Goal: Answer question/provide support: Share knowledge or assist other users

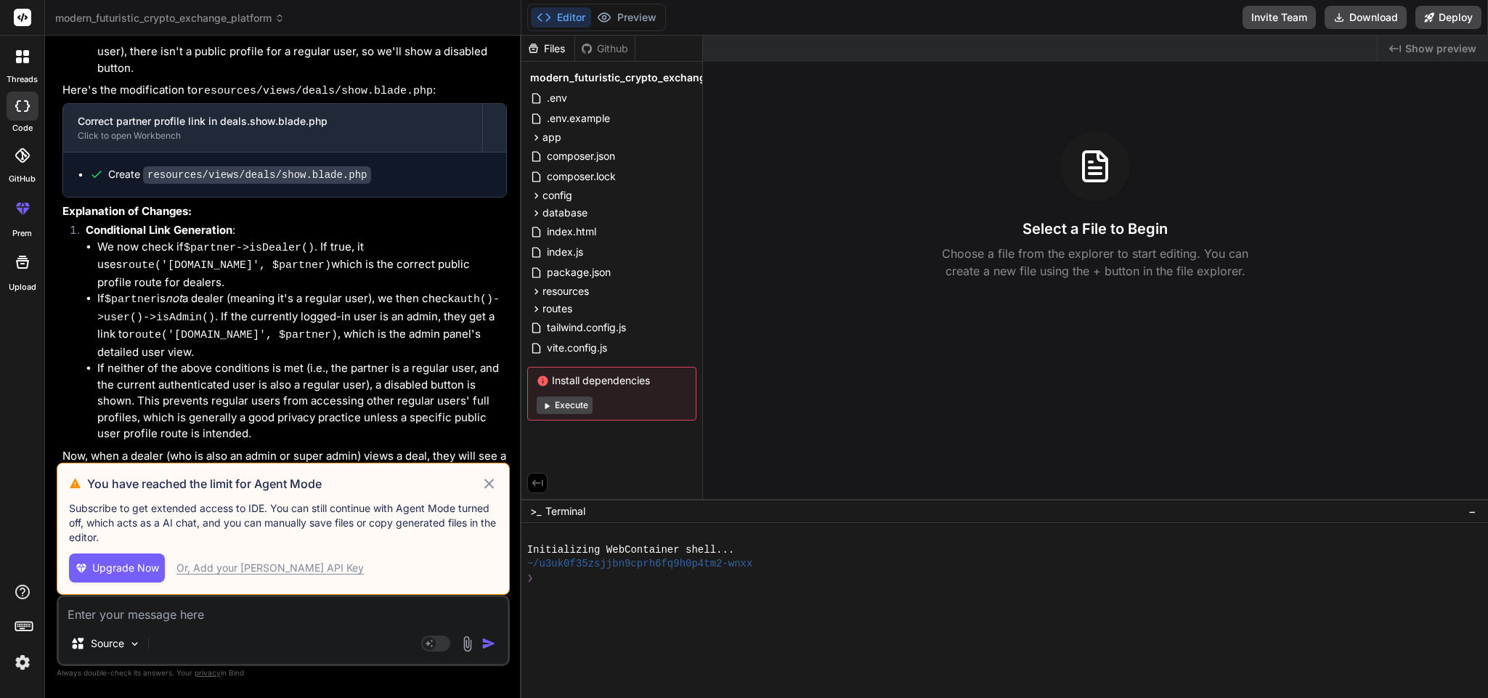
click at [487, 440] on icon at bounding box center [488, 483] width 9 height 9
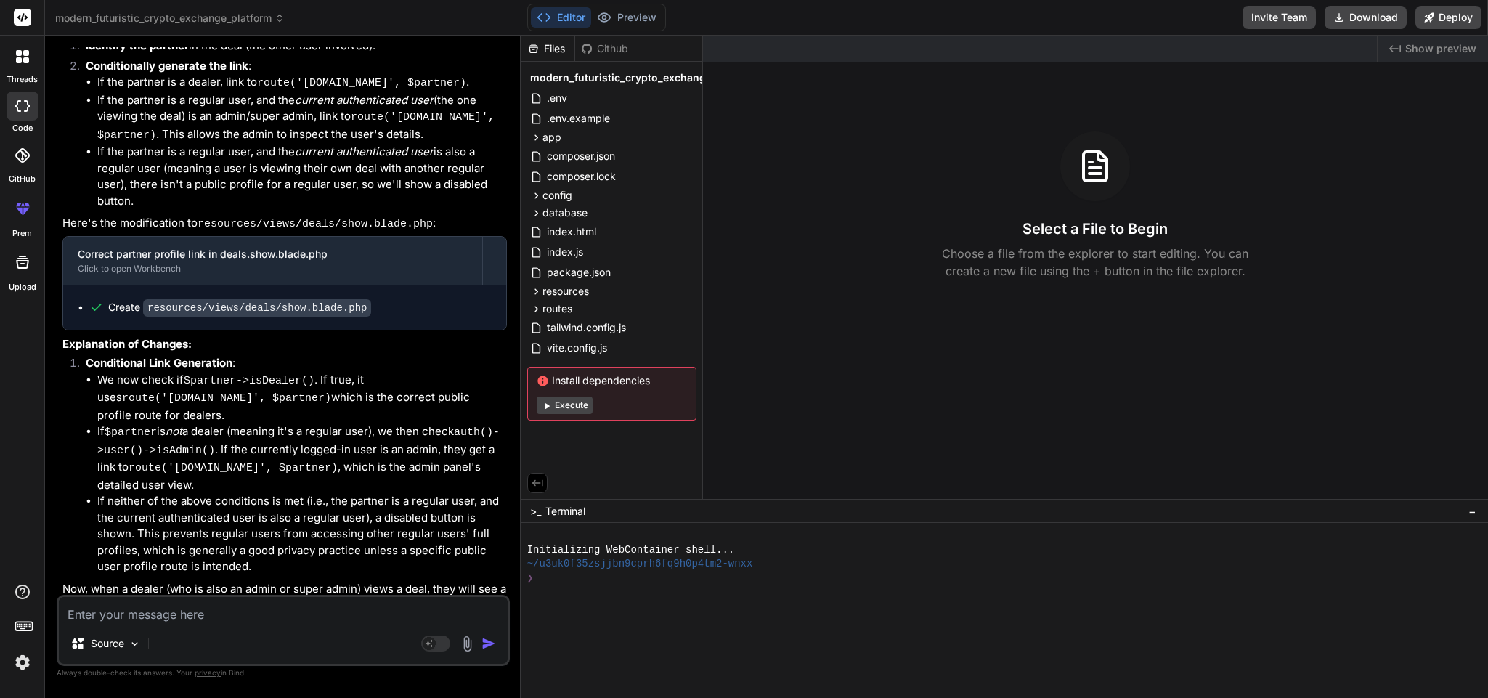
click at [249, 440] on textarea at bounding box center [283, 610] width 449 height 26
type textarea "x"
type textarea "n"
type textarea "x"
type textarea "na"
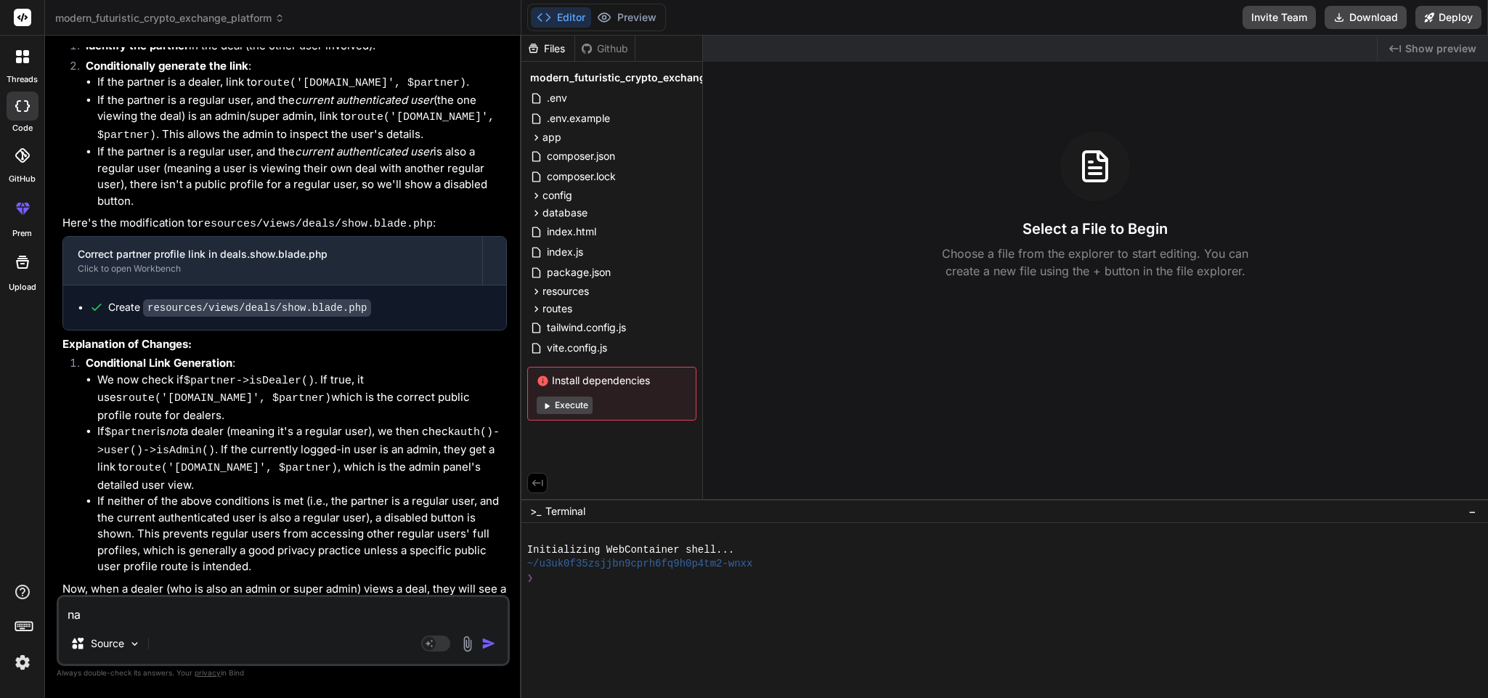
type textarea "x"
type textarea "nav"
type textarea "x"
type textarea "navi"
type textarea "x"
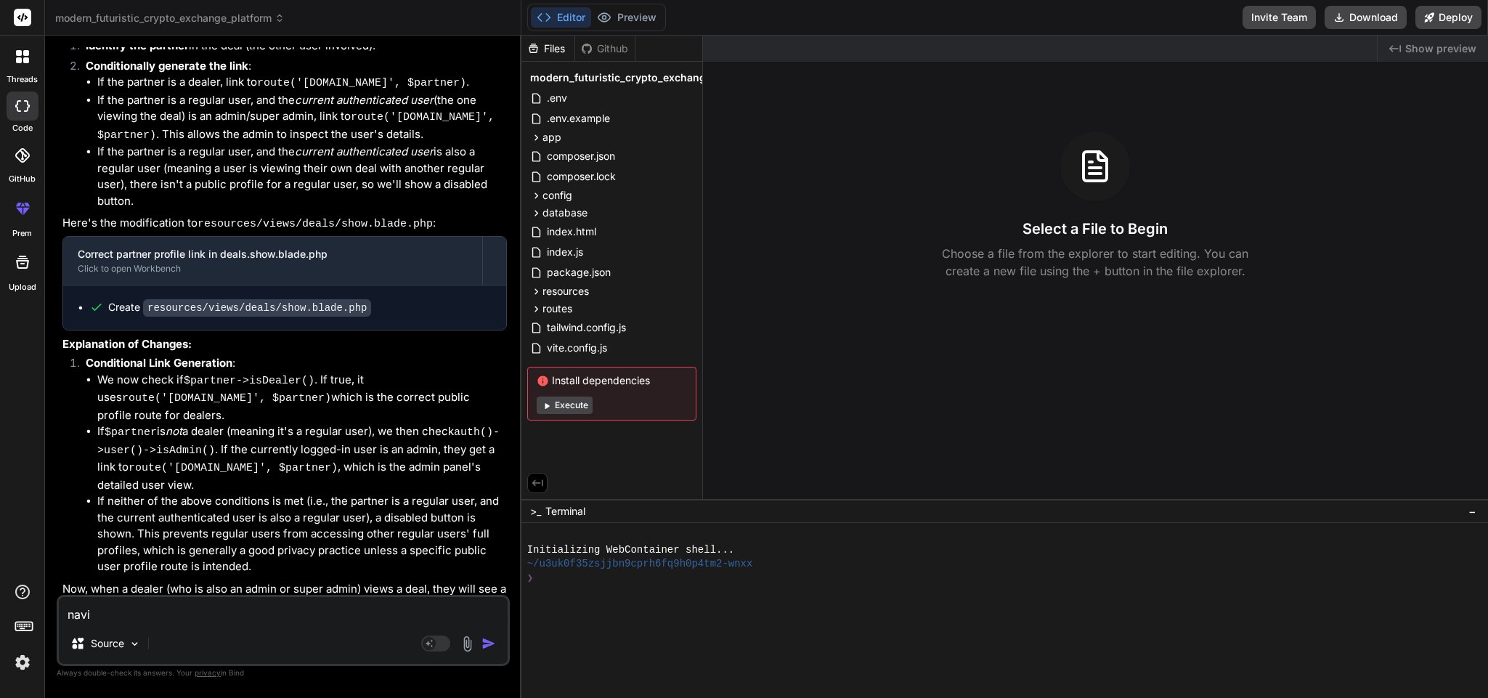
type textarea "navig"
type textarea "x"
type textarea "naviga"
type textarea "x"
type textarea "navigat"
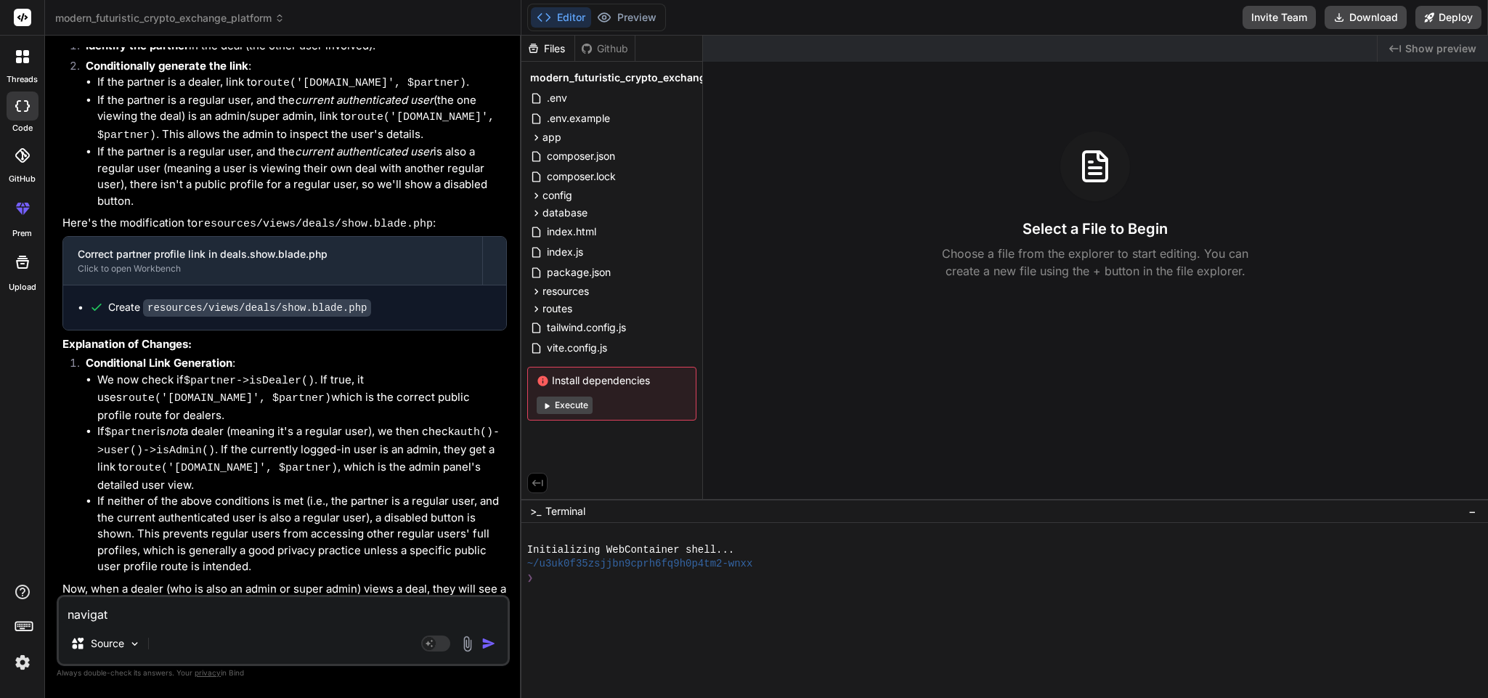
type textarea "x"
type textarea "navigatio"
type textarea "x"
type textarea "navigation"
type textarea "x"
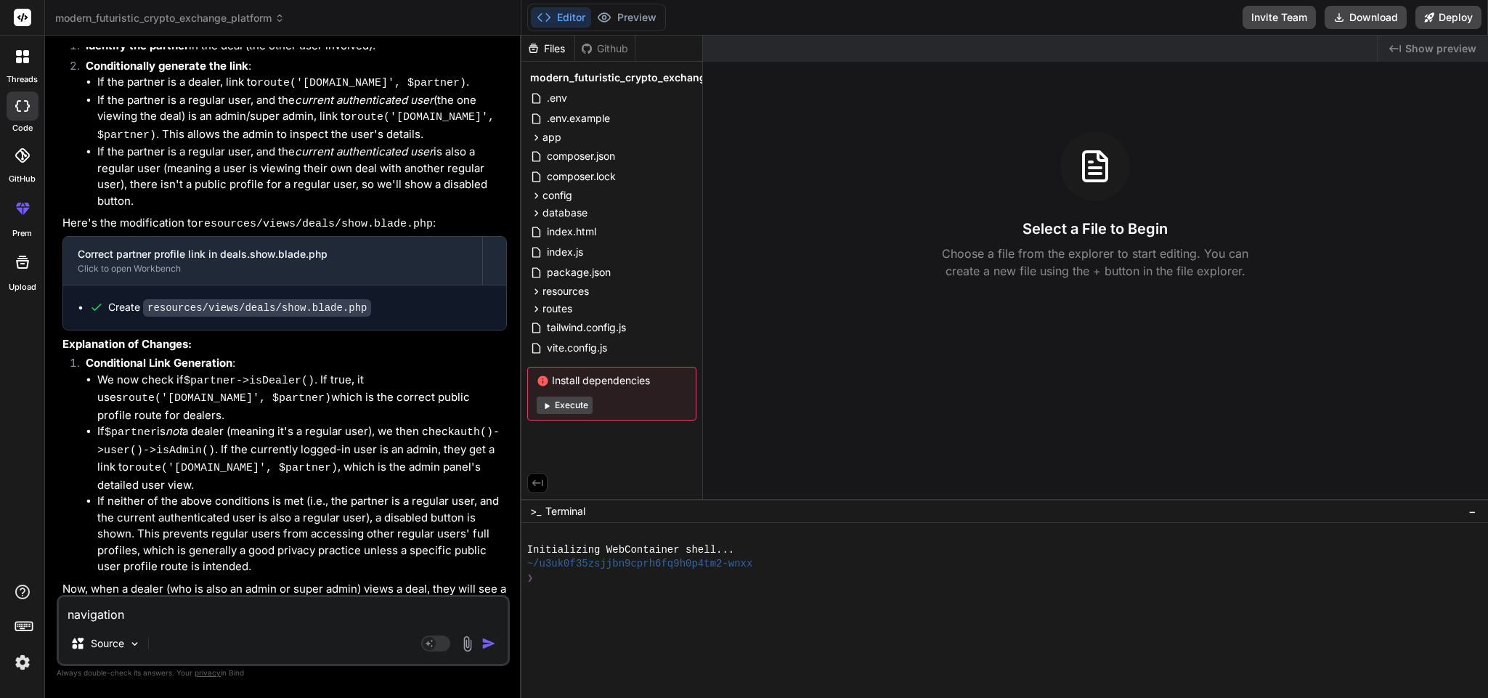
type textarea "navigation."
type textarea "x"
type textarea "navigation.b"
type textarea "x"
type textarea "navigation.bl"
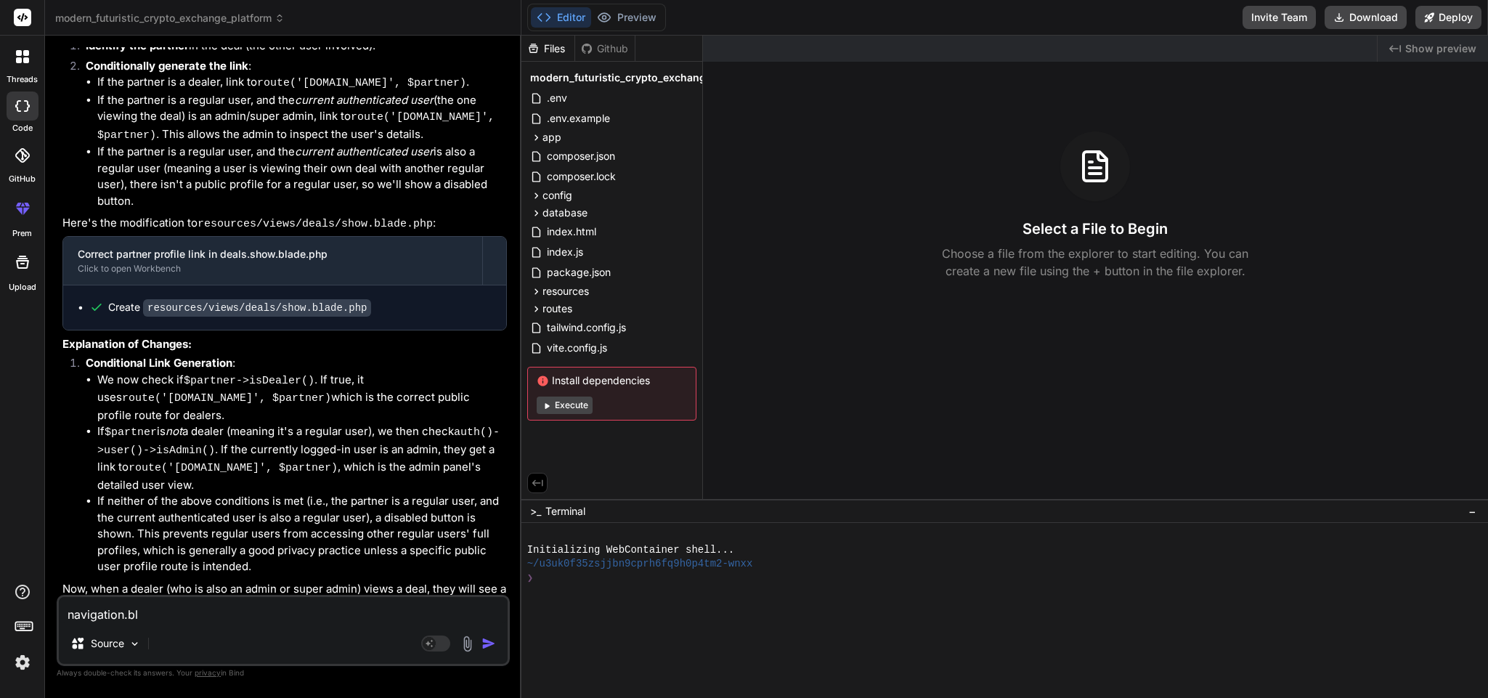
type textarea "x"
type textarea "navigation.bla"
type textarea "x"
type textarea "navigation.blad"
type textarea "x"
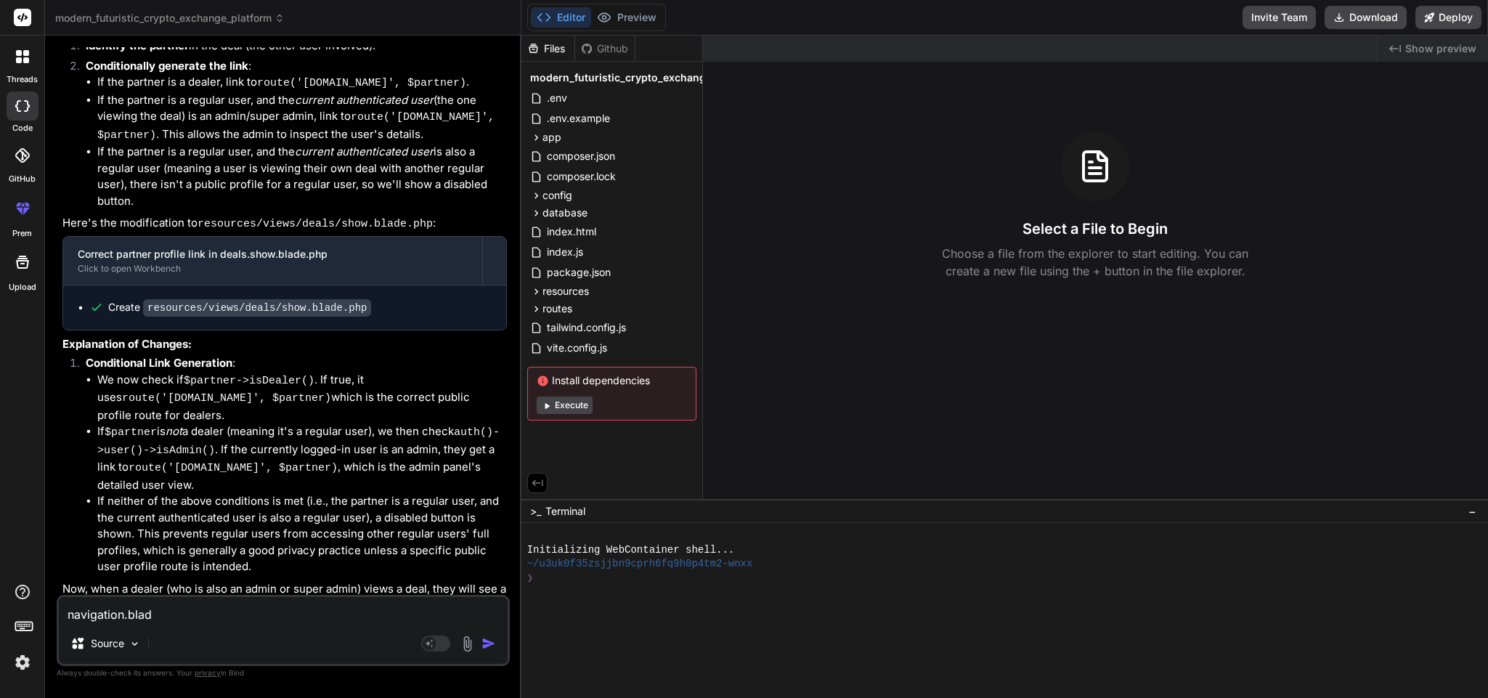
type textarea "navigation.blade"
type textarea "x"
type textarea "navigation.blade."
type textarea "x"
type textarea "navigation.blade.p"
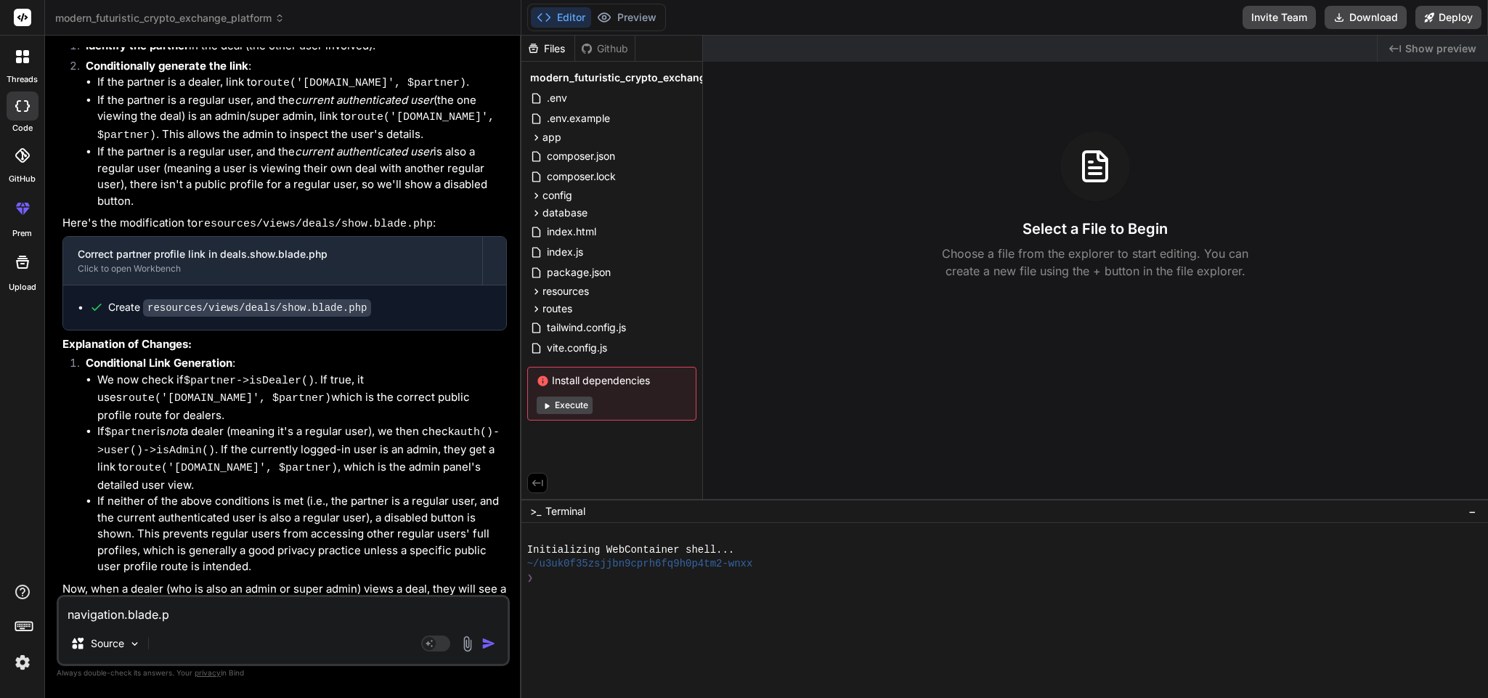
type textarea "x"
type textarea "navigation.blade.php"
type textarea "x"
type textarea "navigation.blade.php"
type textarea "x"
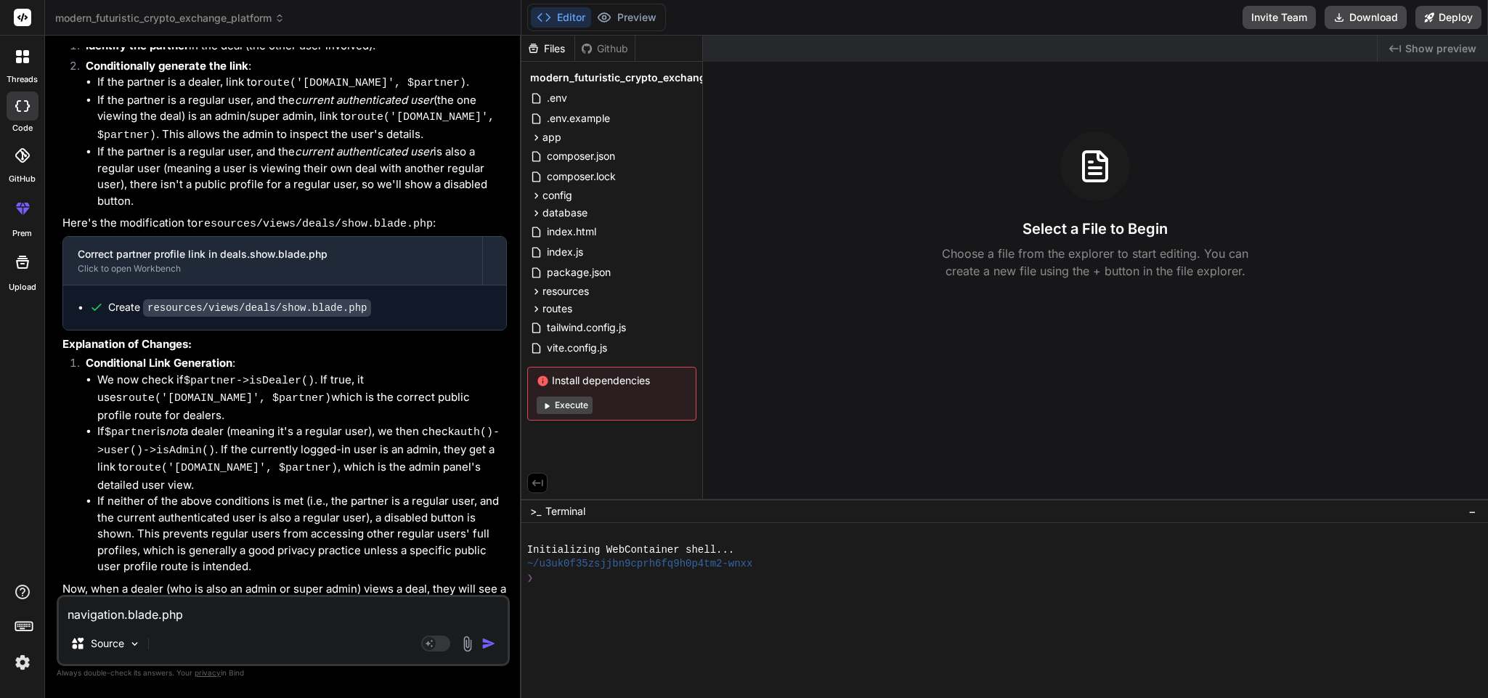
type textarea "navigation.blade.php"
type textarea "x"
type textarea "navigation.blade.php t"
type textarea "x"
type textarea "navigation.blade.php th"
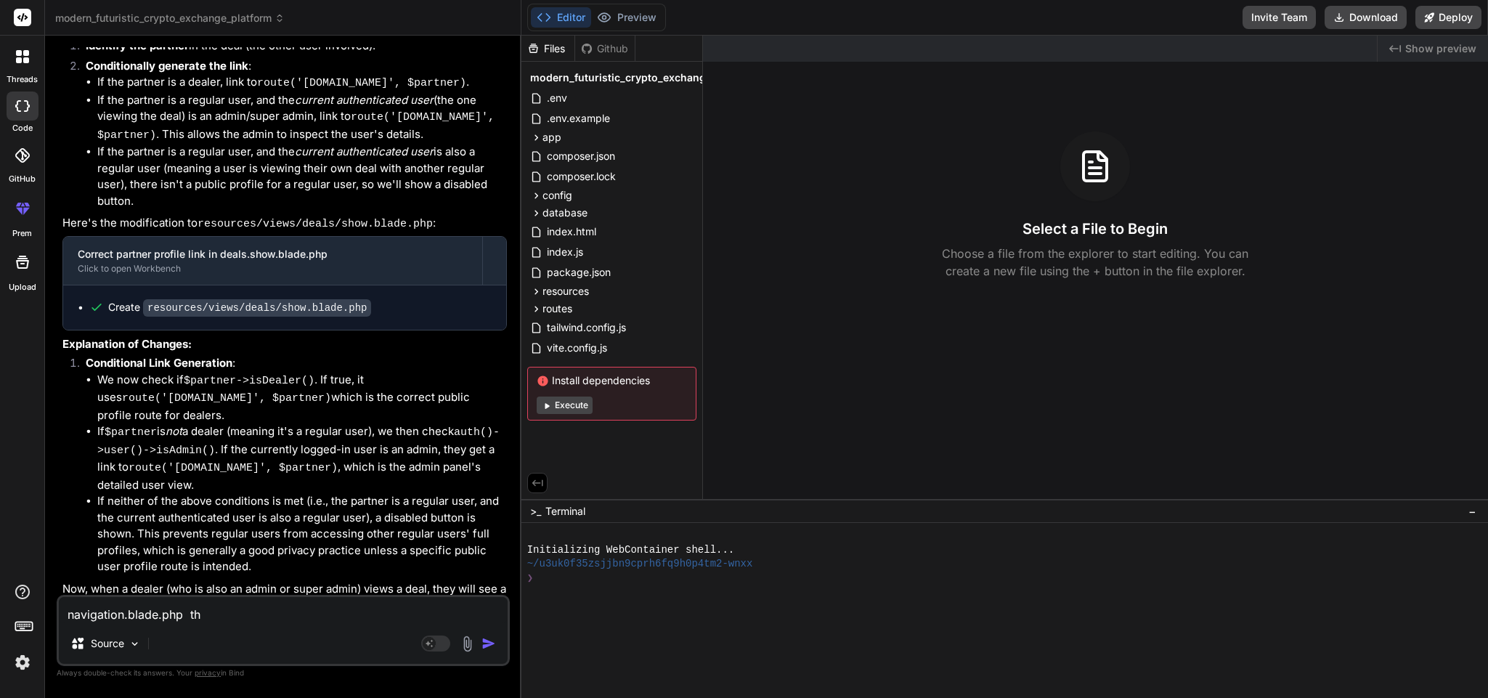
type textarea "x"
type textarea "navigation.blade.php the"
type textarea "x"
type textarea "navigation.blade.php the"
type textarea "x"
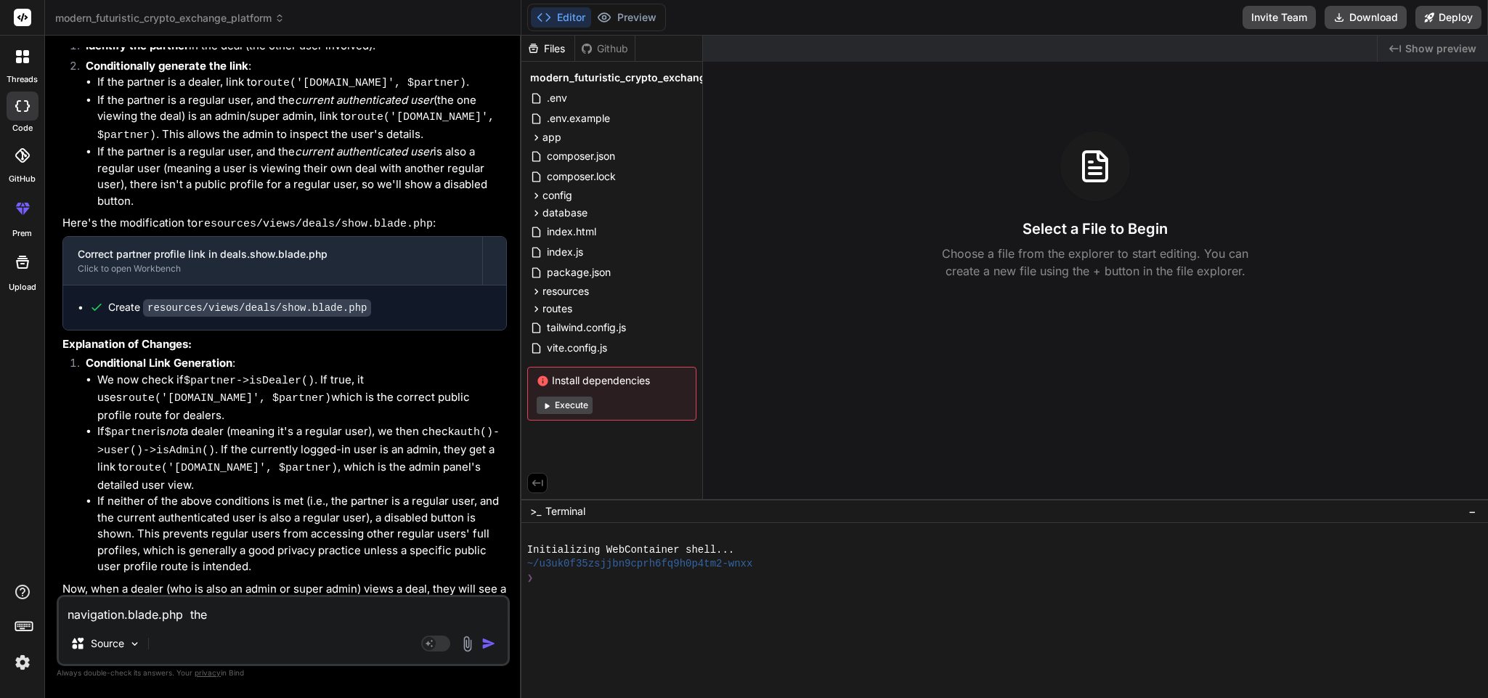
type textarea "navigation.blade.php the m"
type textarea "x"
type textarea "navigation.blade.php the mo"
type textarea "x"
type textarea "navigation.blade.php the mob"
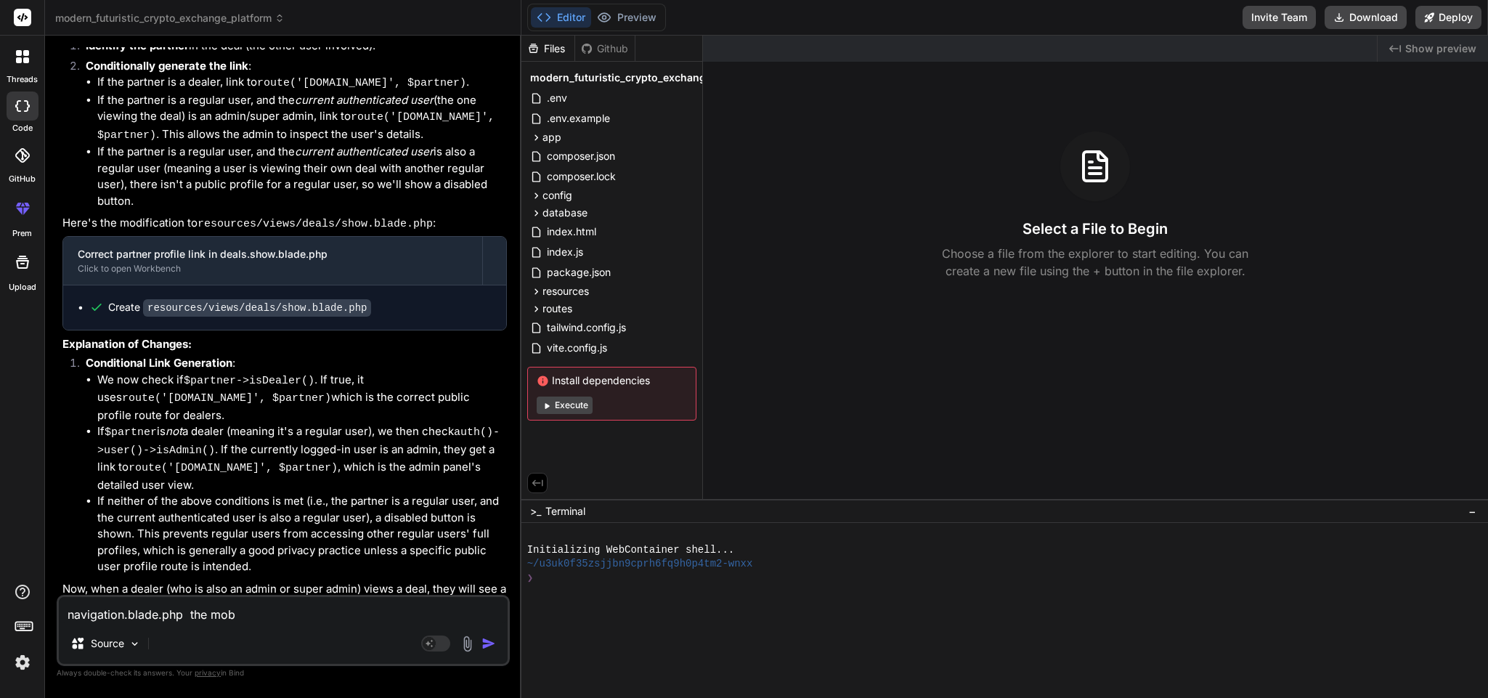
type textarea "x"
type textarea "navigation.blade.php the mobi"
type textarea "x"
type textarea "navigation.blade.php the mobil"
type textarea "x"
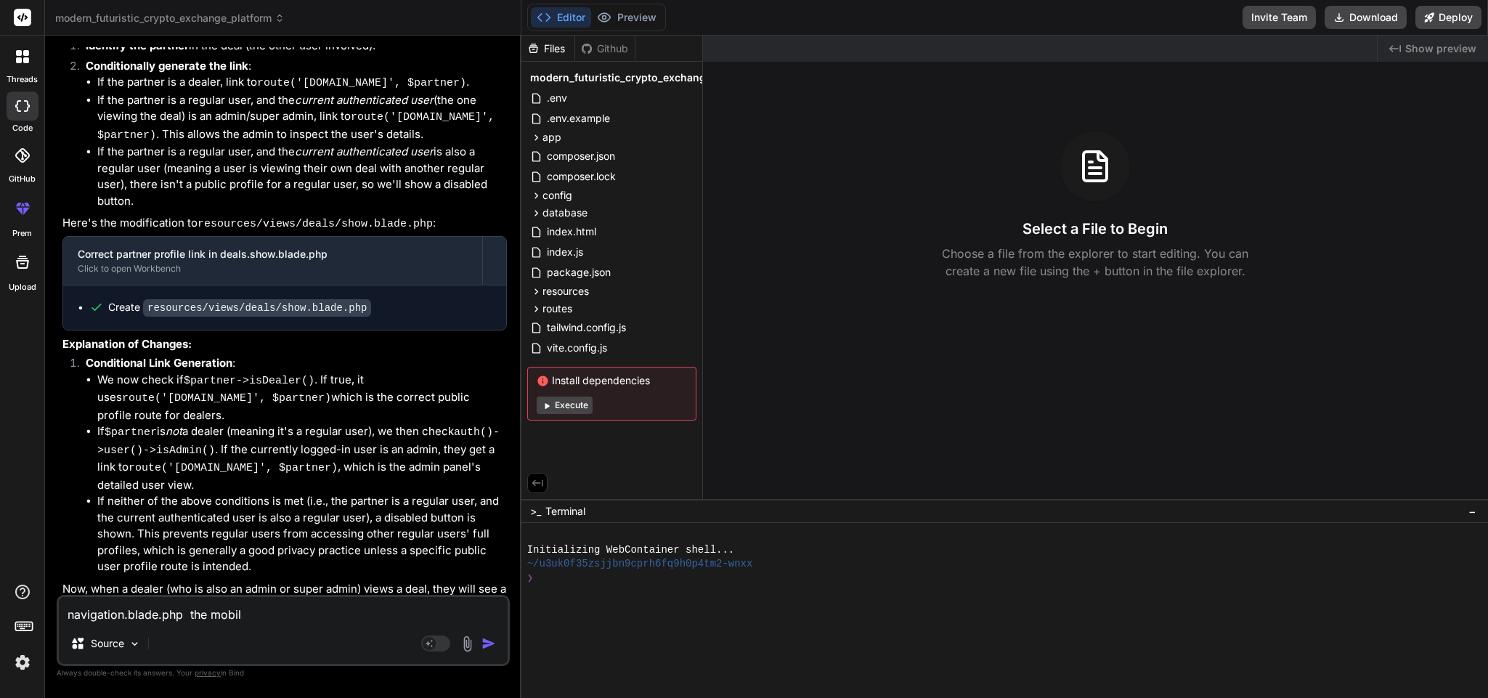
type textarea "navigation.blade.php the mobile"
type textarea "x"
type textarea "navigation.blade.php the mobile"
type textarea "x"
type textarea "navigation.blade.php the mobile t"
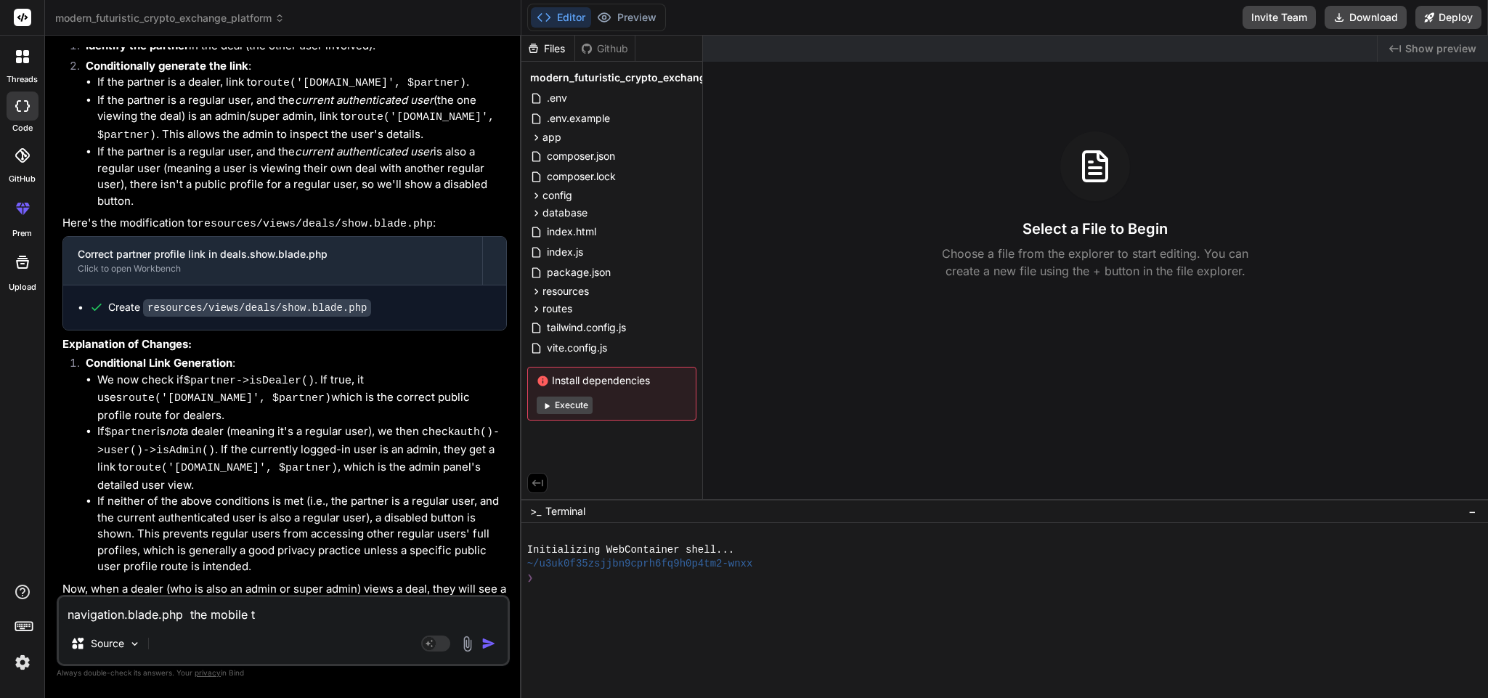
type textarea "x"
type textarea "navigation.blade.php the mobile to"
type textarea "x"
type textarea "navigation.blade.php the mobile tog"
type textarea "x"
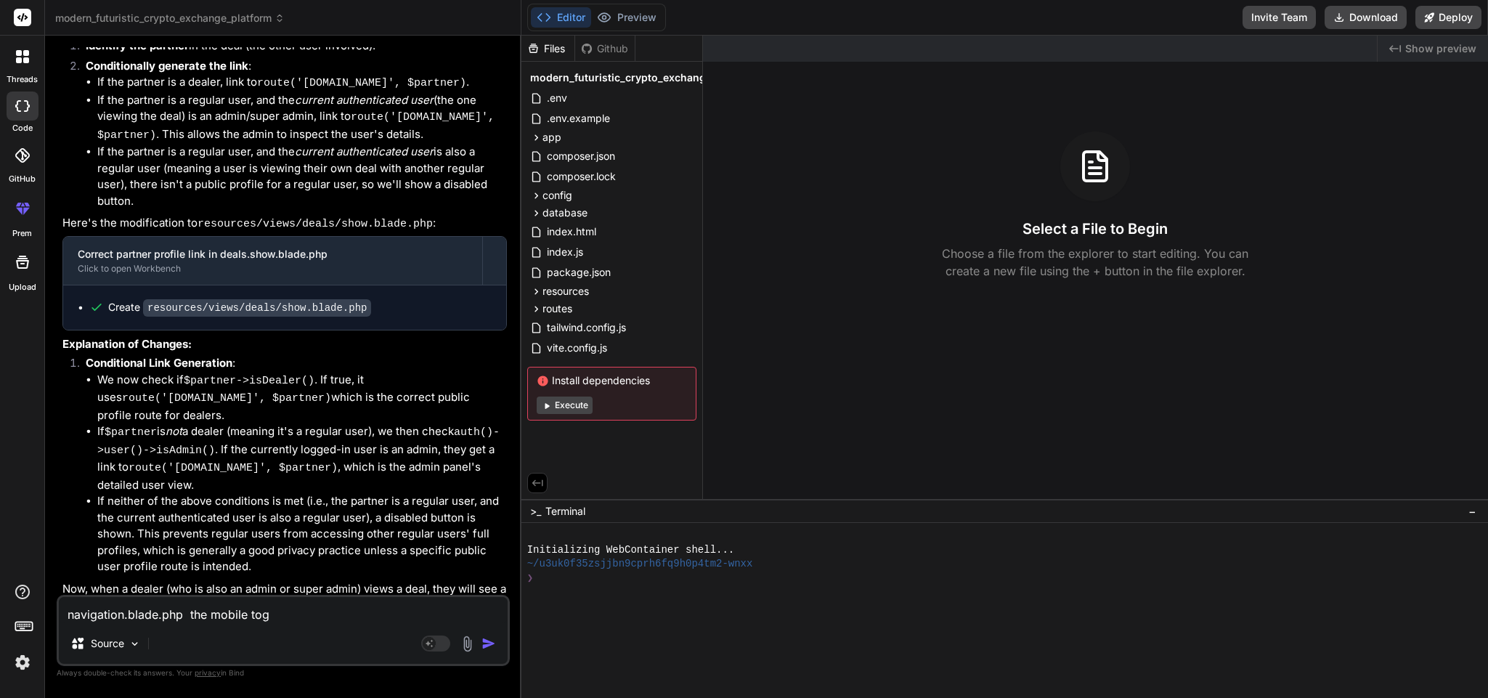
type textarea "navigation.blade.php the mobile togg"
type textarea "x"
type textarea "navigation.blade.php the mobile toggl"
type textarea "x"
type textarea "navigation.blade.php the mobile toggle"
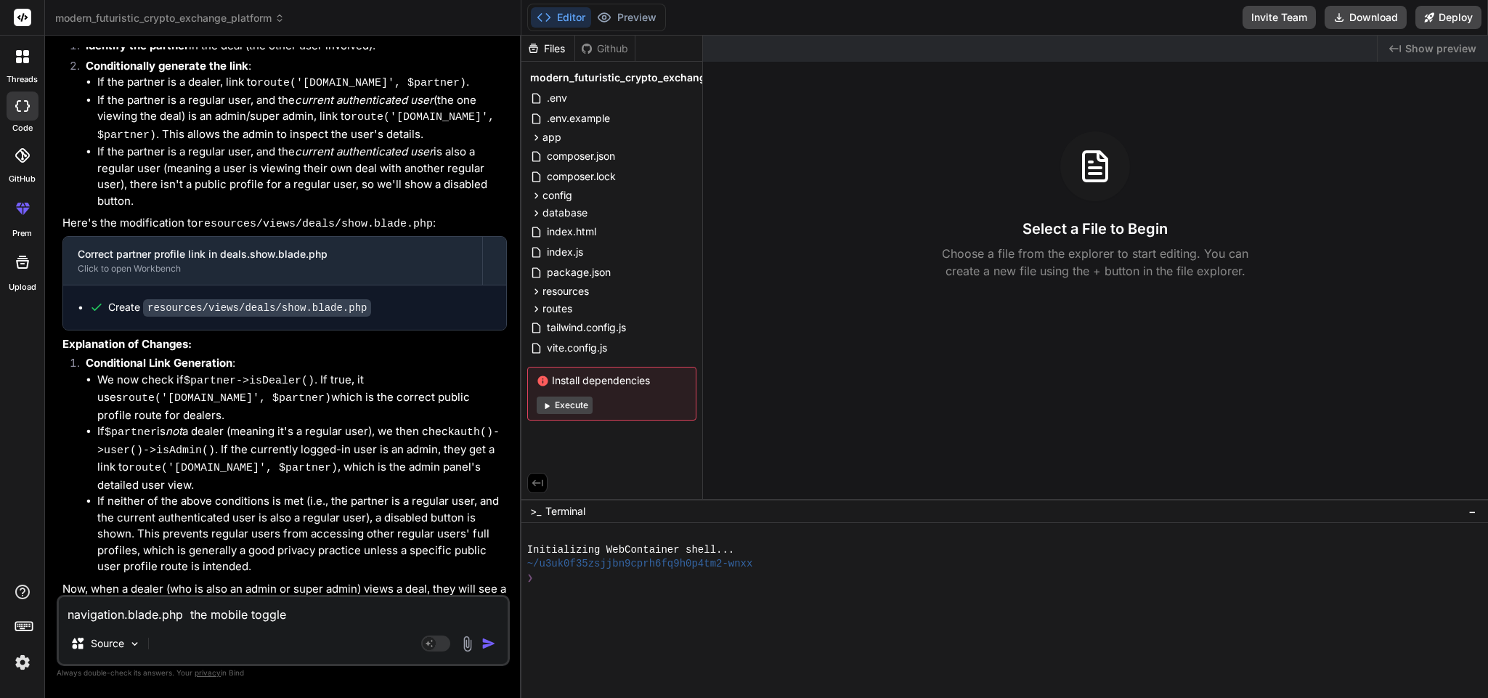
type textarea "x"
type textarea "navigation.blade.php the mobile toggle"
type textarea "x"
type textarea "navigation.blade.php the mobile toggle b"
type textarea "x"
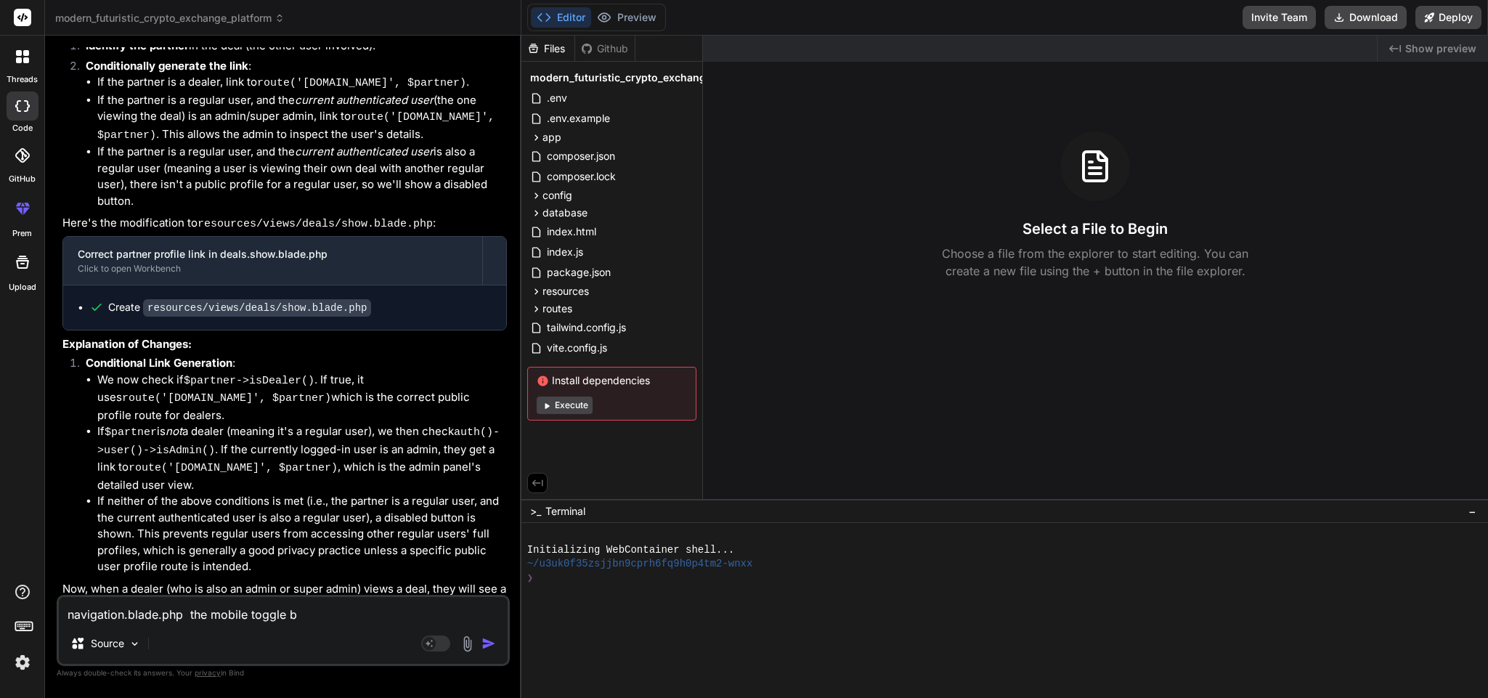
type textarea "navigation.blade.php the mobile toggle bu"
type textarea "x"
type textarea "navigation.blade.php the mobile toggle but"
type textarea "x"
type textarea "navigation.blade.php the mobile toggle butt"
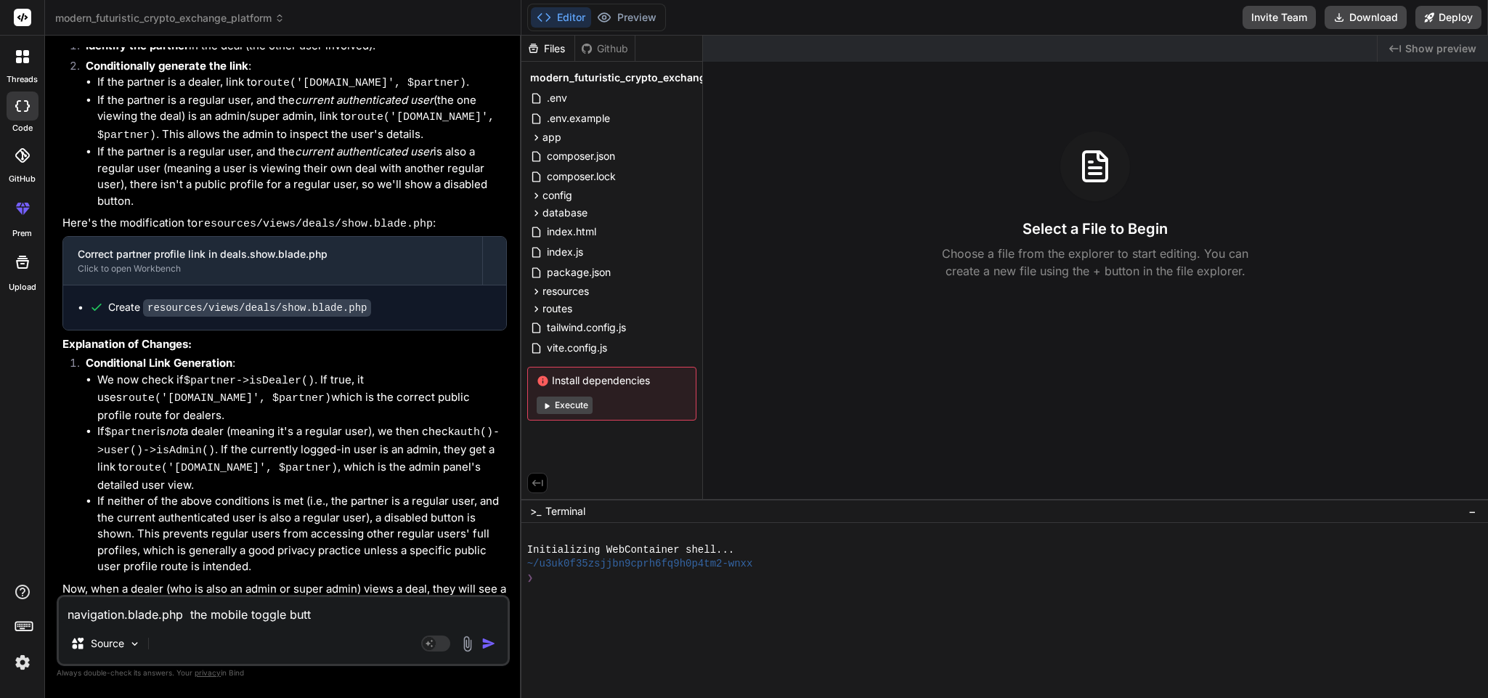
type textarea "x"
type textarea "navigation.blade.php the mobile toggle butto"
type textarea "x"
type textarea "navigation.blade.php the mobile toggle button"
type textarea "x"
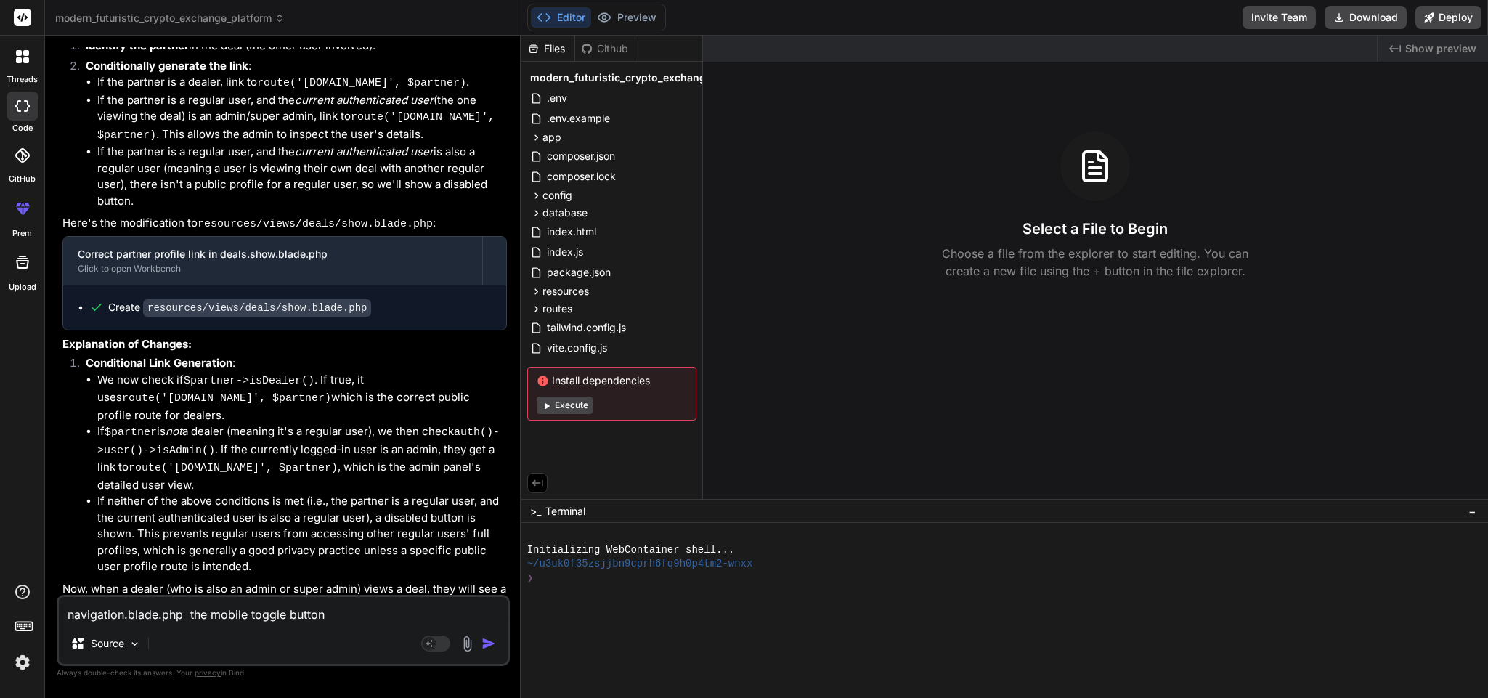
type textarea "navigation.blade.php the mobile toggle button"
type textarea "x"
type textarea "navigation.blade.php the mobile toggle button i"
type textarea "x"
type textarea "navigation.blade.php the mobile toggle button is"
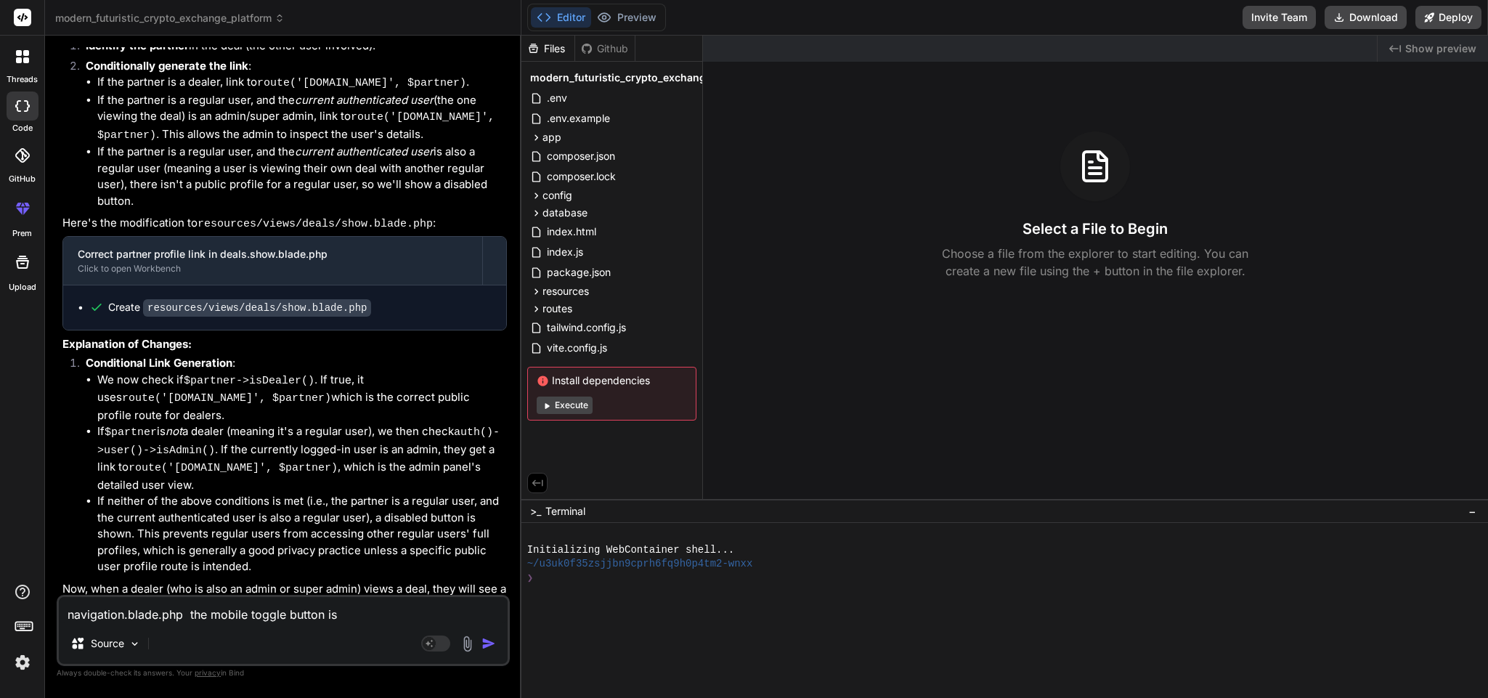
type textarea "x"
type textarea "navigation.blade.php the mobile toggle button is"
type textarea "x"
type textarea "navigation.blade.php the mobile toggle button is me"
type textarea "x"
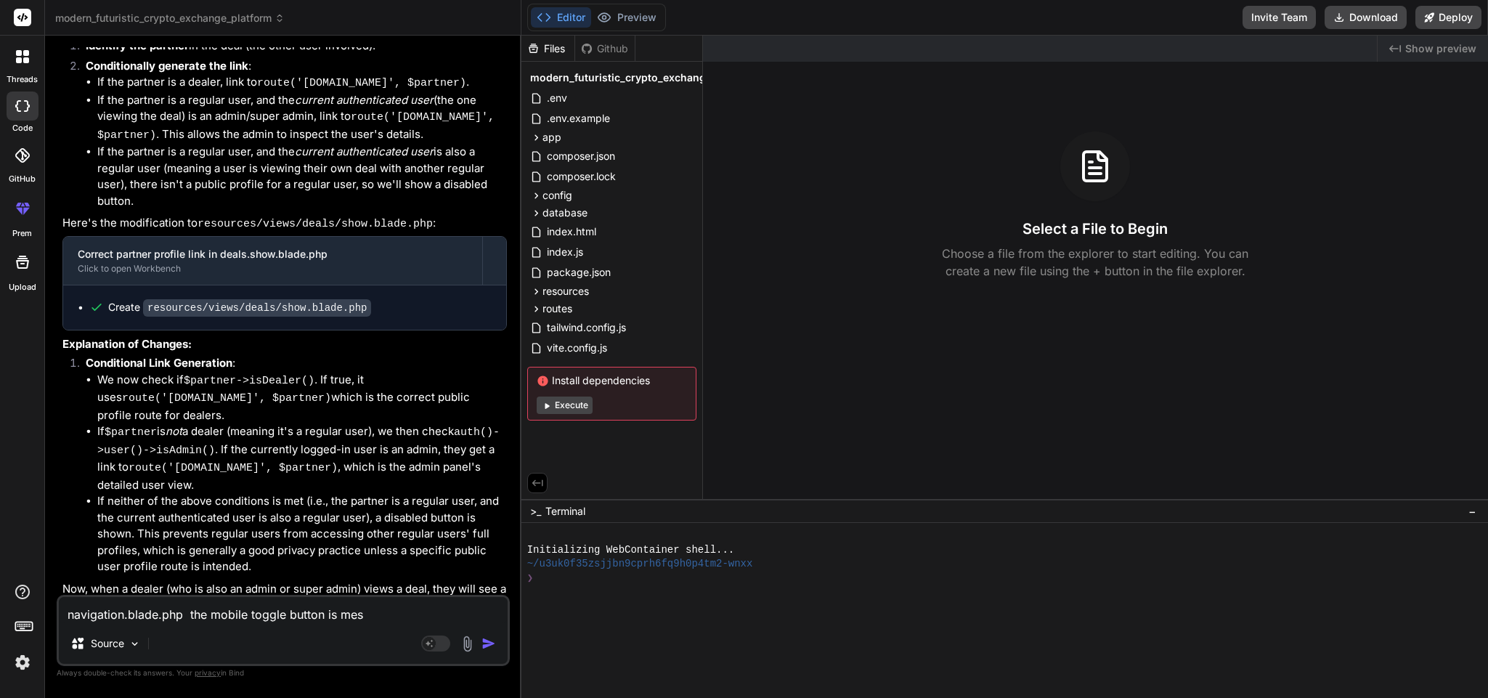
type textarea "navigation.blade.php the mobile toggle button is mesy"
type textarea "x"
type textarea "navigation.blade.php the mobile toggle button is mesy"
type textarea "x"
type textarea "navigation.blade.php the mobile toggle button is mesy p"
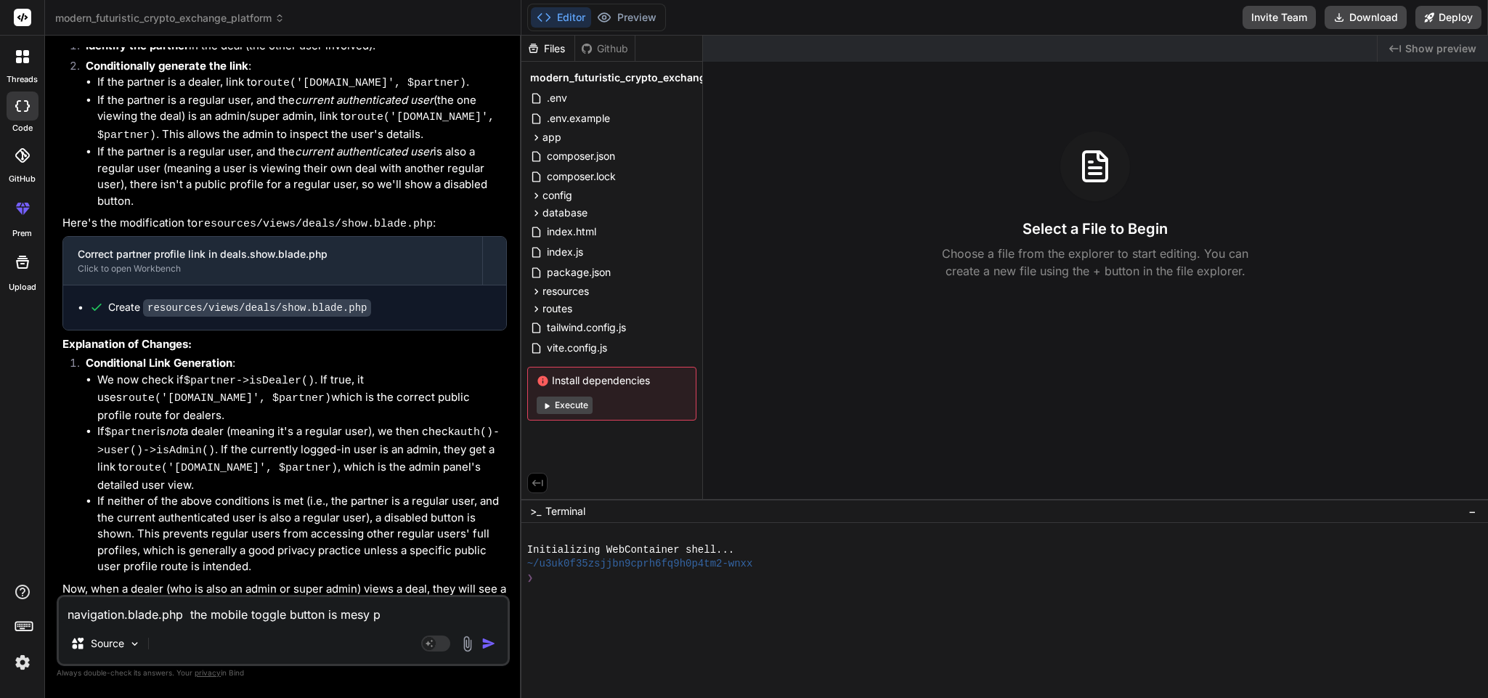
type textarea "x"
type textarea "navigation.blade.php the mobile toggle button is mesy pl"
type textarea "x"
type textarea "navigation.blade.php the mobile toggle button is mesy ple"
type textarea "x"
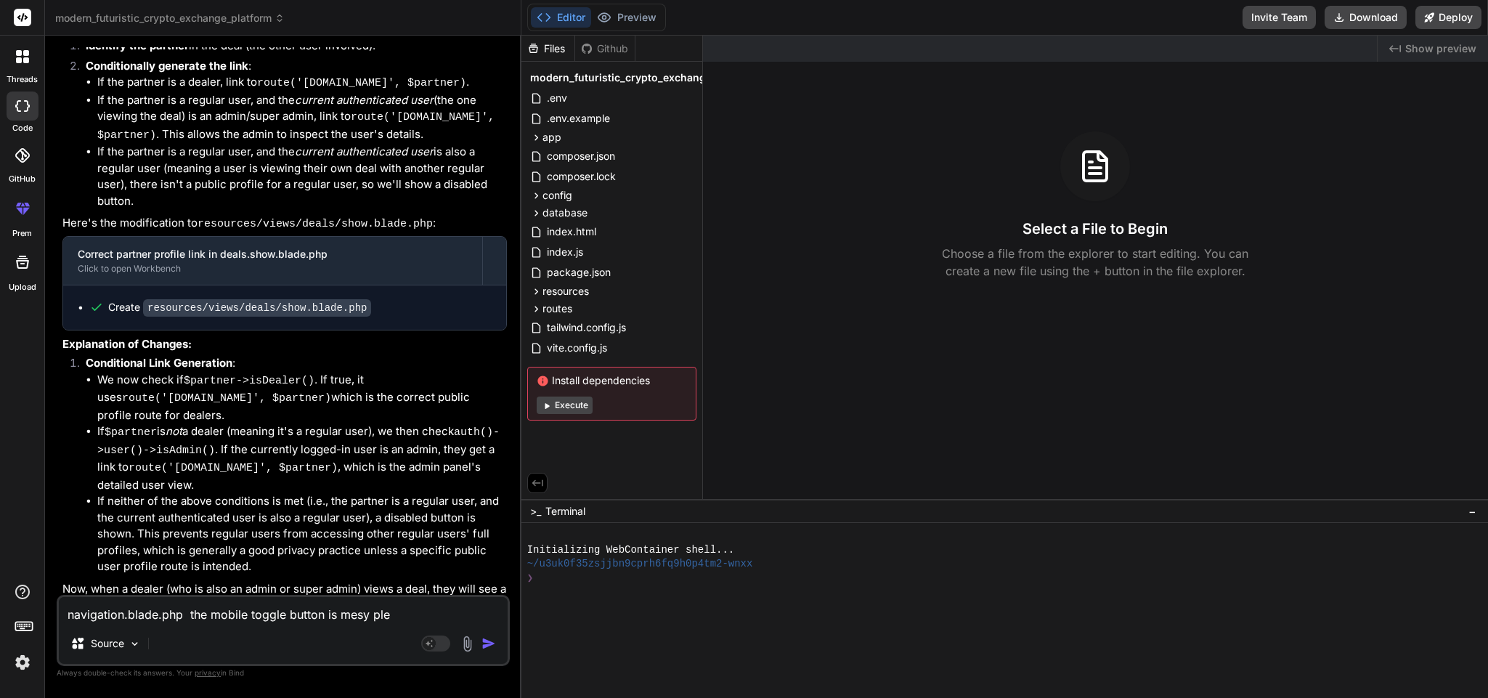
type textarea "navigation.blade.php the mobile toggle button is mesy plea"
type textarea "x"
type textarea "navigation.blade.php the mobile toggle button is mesy pleas"
type textarea "x"
type textarea "navigation.blade.php the mobile toggle button is mesy please"
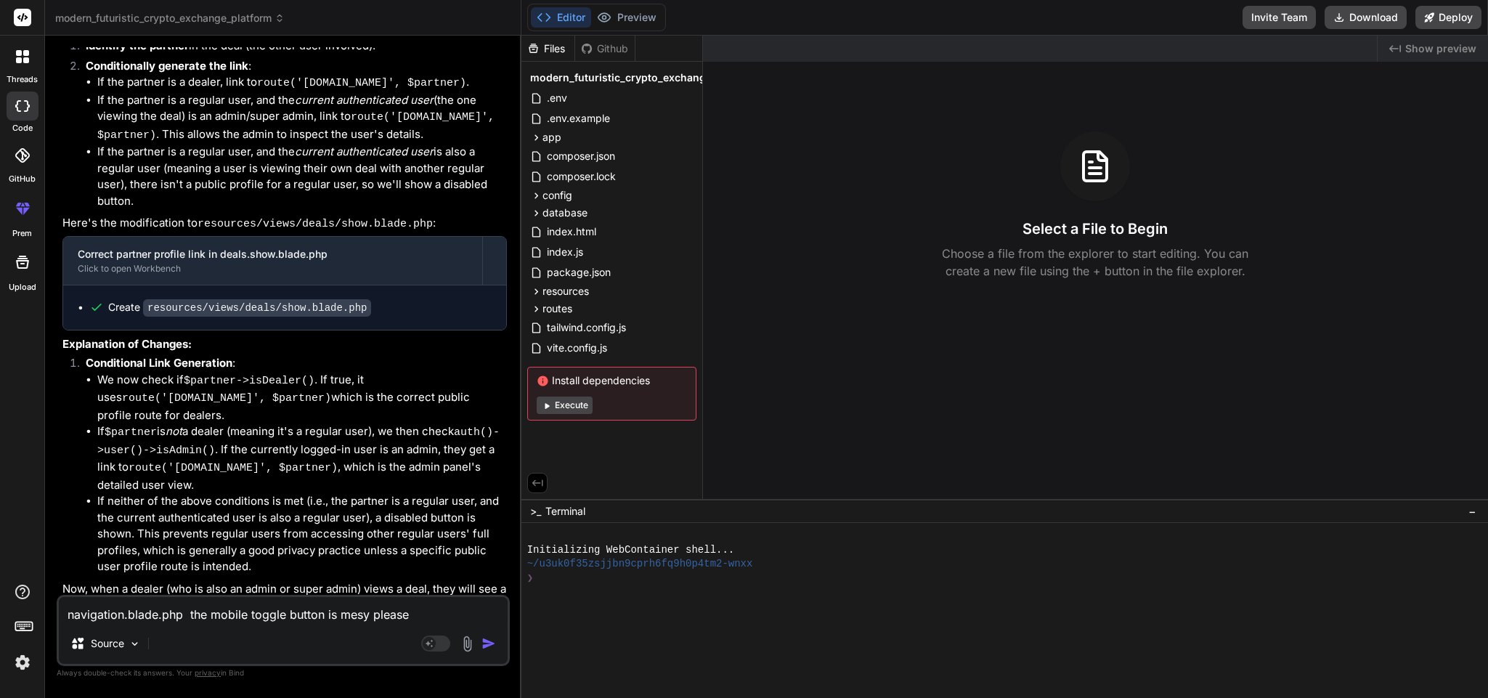
type textarea "x"
type textarea "navigation.blade.php the mobile toggle button is mesy please c"
type textarea "x"
type textarea "navigation.blade.php the mobile toggle button is mesy please co"
type textarea "x"
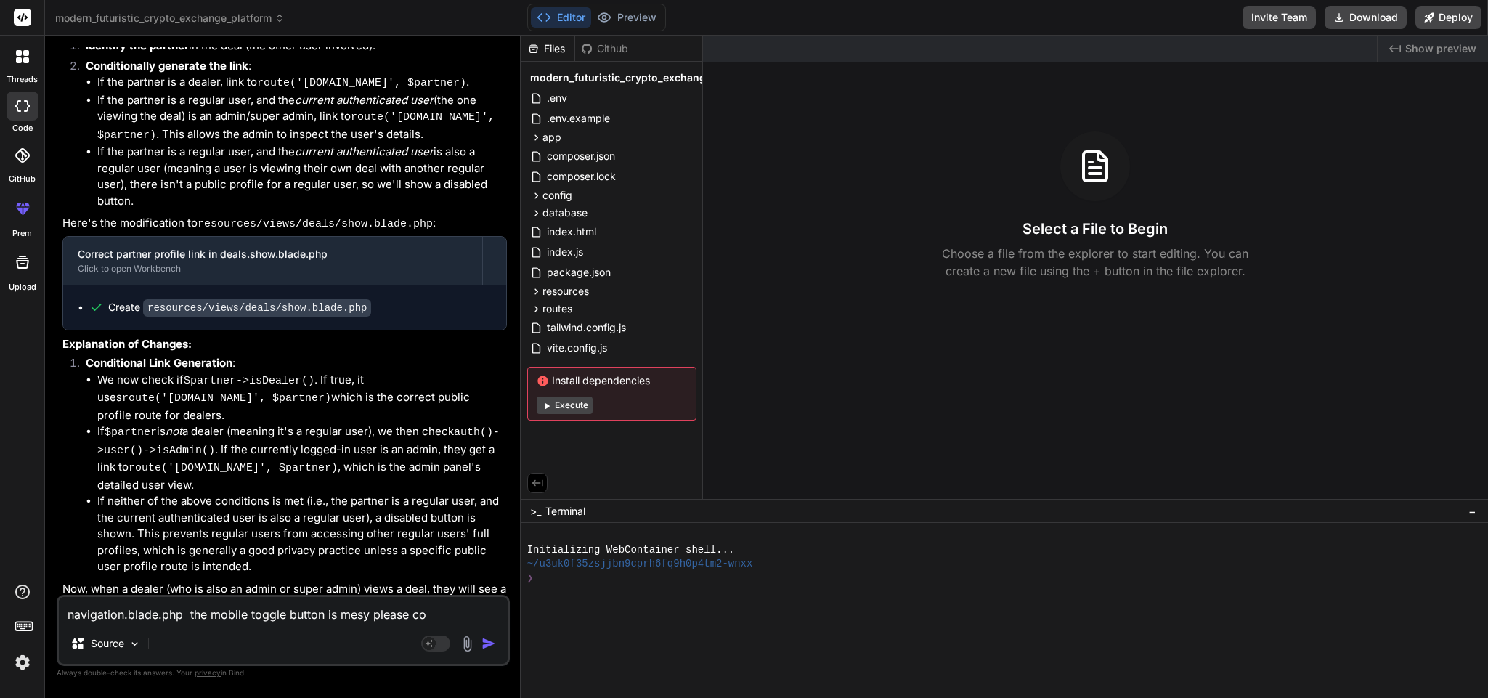
type textarea "navigation.blade.php the mobile toggle button is mesy please cor"
type textarea "x"
type textarea "navigation.blade.php the mobile toggle button is mesy please corr"
type textarea "x"
type textarea "navigation.blade.php the mobile toggle button is mesy please corrc"
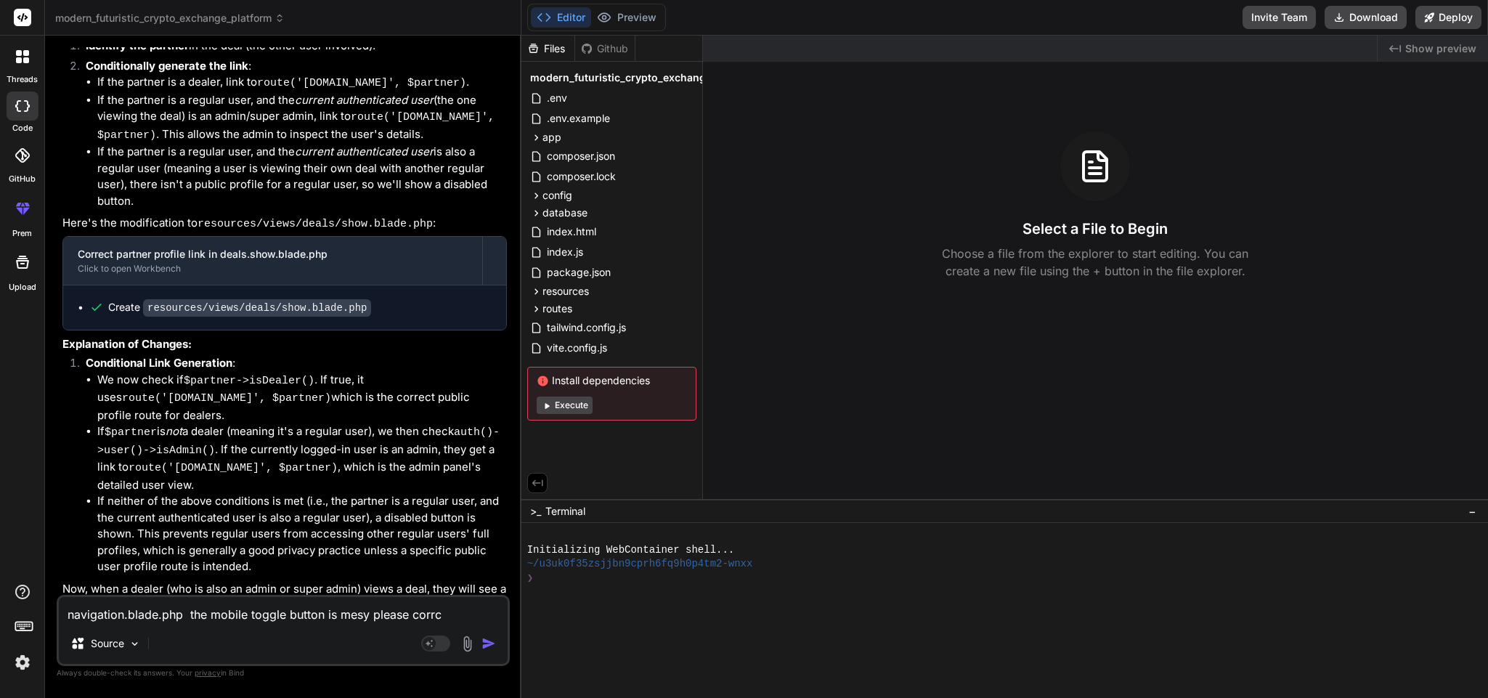
type textarea "x"
type textarea "navigation.blade.php the mobile toggle button is mesy please corrct"
type textarea "x"
type textarea "navigation.blade.php the mobile toggle button is mesy please corrct"
type textarea "x"
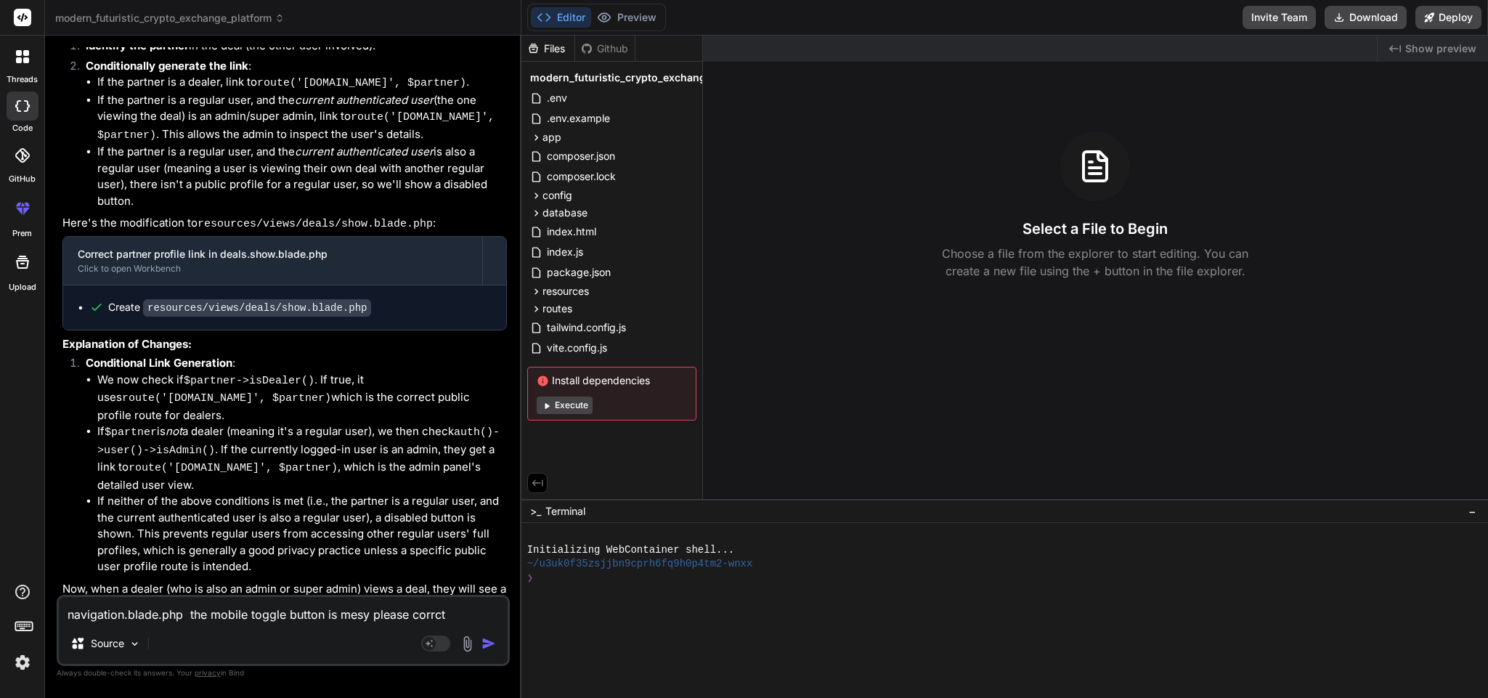
type textarea "navigation.blade.php the mobile toggle button is mesy please corrct i"
type textarea "x"
type textarea "navigation.blade.php the mobile toggle button is mesy please corrct it"
click at [474, 440] on textarea "navigation.blade.php the mobile toggle button is mesy please corrct it" at bounding box center [283, 610] width 449 height 26
type textarea "x"
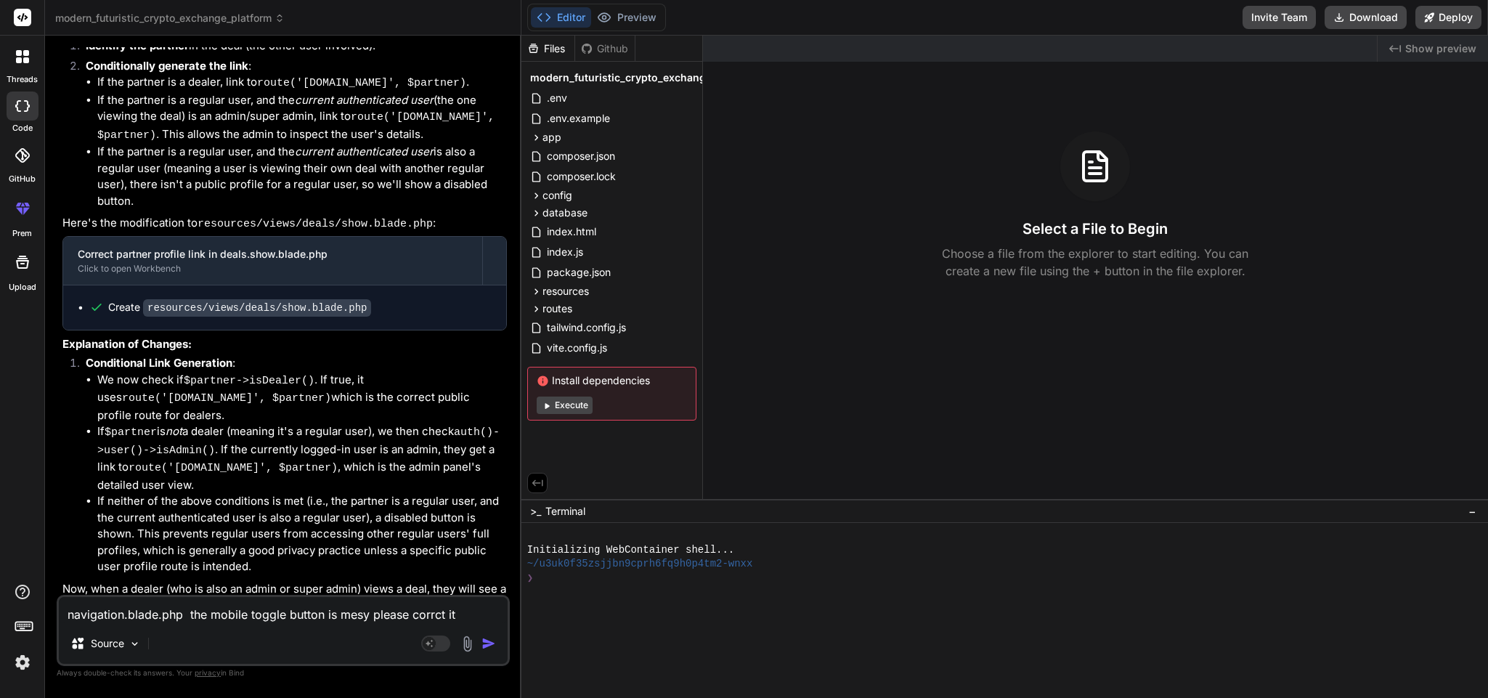
type textarea "navigation.blade.php the mobile toggle button is mesy please corrct it"
type textarea "x"
type textarea "navigation.blade.php the mobile toggle button is mesy please corrct it N"
type textarea "x"
type textarea "navigation.blade.php the mobile toggle button is mesy please corrct it"
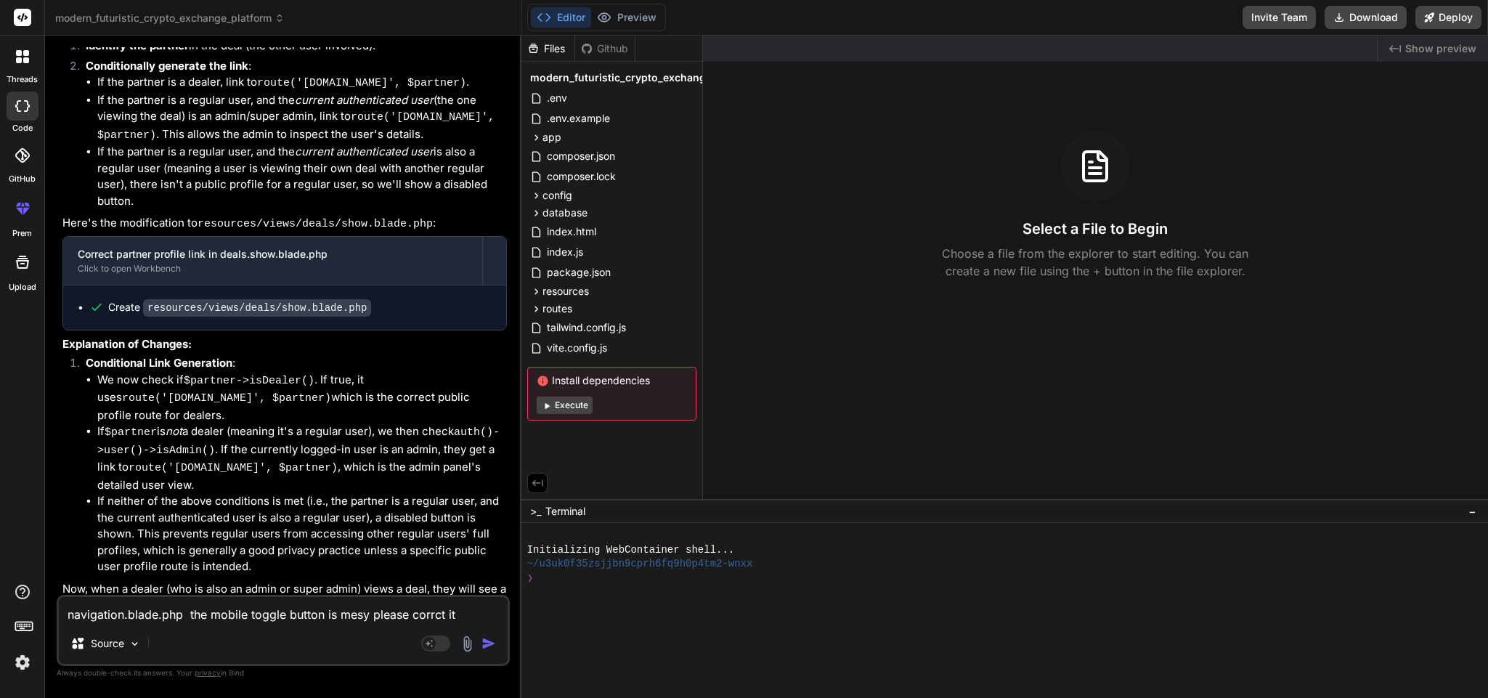
type textarea "x"
type textarea "navigation.blade.php the mobile toggle button is mesy please corrct it A"
type textarea "x"
type textarea "navigation.blade.php the mobile toggle button is mesy please corrct it"
type textarea "x"
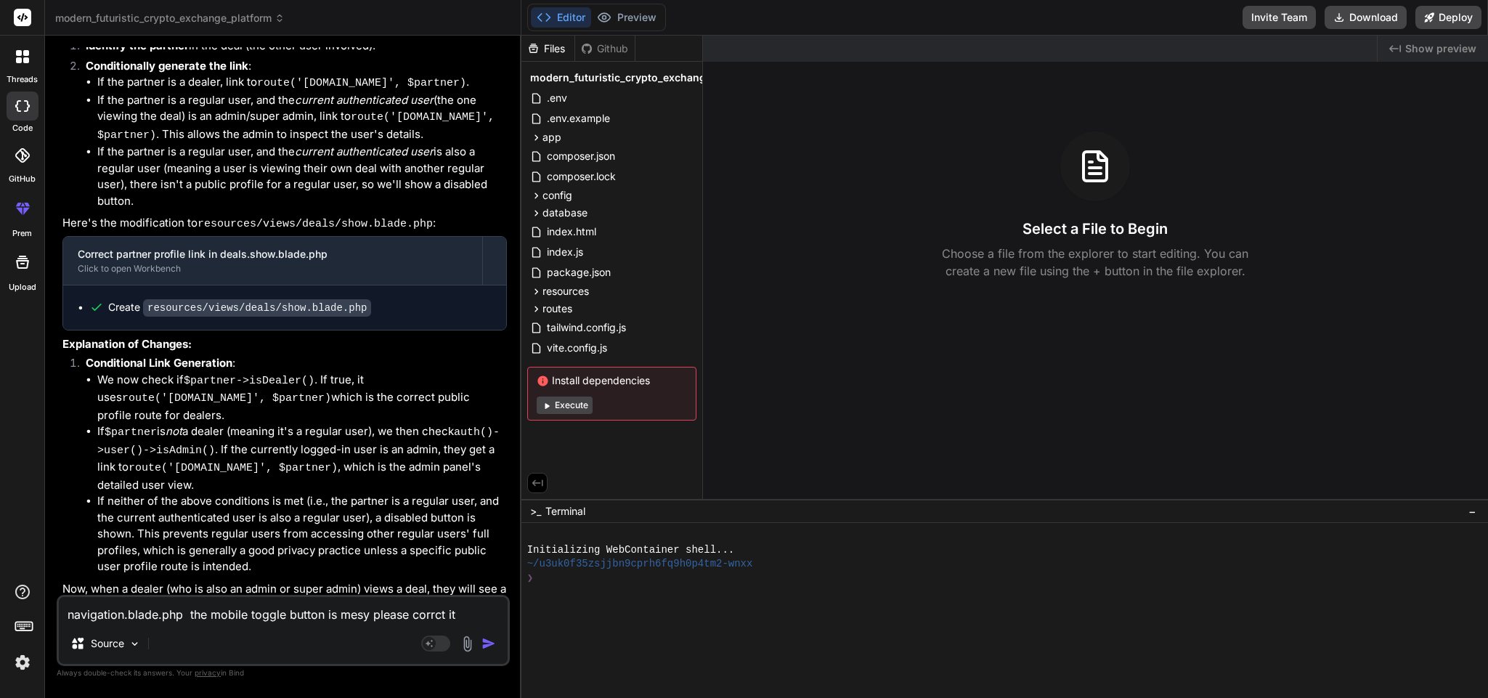
type textarea "navigation.blade.php the mobile toggle button is mesy please corrct it a"
type textarea "x"
type textarea "navigation.blade.php the mobile toggle button is mesy please corrct it an"
type textarea "x"
type textarea "navigation.blade.php the mobile toggle button is mesy please corrct it and"
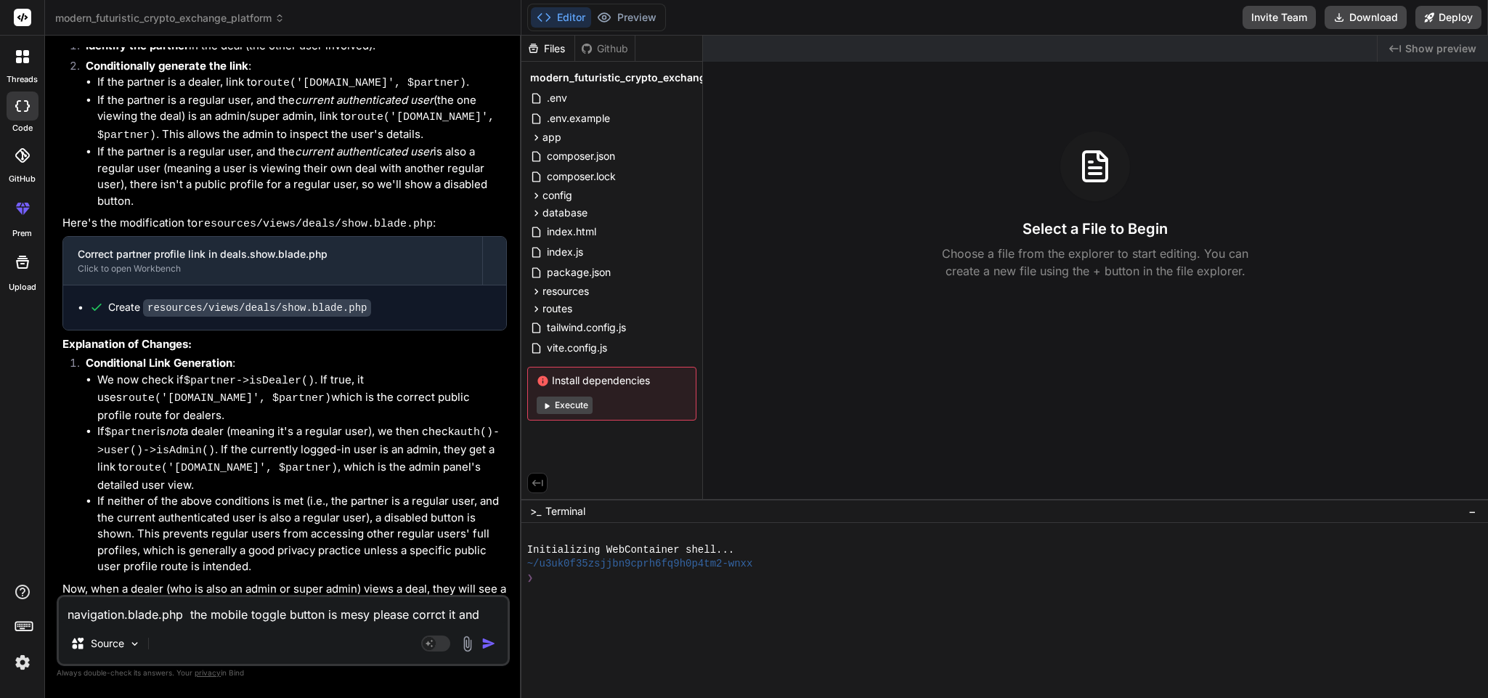
type textarea "x"
type textarea "navigation.blade.php the mobile toggle button is mesy please corrct it and"
type textarea "x"
type textarea "navigation.blade.php the mobile toggle button is mesy please corrct it and d"
type textarea "x"
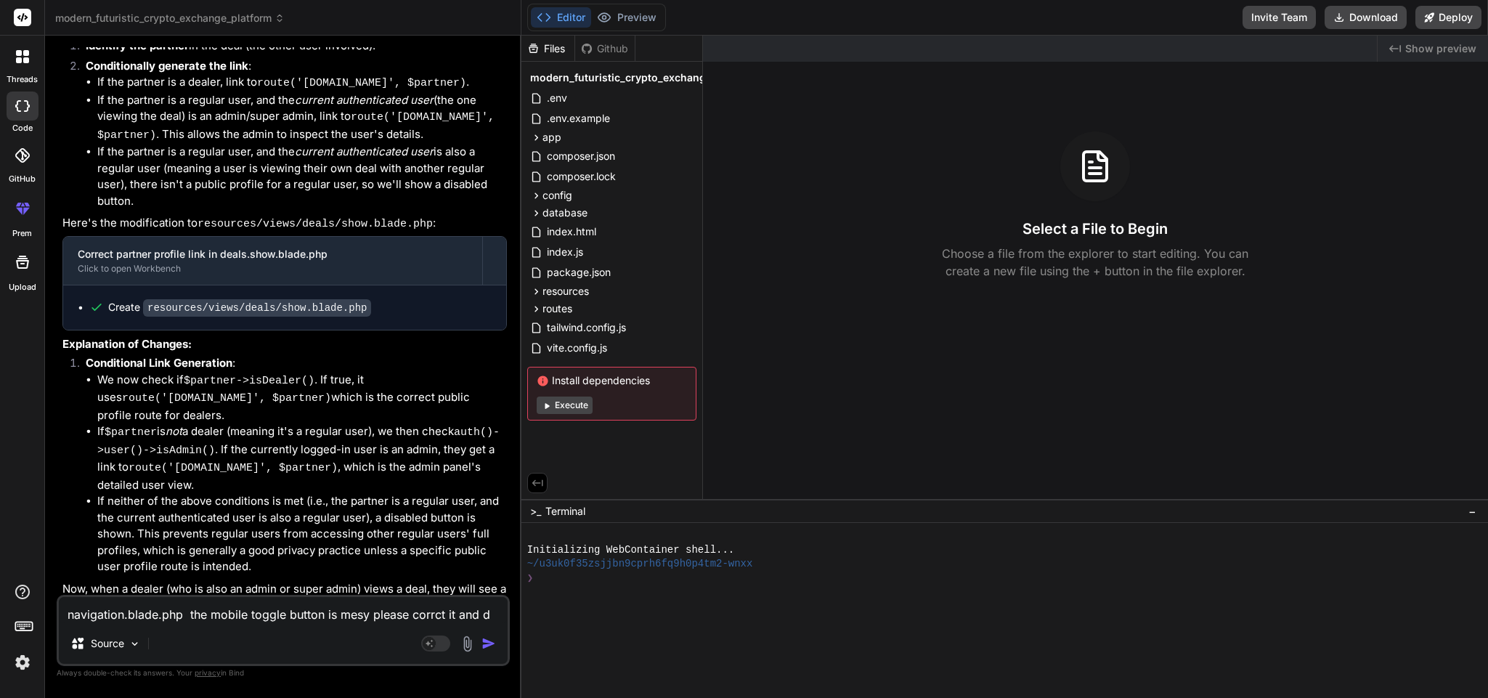
type textarea "navigation.blade.php the mobile toggle button is mesy please corrct it and do"
type textarea "x"
type textarea "navigation.blade.php the mobile toggle button is mesy please corrct it and don"
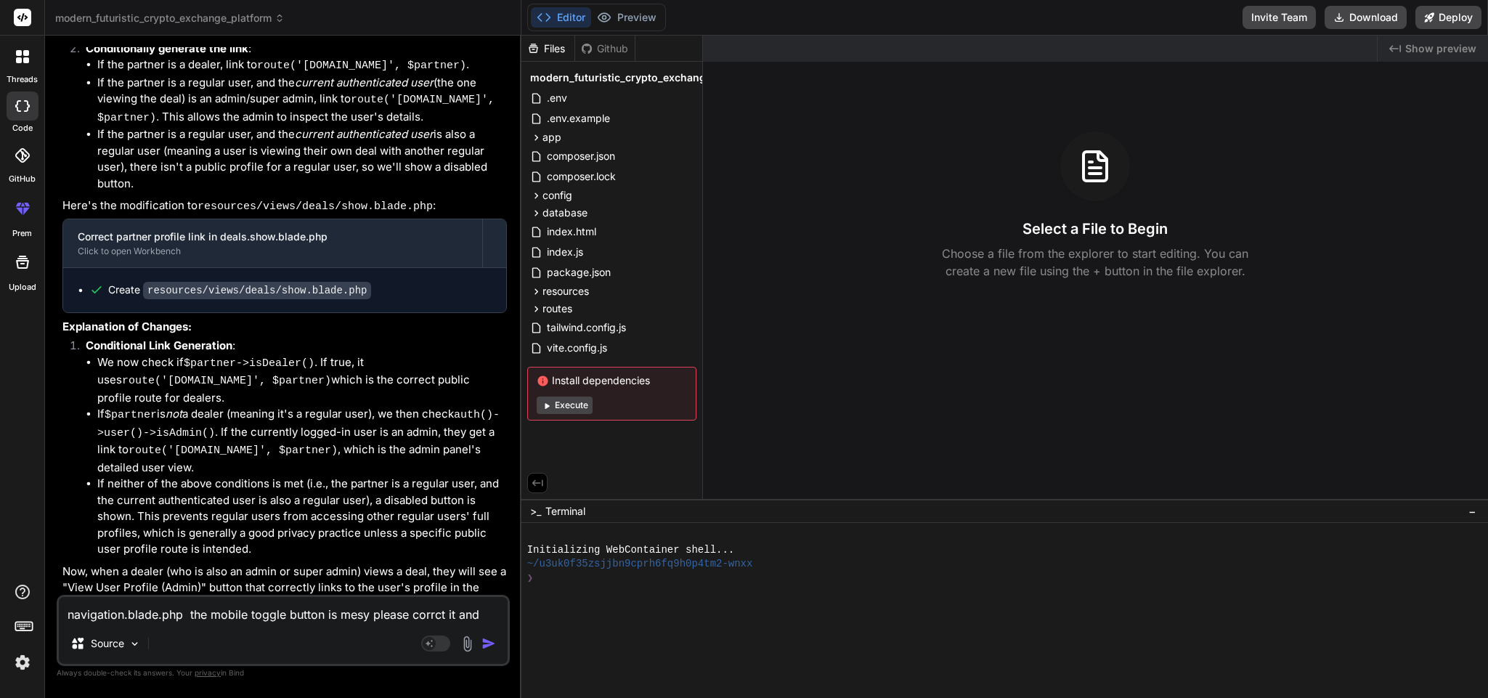
type textarea "x"
type textarea "navigation.blade.php the mobile toggle button is mesy please corrct it and dont"
type textarea "x"
type textarea "navigation.blade.php the mobile toggle button is mesy please corrct it and dont"
type textarea "x"
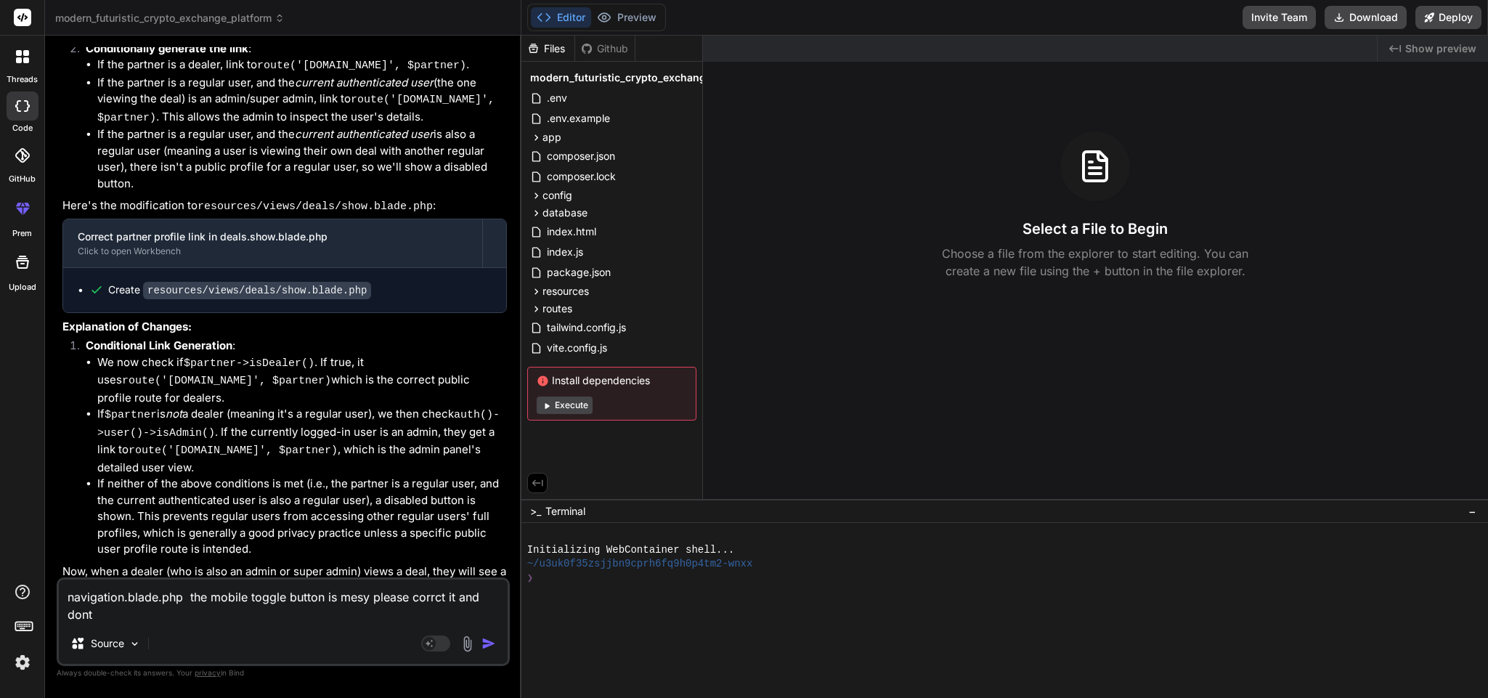
type textarea "navigation.blade.php the mobile toggle button is mesy please corrct it and dont…"
type textarea "x"
type textarea "navigation.blade.php the mobile toggle button is mesy please corrct it and dont…"
type textarea "x"
type textarea "navigation.blade.php the mobile toggle button is mesy please corrct it and dont…"
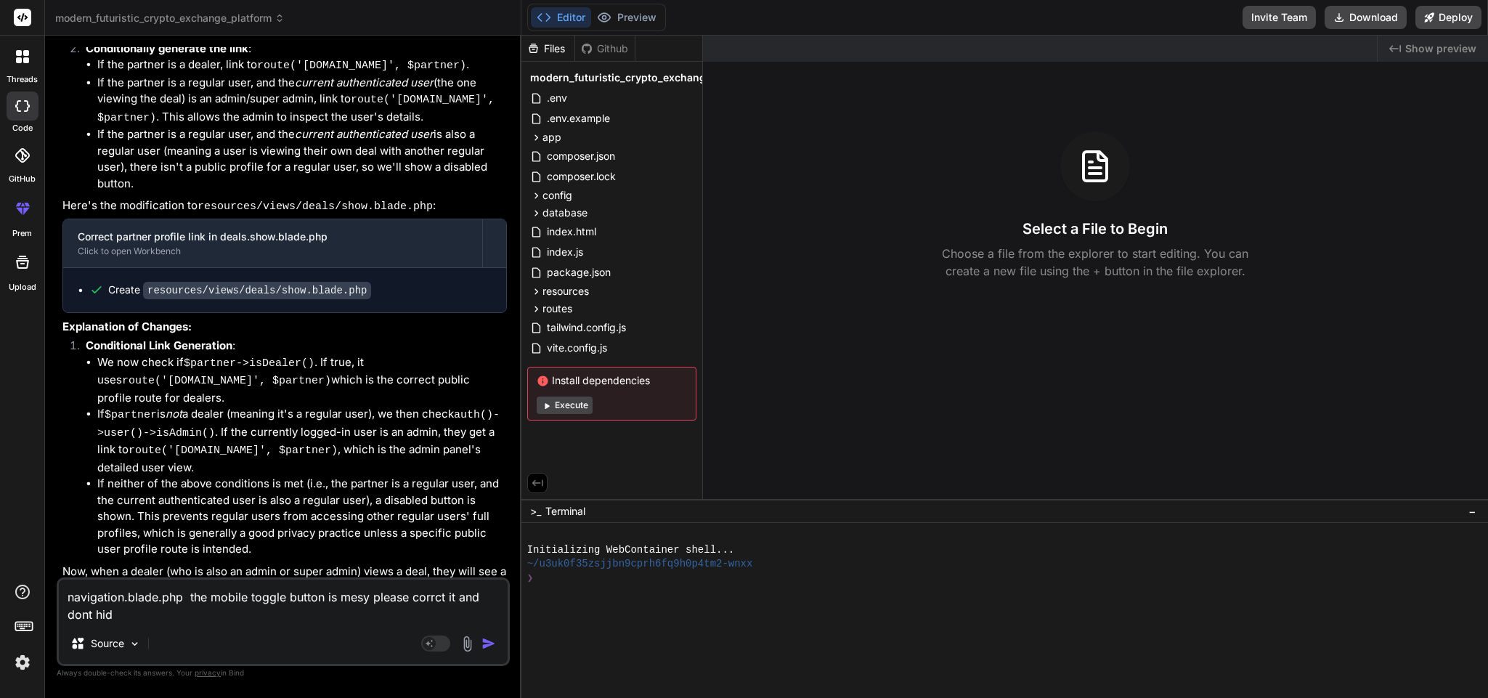
type textarea "x"
type textarea "navigation.blade.php the mobile toggle button is mesy please corrct it and dont…"
type textarea "x"
type textarea "navigation.blade.php the mobile toggle button is mesy please corrct it and dont…"
type textarea "x"
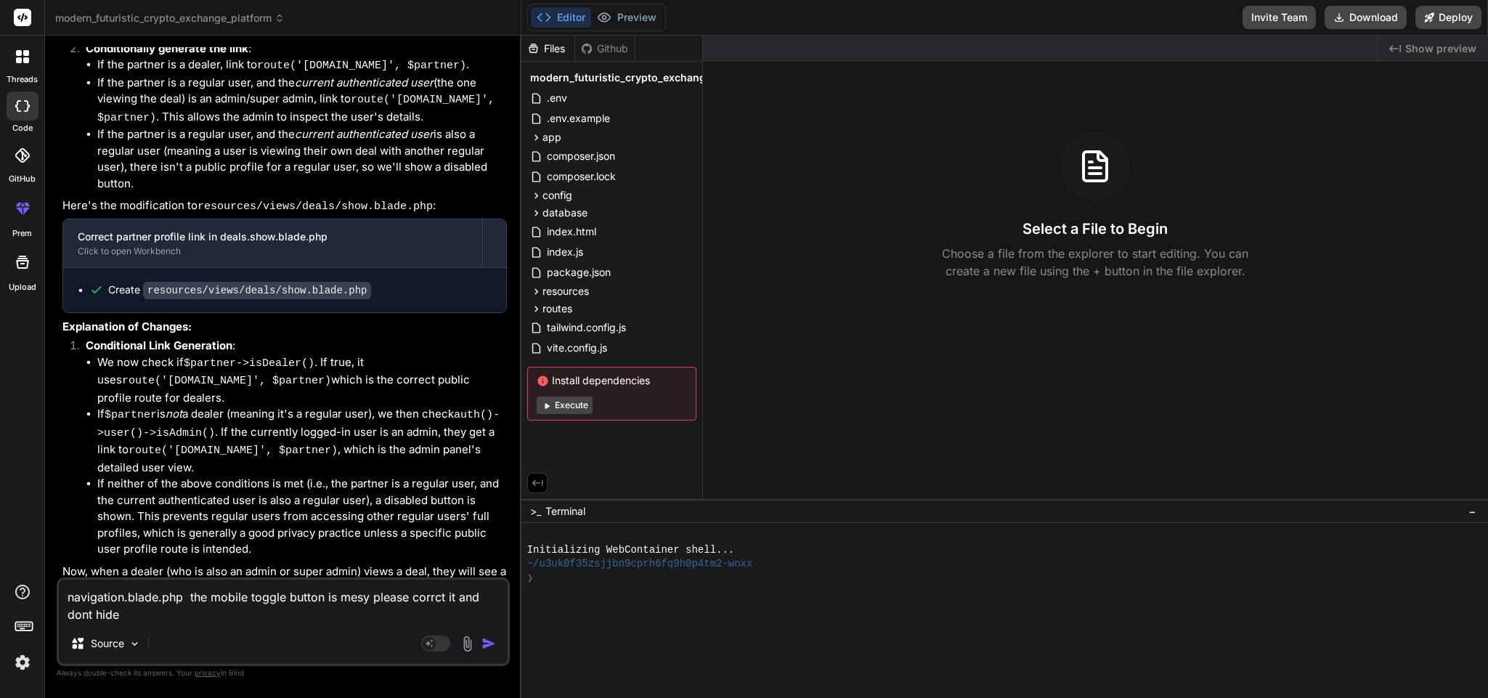
type textarea "navigation.blade.php the mobile toggle button is mesy please corrct it and dont…"
type textarea "x"
type textarea "navigation.blade.php the mobile toggle button is mesy please corrct it and dont…"
type textarea "x"
type textarea "navigation.blade.php the mobile toggle button is mesy please corrct it and dont…"
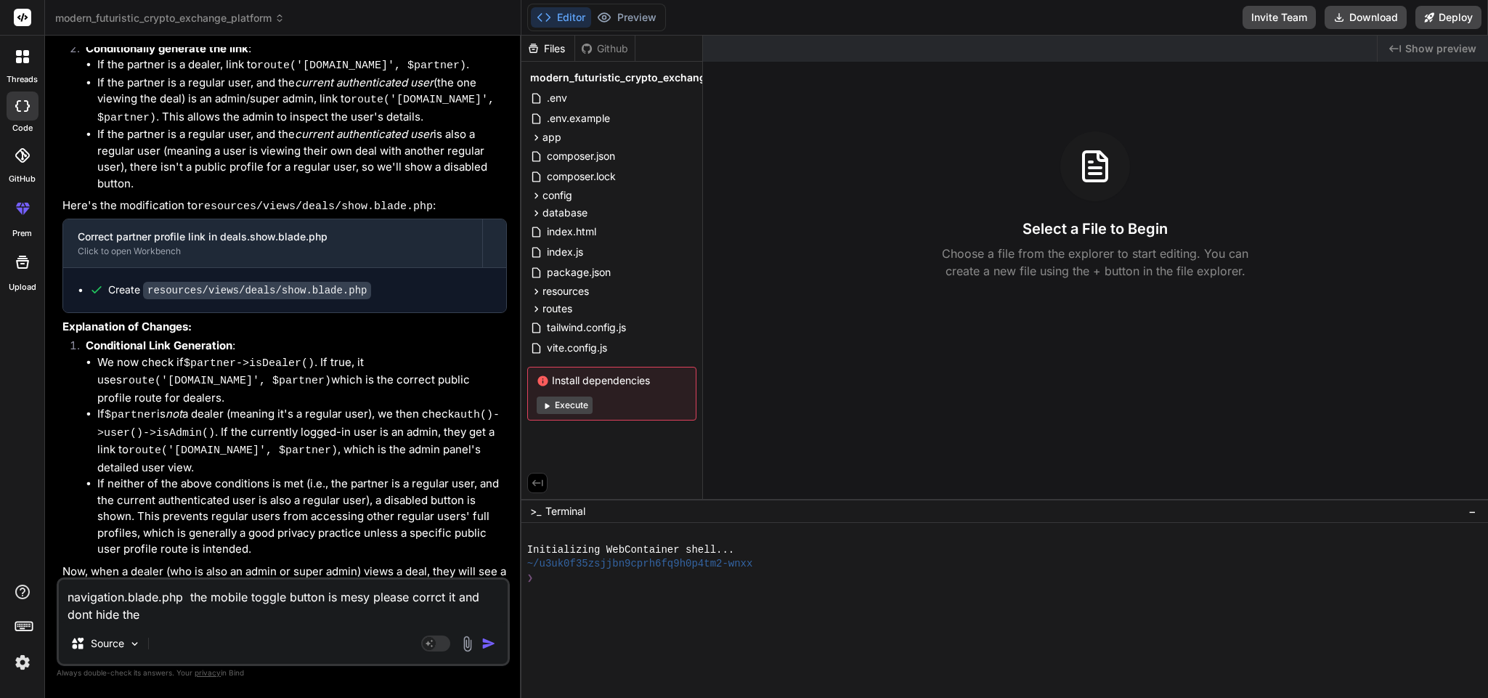
type textarea "x"
type textarea "navigation.blade.php the mobile toggle button is mesy please corrct it and dont…"
type textarea "x"
type textarea "navigation.blade.php the mobile toggle button is mesy please corrct it and dont…"
type textarea "x"
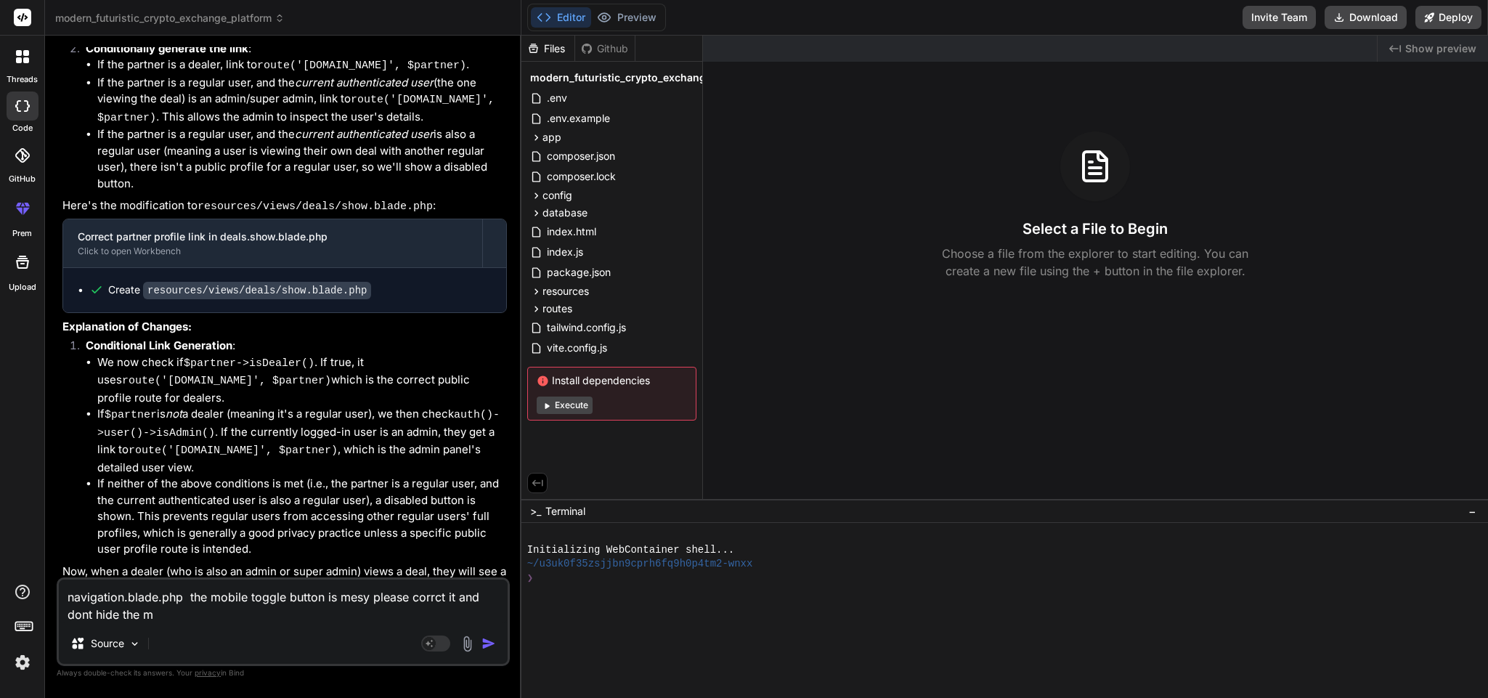
type textarea "navigation.blade.php the mobile toggle button is mesy please corrct it and dont…"
type textarea "x"
type textarea "navigation.blade.php the mobile toggle button is mesy please corrct it and dont…"
type textarea "x"
type textarea "navigation.blade.php the mobile toggle button is mesy please corrct it and dont…"
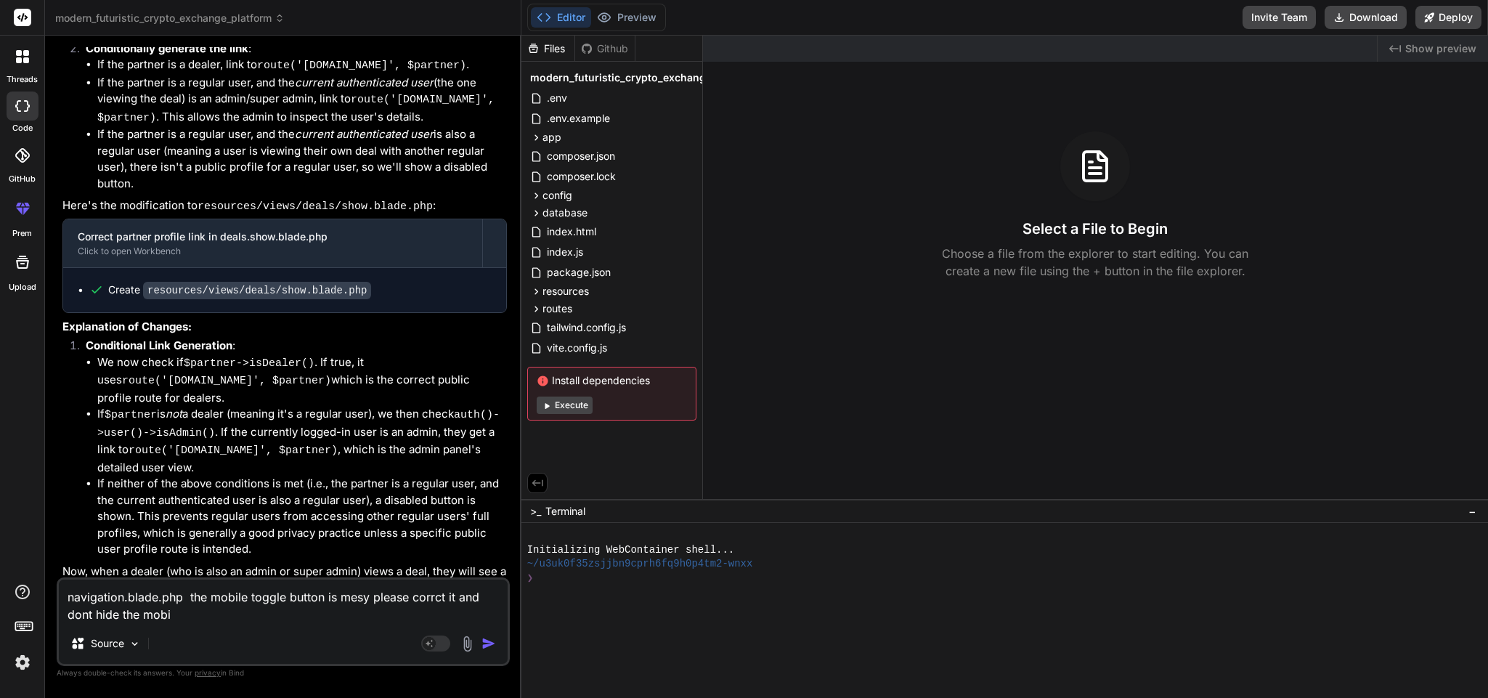
type textarea "x"
type textarea "navigation.blade.php the mobile toggle button is mesy please corrct it and dont…"
type textarea "x"
type textarea "navigation.blade.php the mobile toggle button is mesy please corrct it and dont…"
type textarea "x"
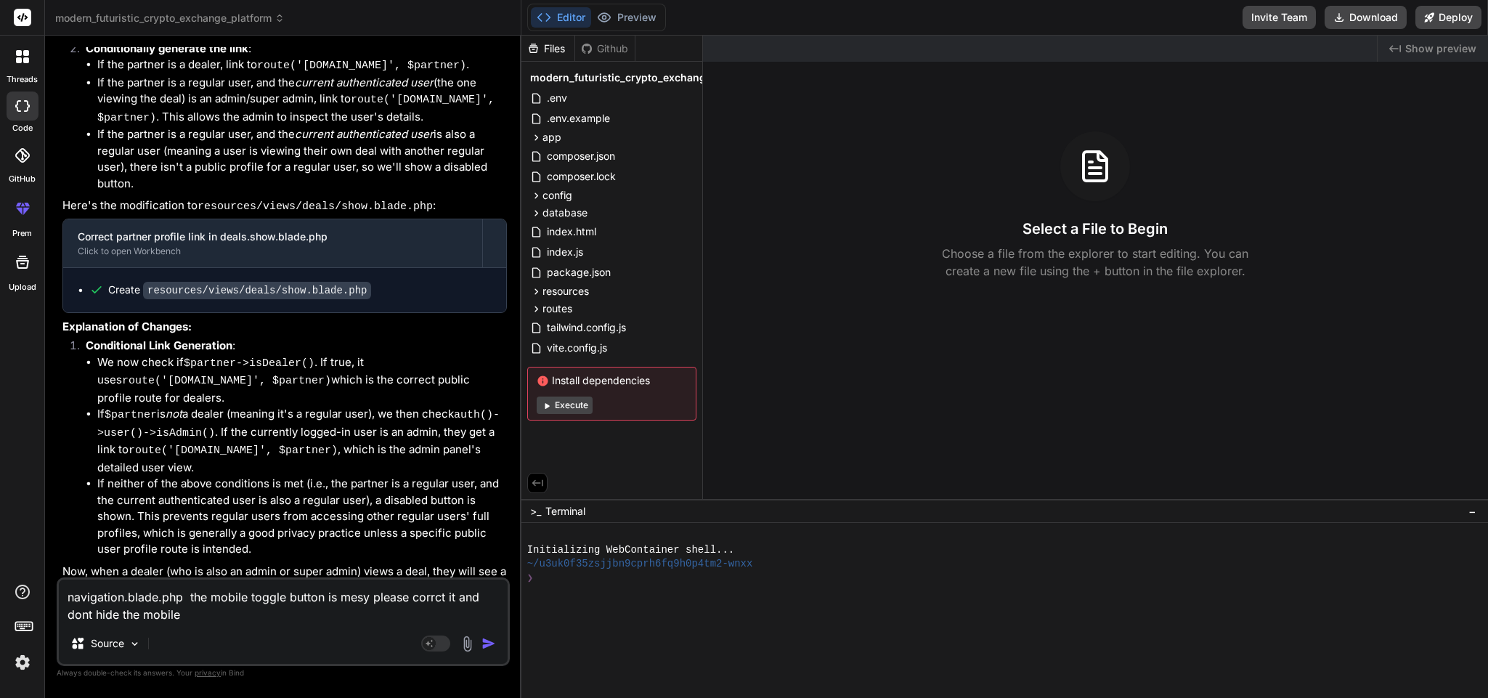
type textarea "navigation.blade.php the mobile toggle button is mesy please corrct it and dont…"
type textarea "x"
type textarea "navigation.blade.php the mobile toggle button is mesy please corrct it and dont…"
type textarea "x"
type textarea "navigation.blade.php the mobile toggle button is mesy please corrct it and dont…"
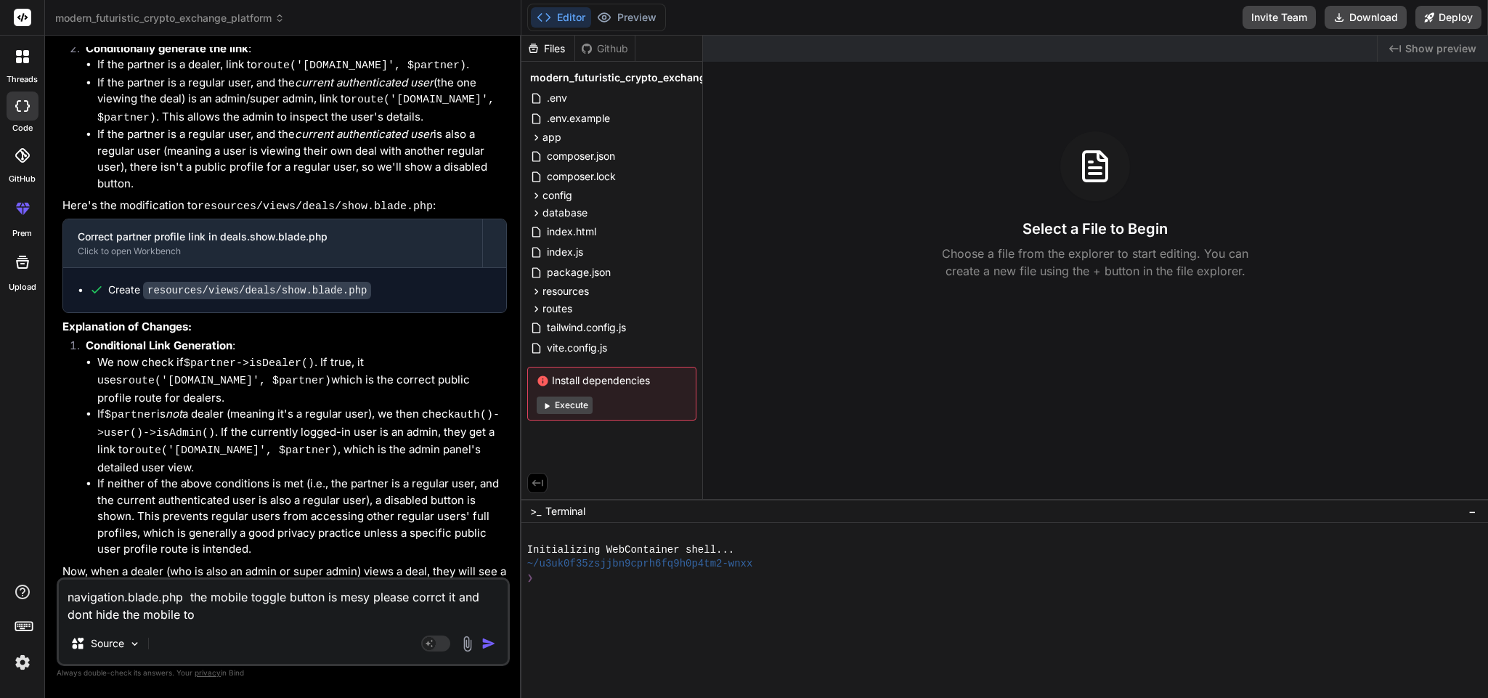
type textarea "x"
type textarea "navigation.blade.php the mobile toggle button is mesy please corrct it and dont…"
type textarea "x"
type textarea "navigation.blade.php the mobile toggle button is mesy please corrct it and dont…"
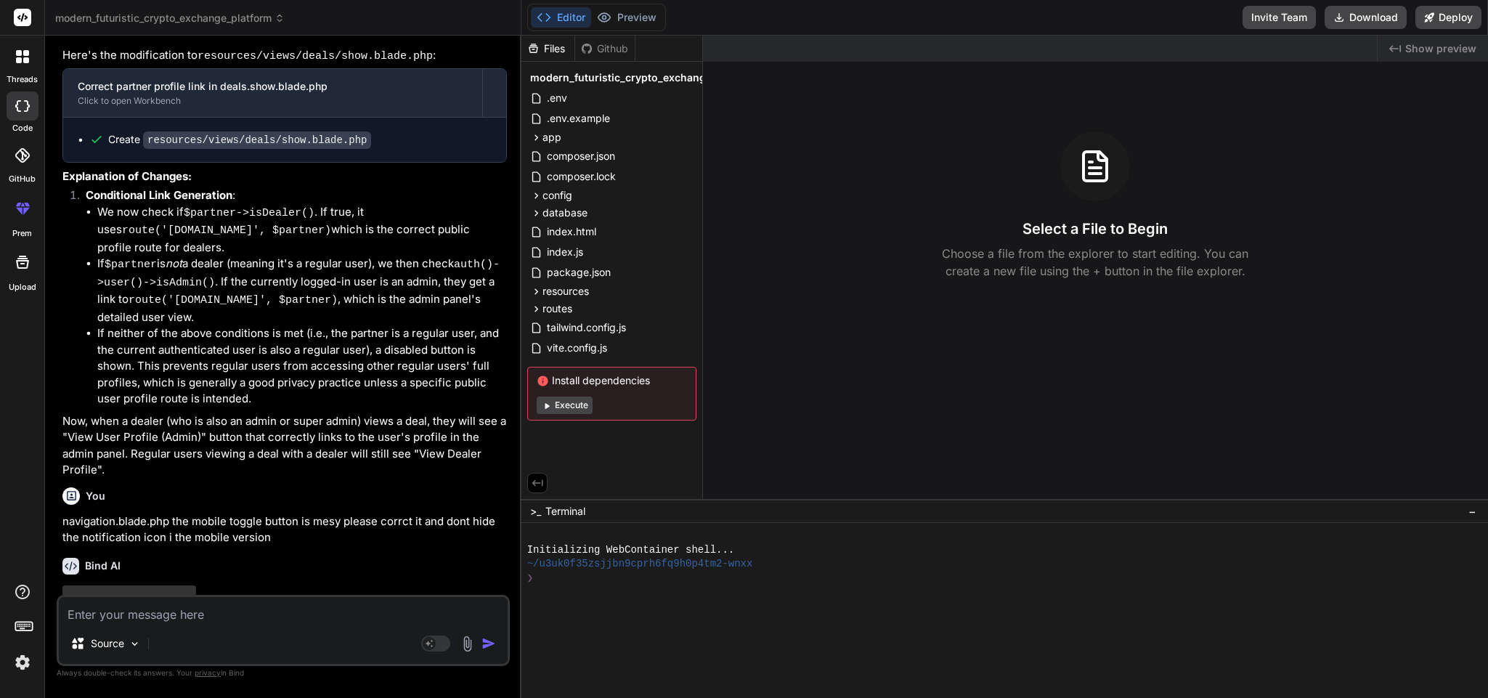
click at [992, 440] on span "−" at bounding box center [1473, 511] width 8 height 15
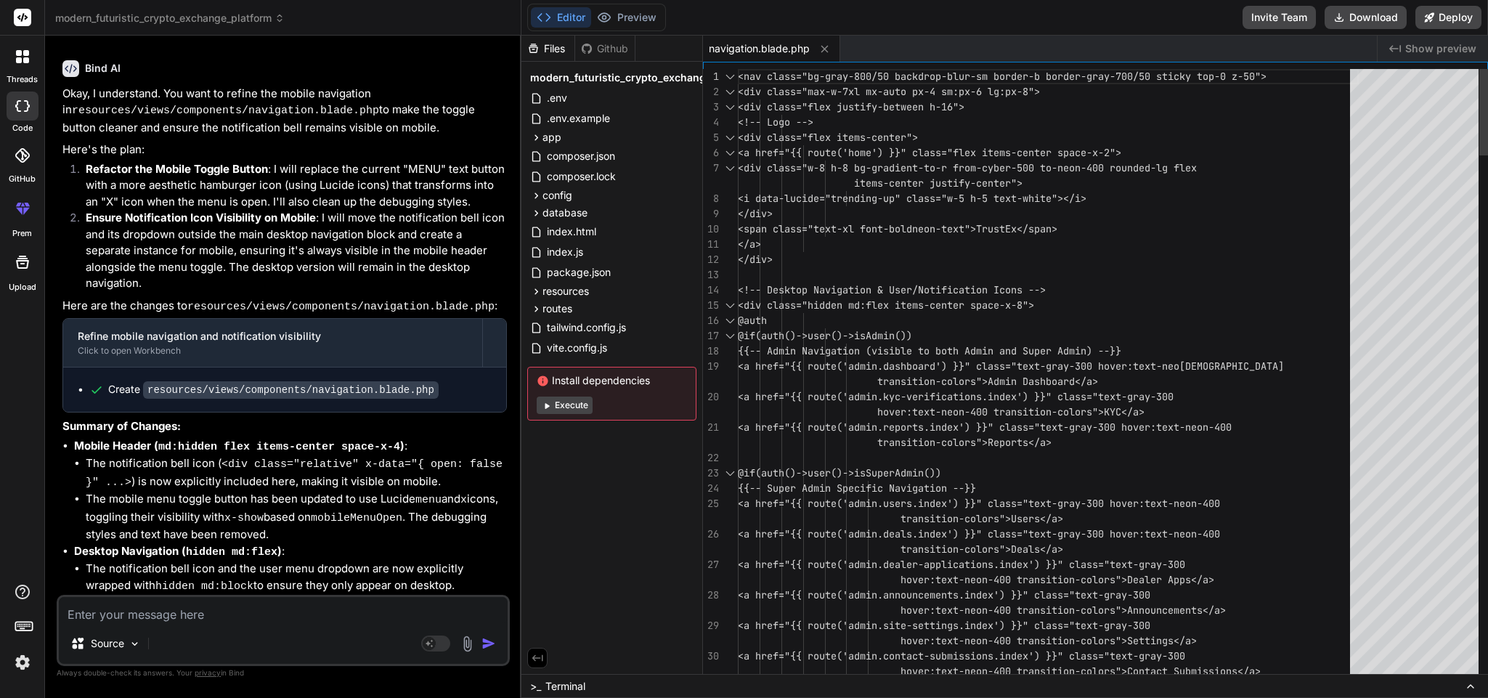
scroll to position [0, 0]
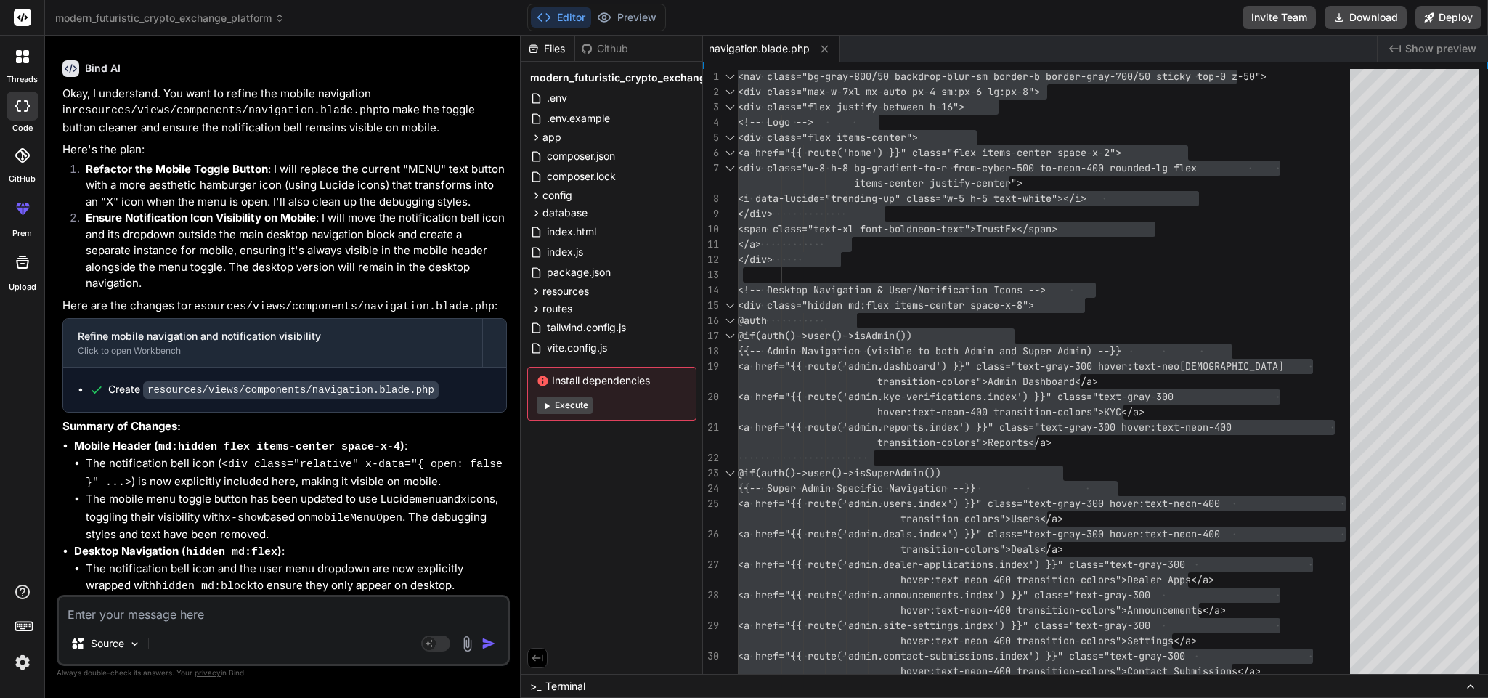
click at [308, 440] on textarea at bounding box center [283, 610] width 449 height 26
paste textarea "<nav class="bg-gray-800/50 backdrop-blur-sm border-b border-gray-700/50 sticky …"
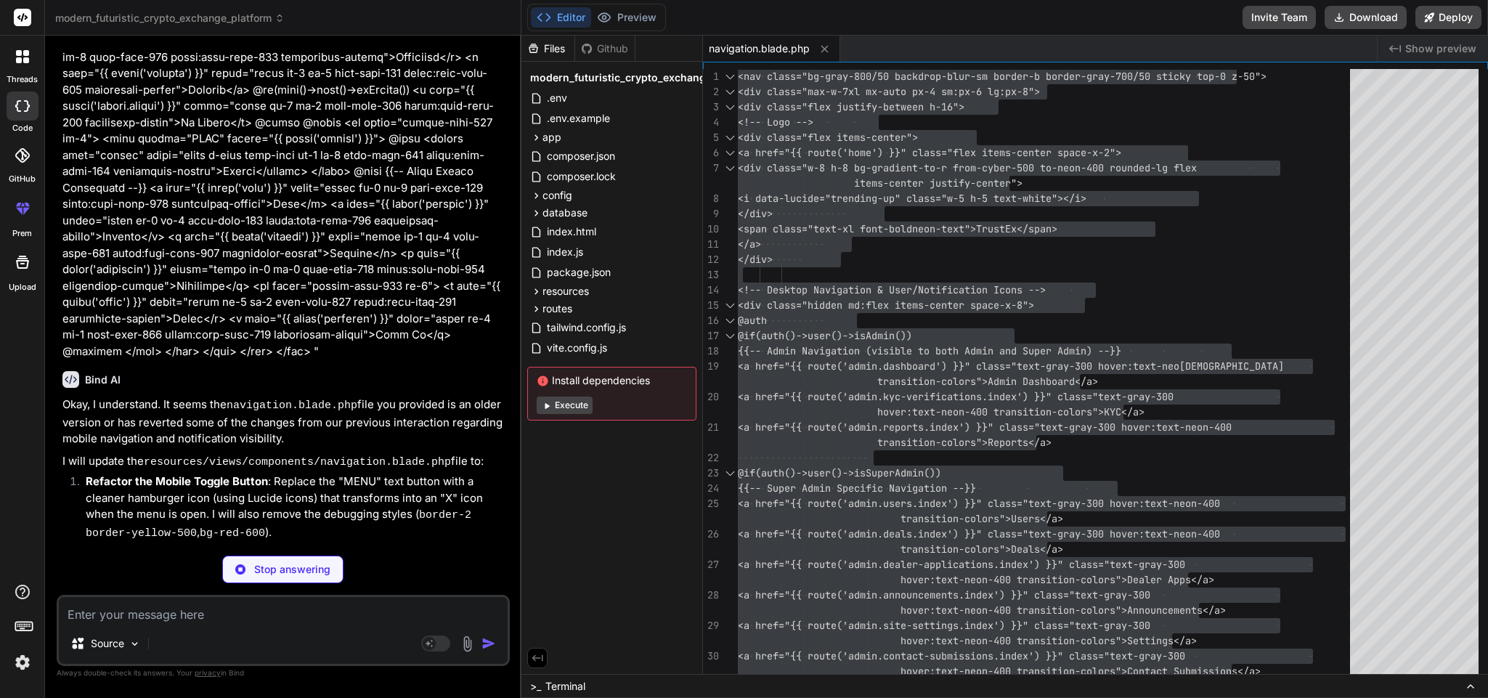
scroll to position [7593, 0]
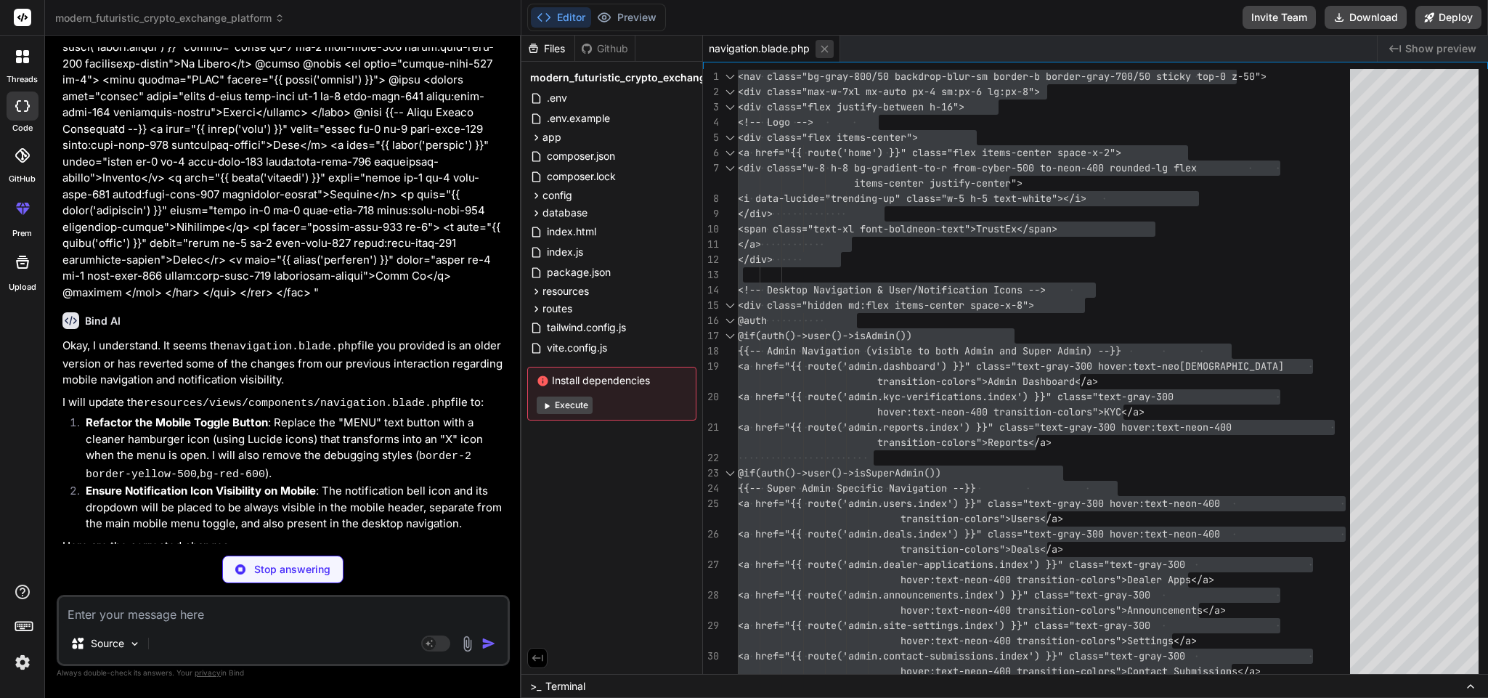
click at [820, 52] on icon at bounding box center [825, 49] width 12 height 12
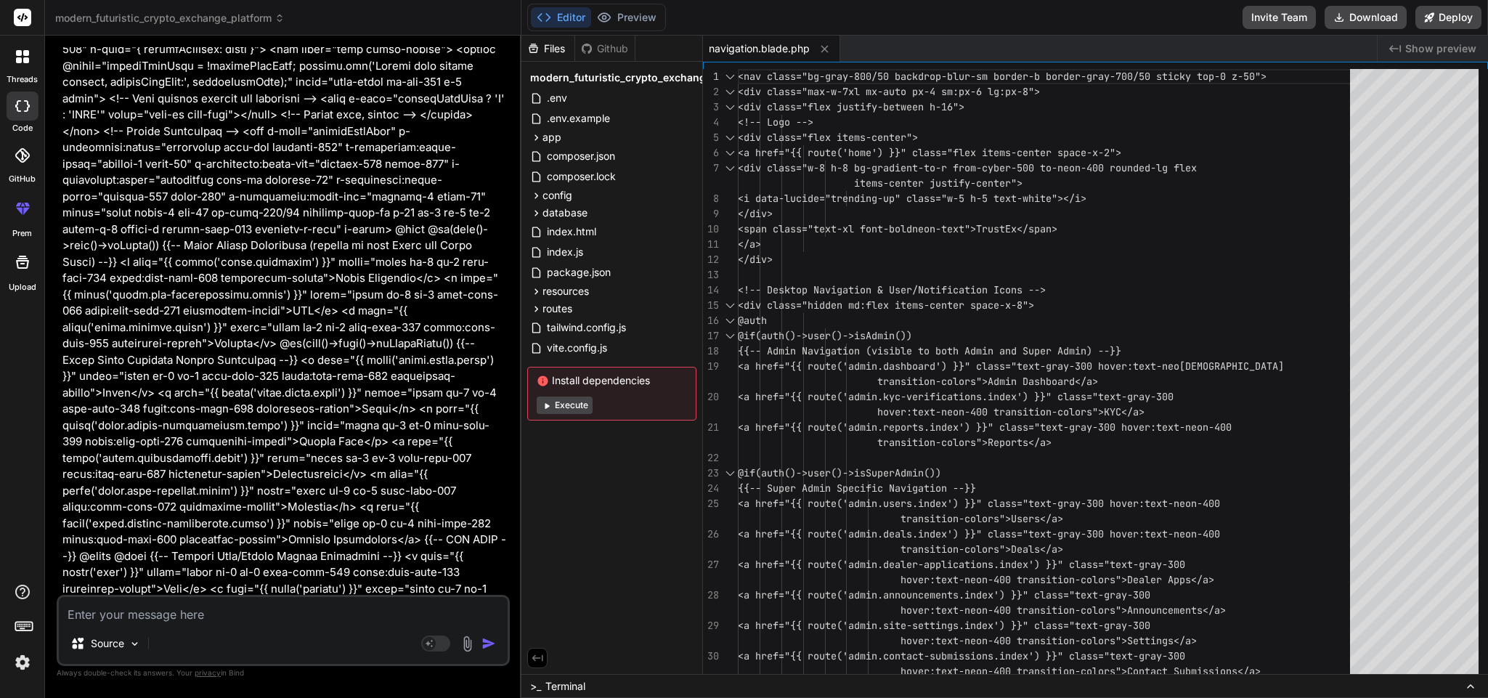
scroll to position [7541, 0]
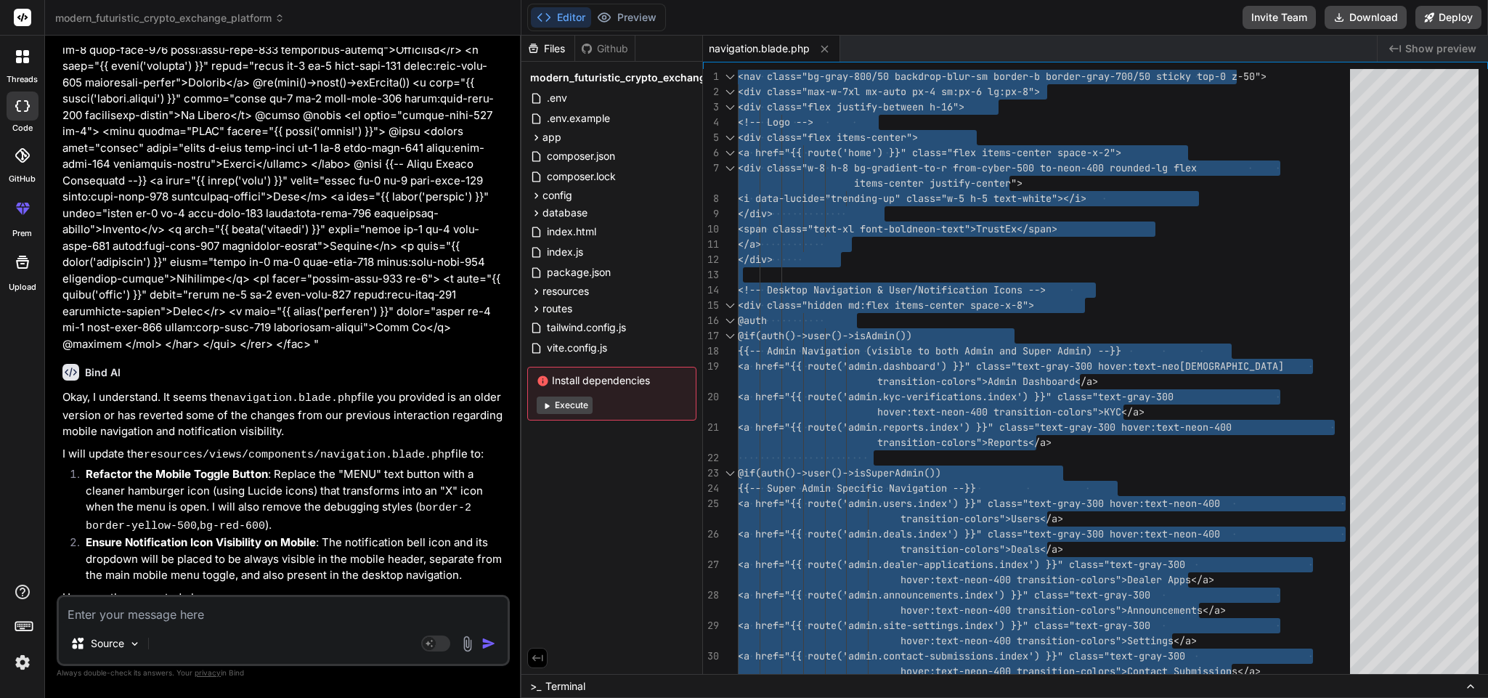
click at [218, 440] on textarea at bounding box center [283, 610] width 449 height 26
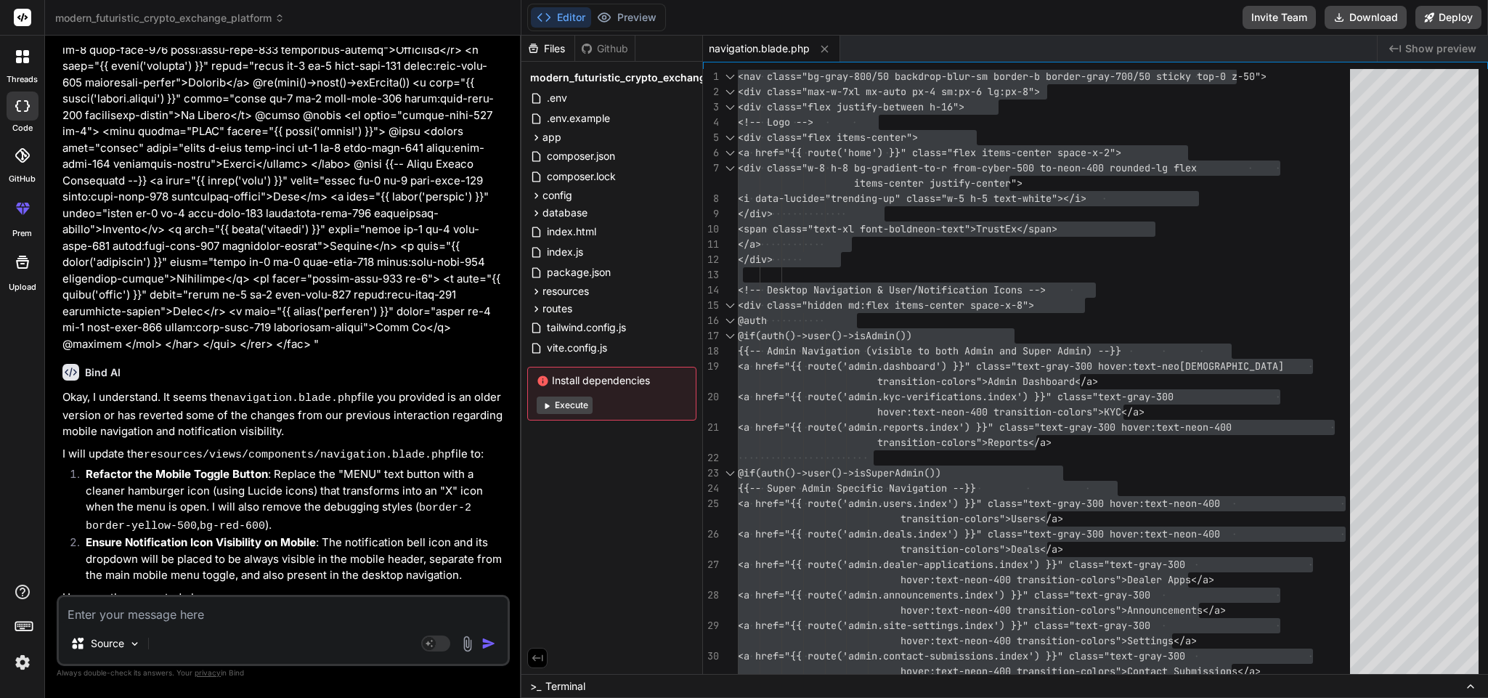
scroll to position [7693, 0]
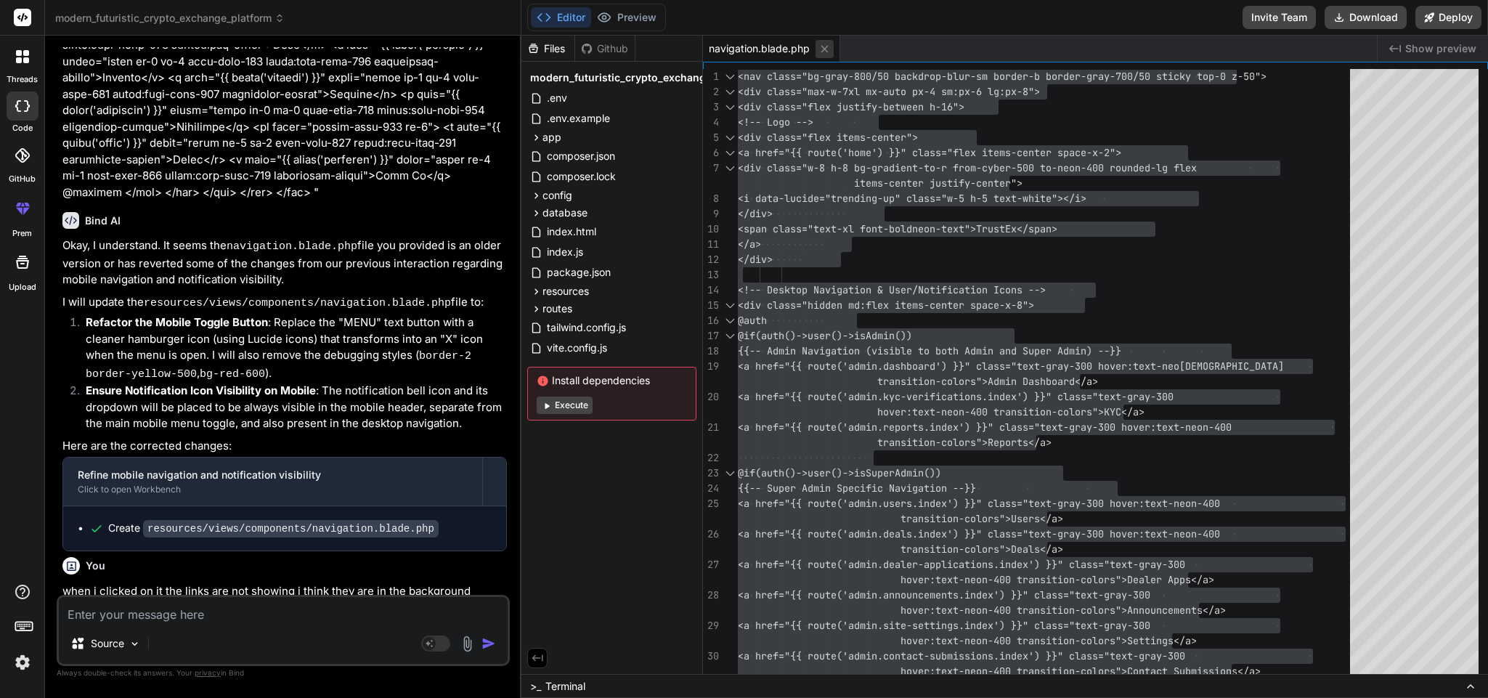
click at [828, 51] on icon at bounding box center [825, 49] width 12 height 12
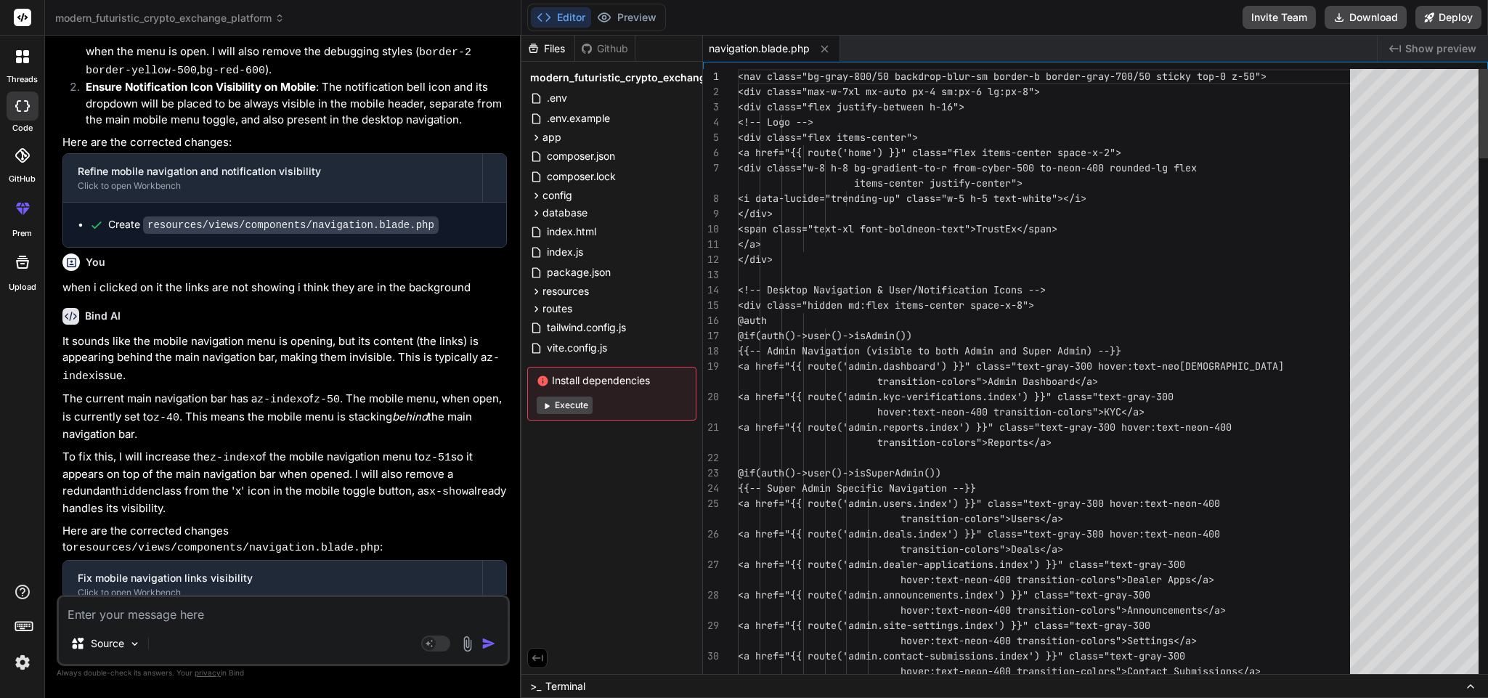
scroll to position [7946, 0]
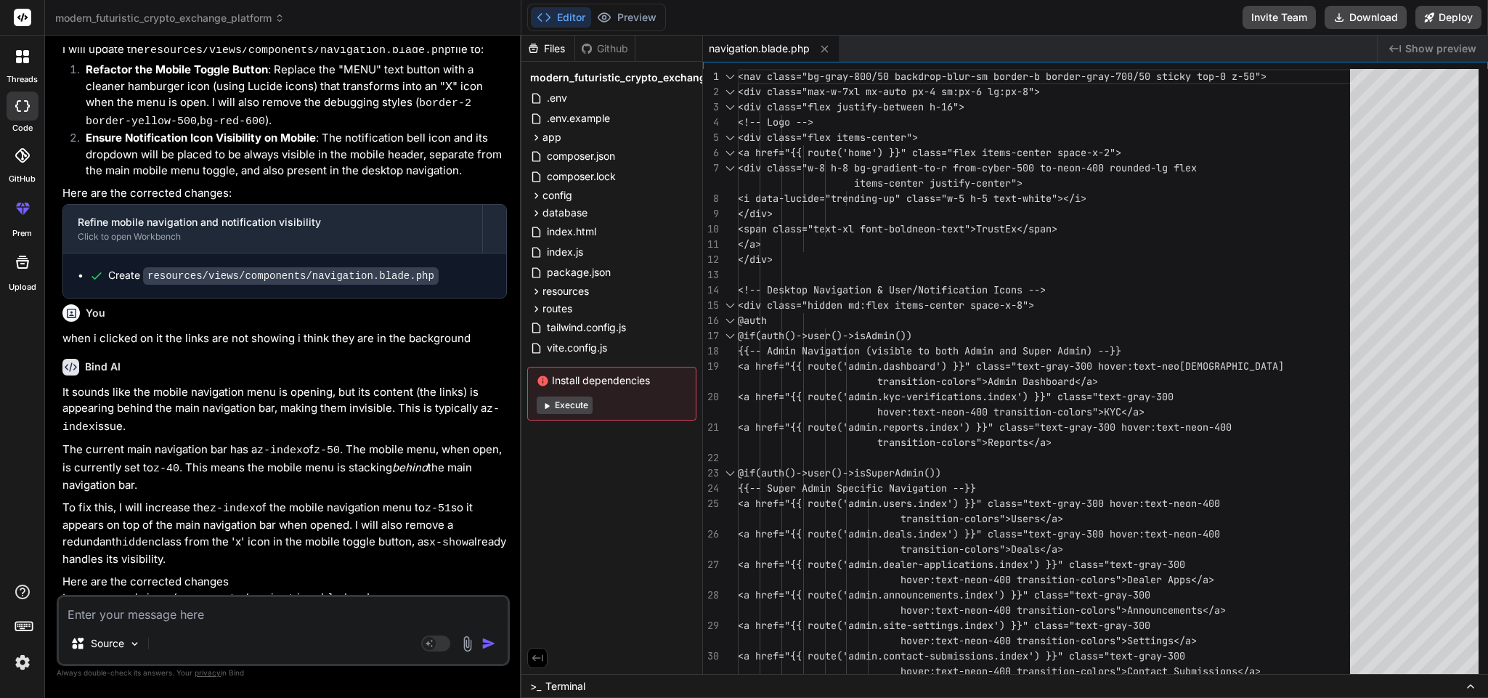
click at [722, 440] on div "22" at bounding box center [720, 457] width 35 height 15
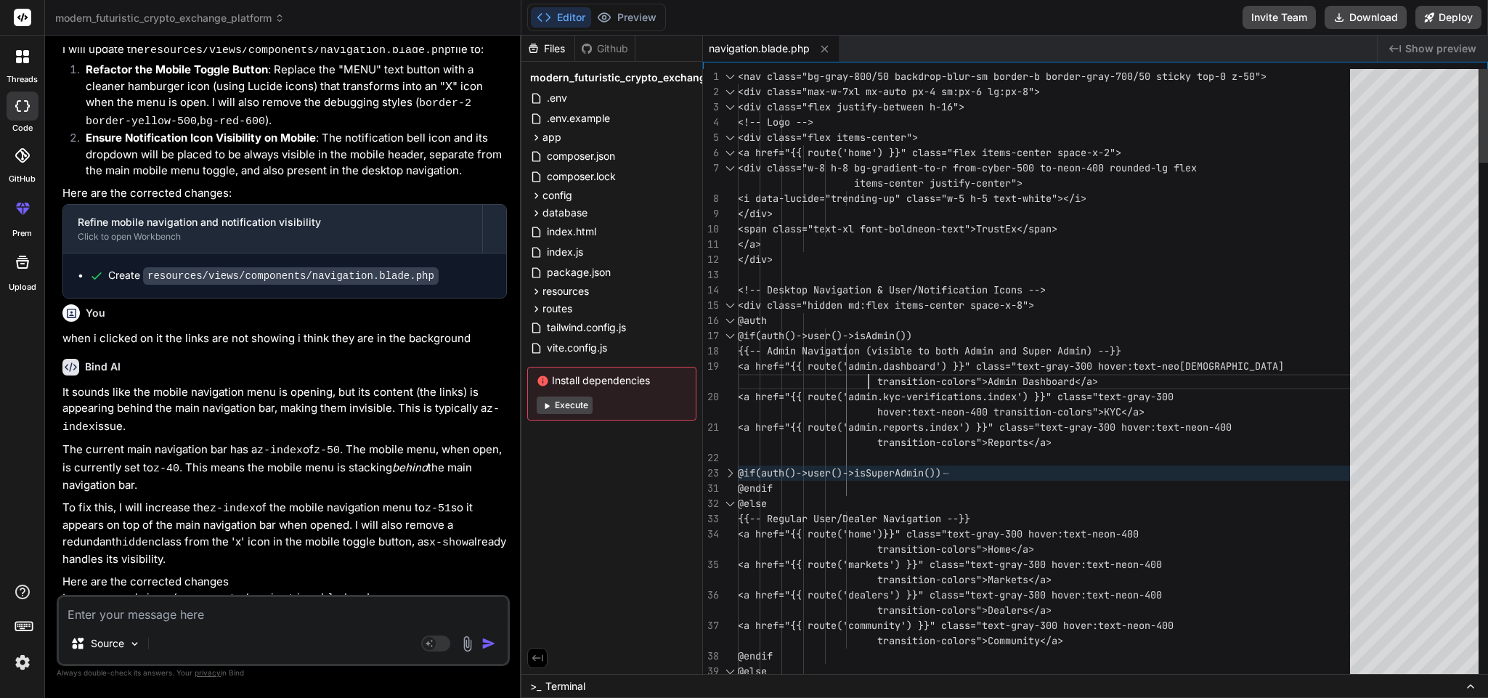
scroll to position [0, 0]
click at [728, 440] on div at bounding box center [730, 473] width 19 height 15
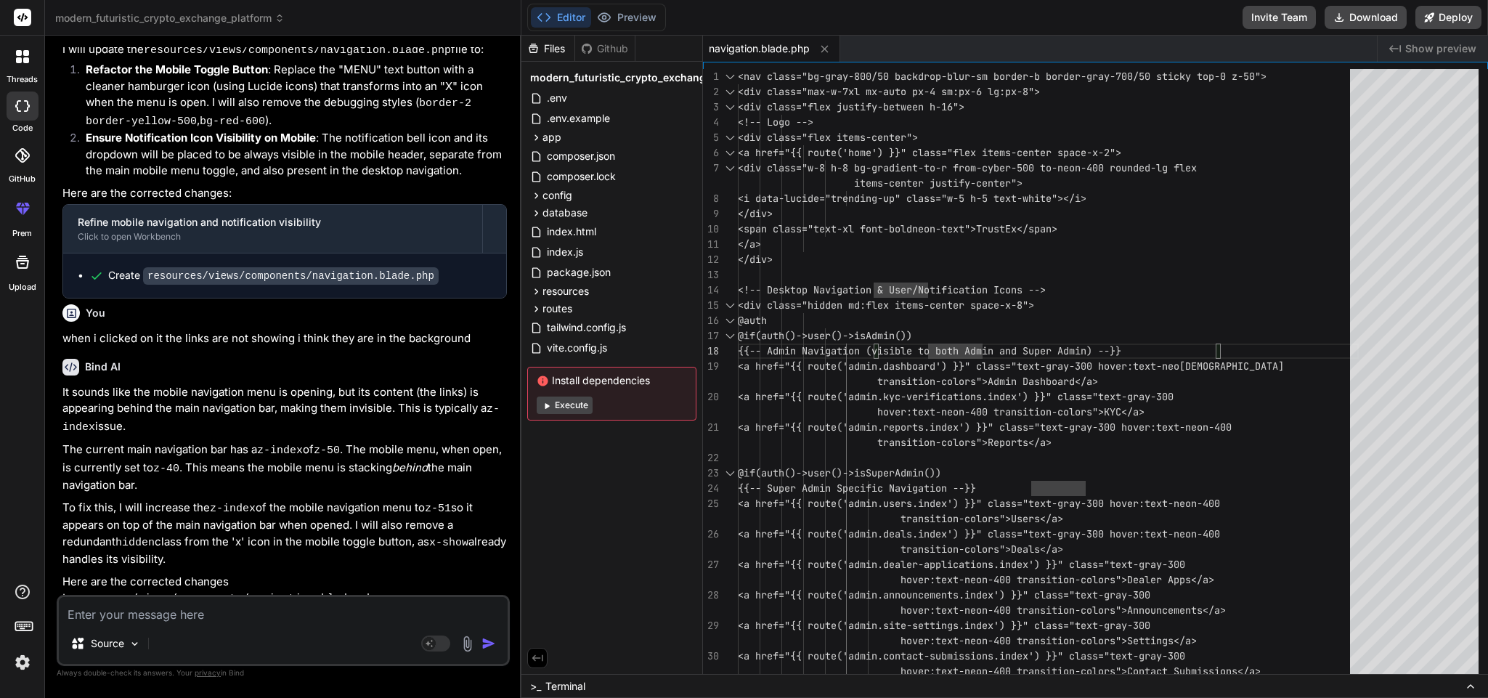
click at [227, 440] on textarea at bounding box center [283, 610] width 449 height 26
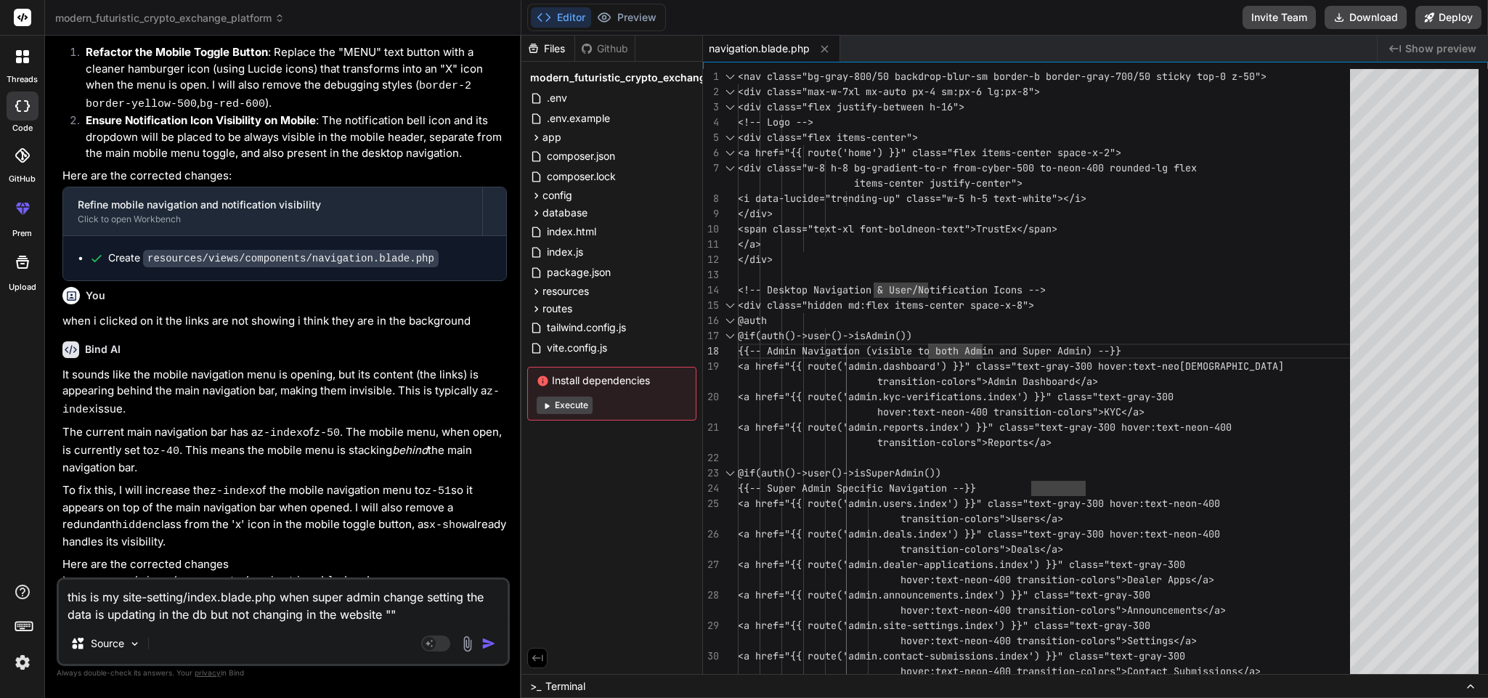
paste textarea "@extends('[DOMAIN_NAME]') @section('content') <div class="max-w-4xl mx-auto px-…"
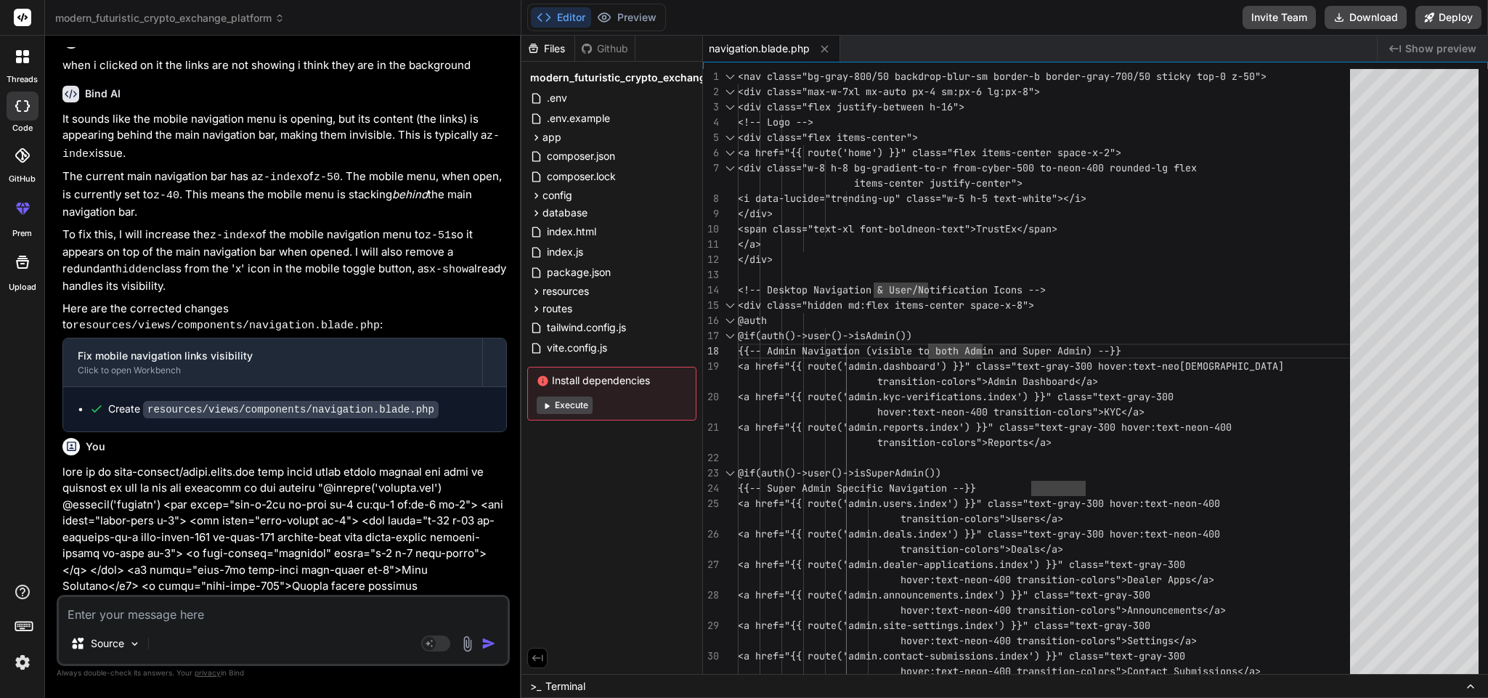
scroll to position [8493, 0]
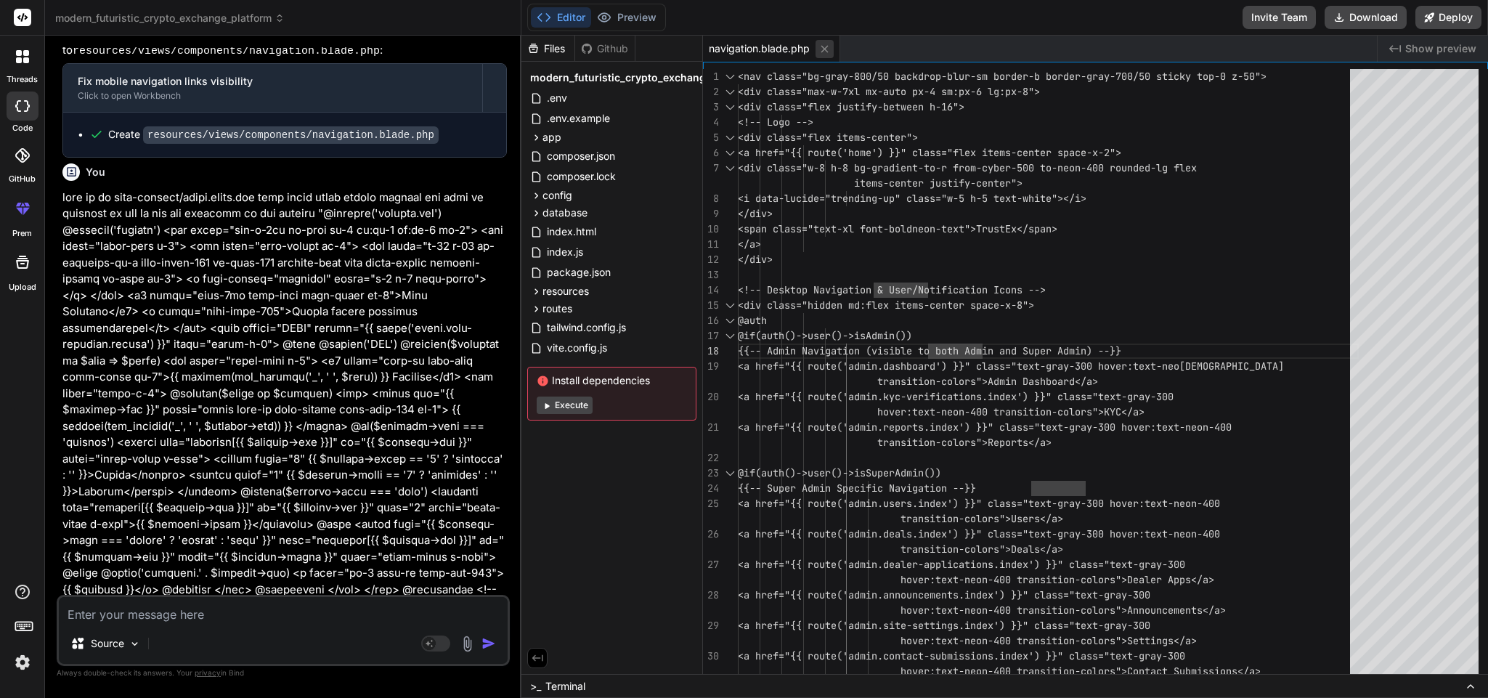
click at [819, 49] on icon at bounding box center [825, 49] width 12 height 12
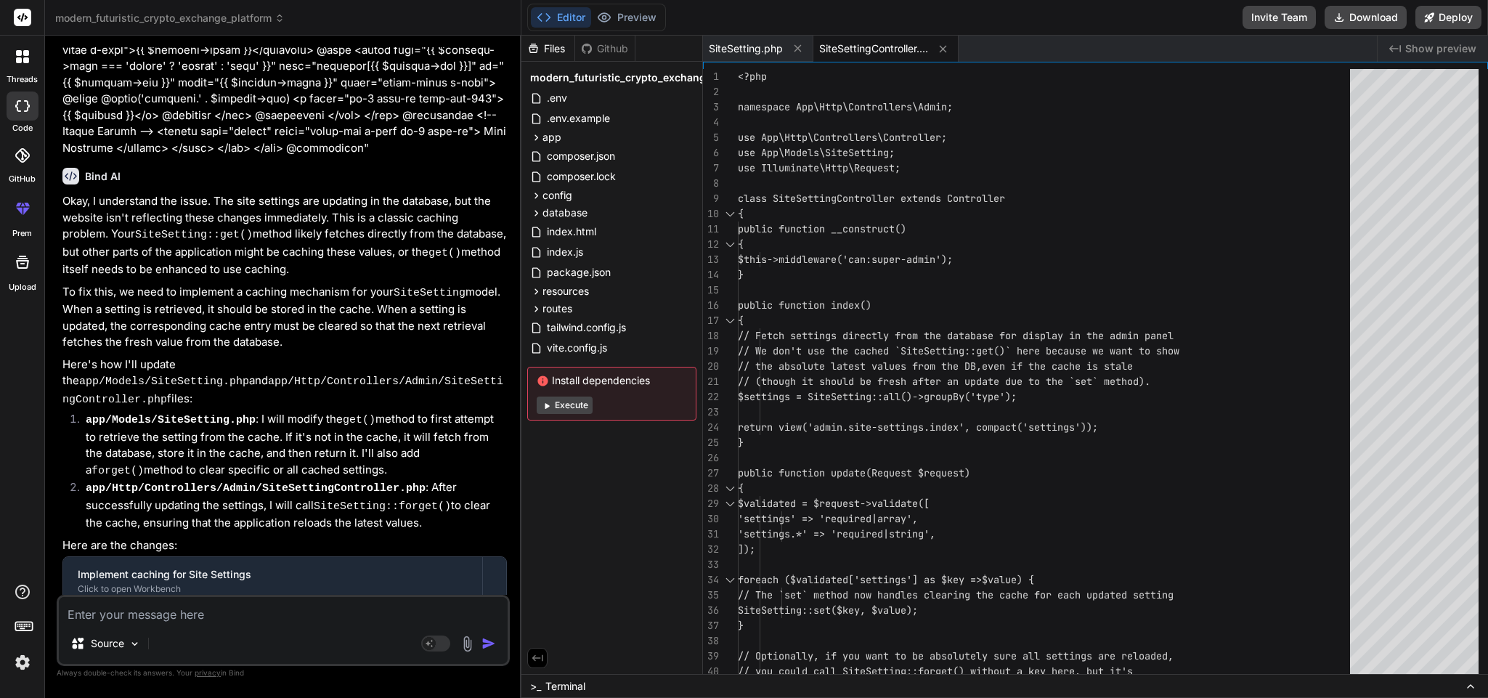
scroll to position [8968, 0]
click at [743, 36] on div "SiteSetting.php" at bounding box center [758, 49] width 110 height 26
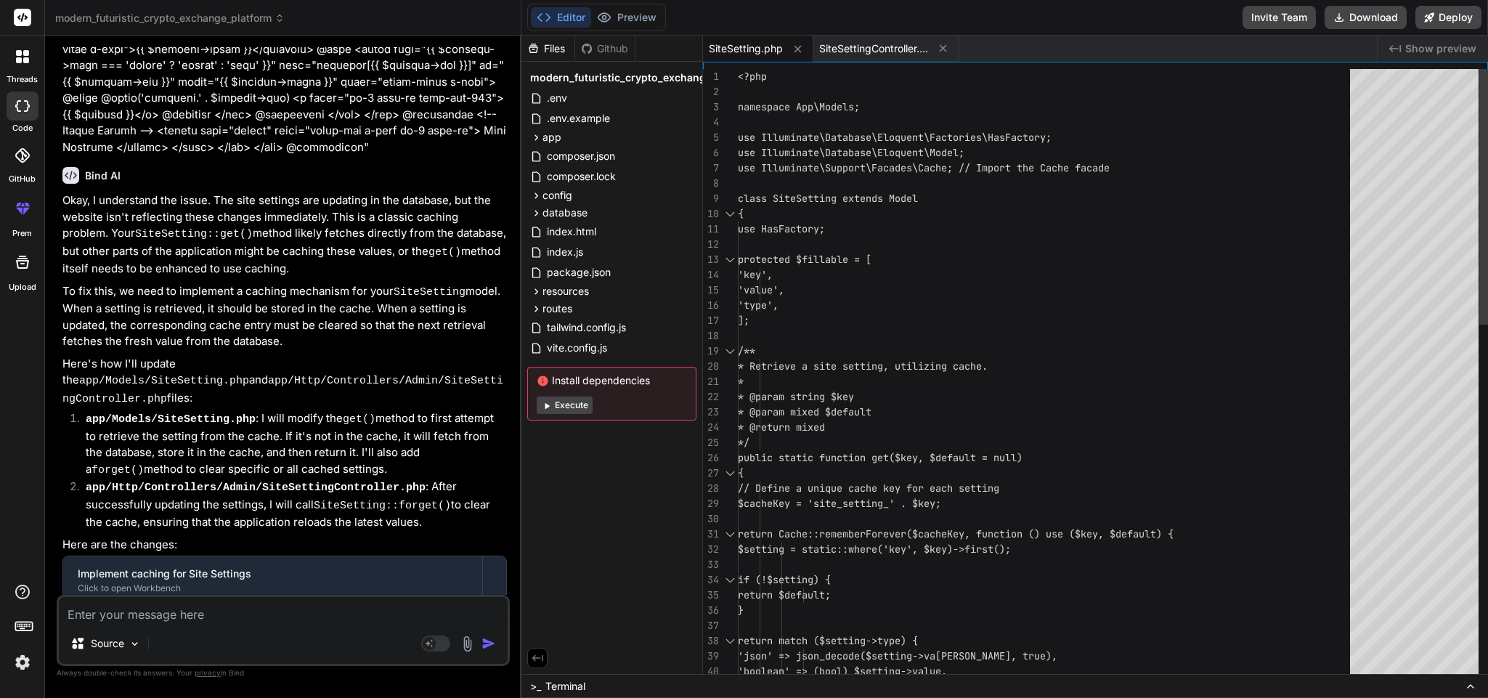
scroll to position [0, 0]
click at [857, 46] on span "SiteSettingController.php" at bounding box center [873, 48] width 109 height 15
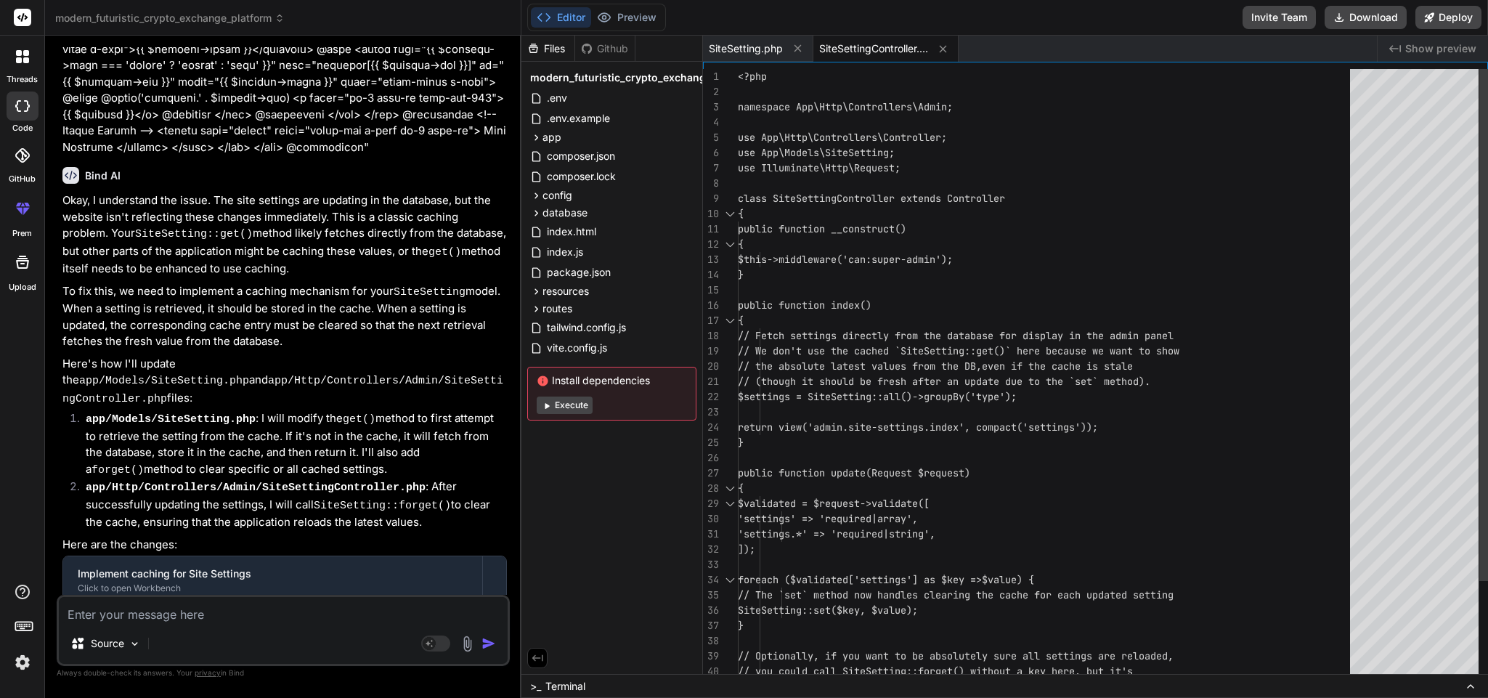
click at [931, 343] on div "<?php namespace App\Http\Controllers\Admin; use App\Http\Controllers\Controller…" at bounding box center [1048, 435] width 621 height 732
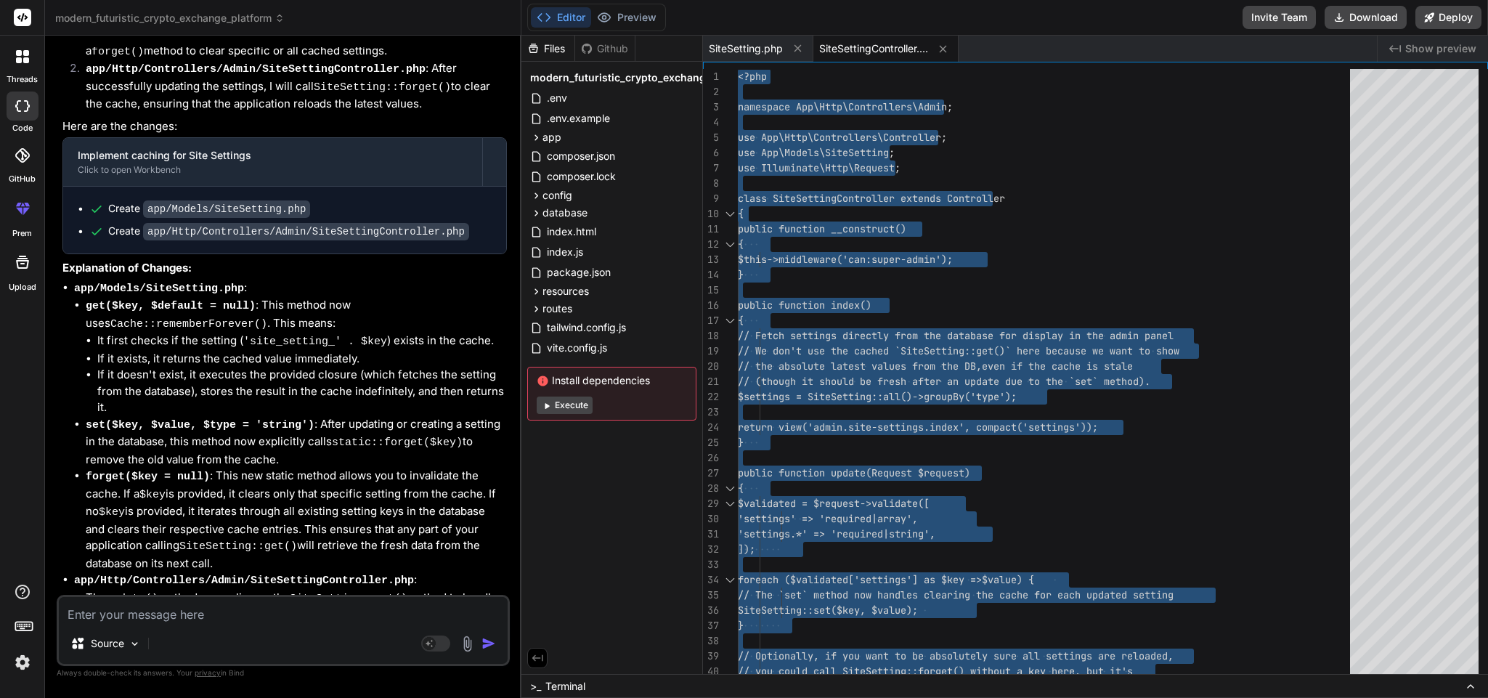
scroll to position [9306, 0]
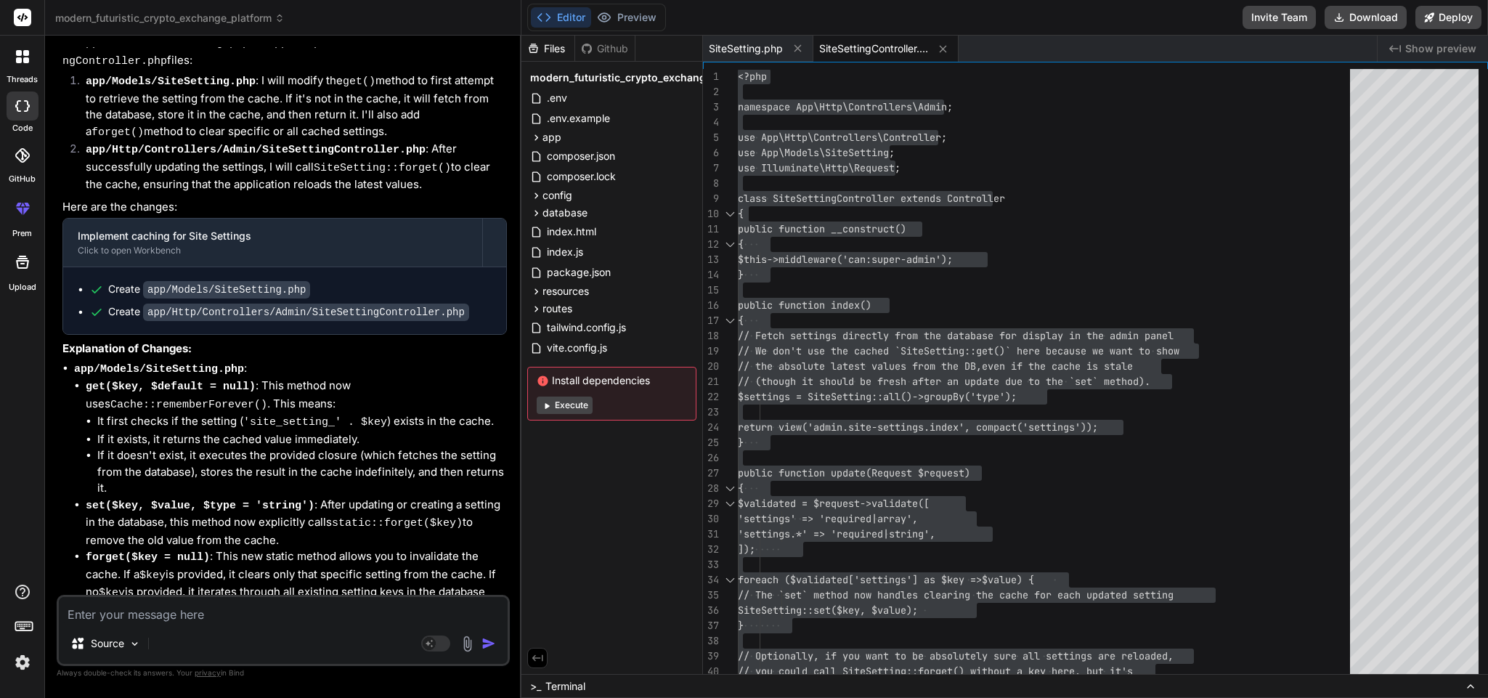
click at [227, 440] on textarea at bounding box center [283, 610] width 449 height 26
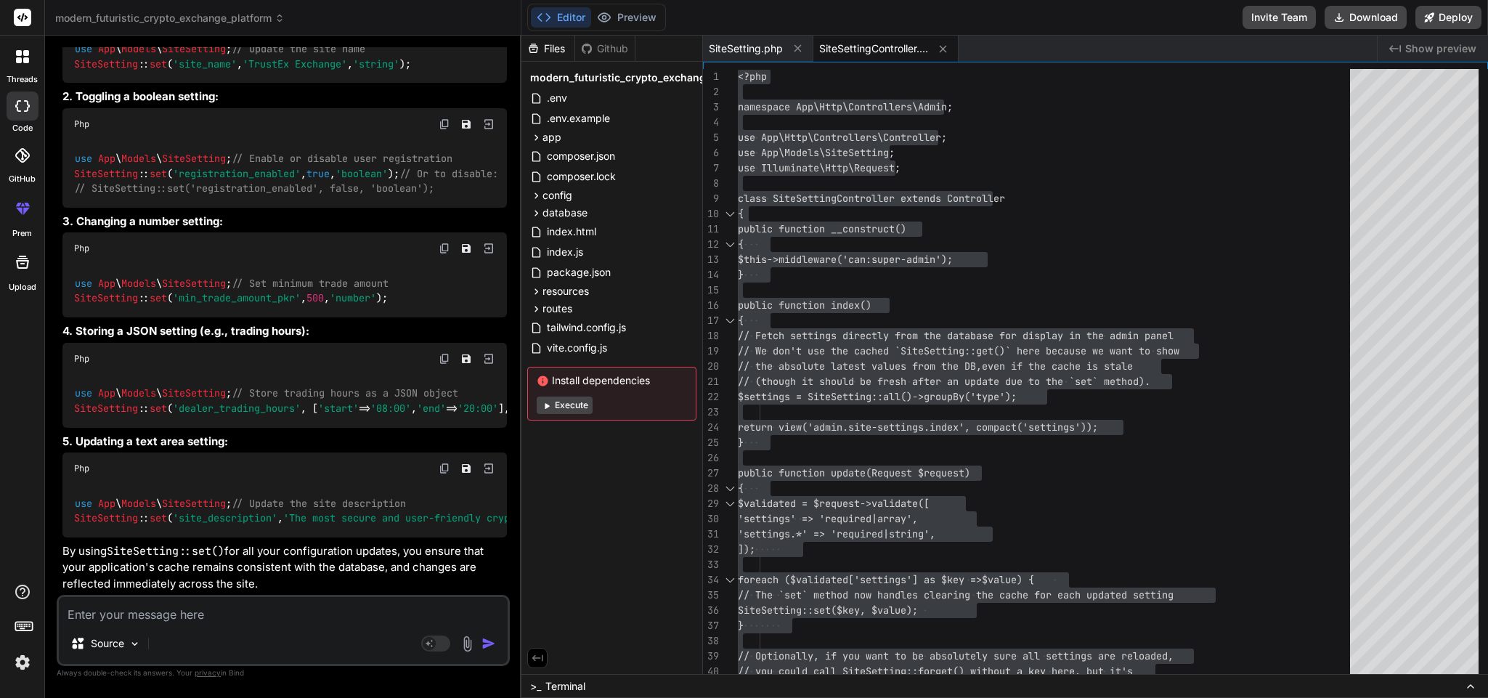
scroll to position [10907, 0]
click at [246, 440] on textarea at bounding box center [283, 610] width 449 height 26
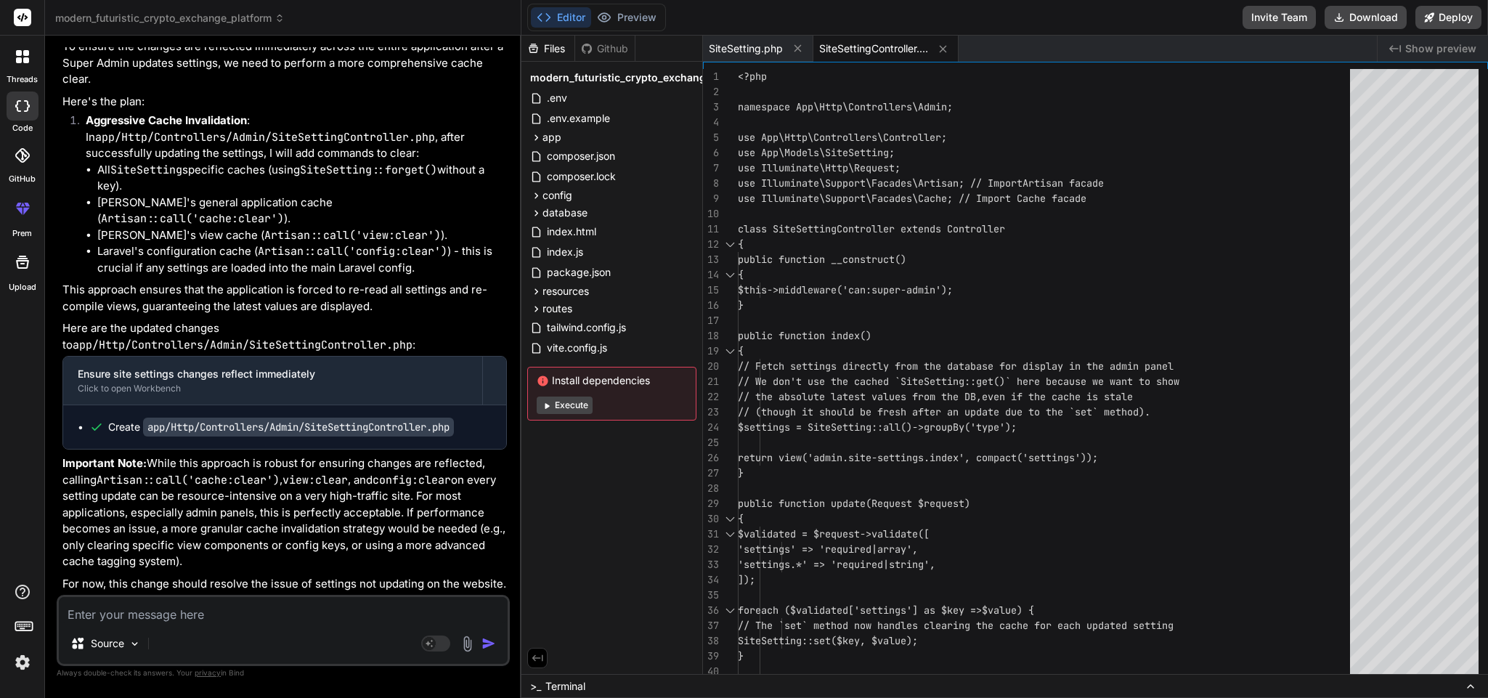
scroll to position [11659, 0]
click at [328, 440] on p "Important Note: While this approach is robust for ensuring changes are reflecte…" at bounding box center [284, 512] width 445 height 115
click at [843, 44] on span "SiteSettingController.php" at bounding box center [873, 48] width 109 height 15
click at [992, 389] on div "<?php namespace App\Http\Controllers\Admin; use App\Http\Controllers\Controller…" at bounding box center [1048, 519] width 621 height 900
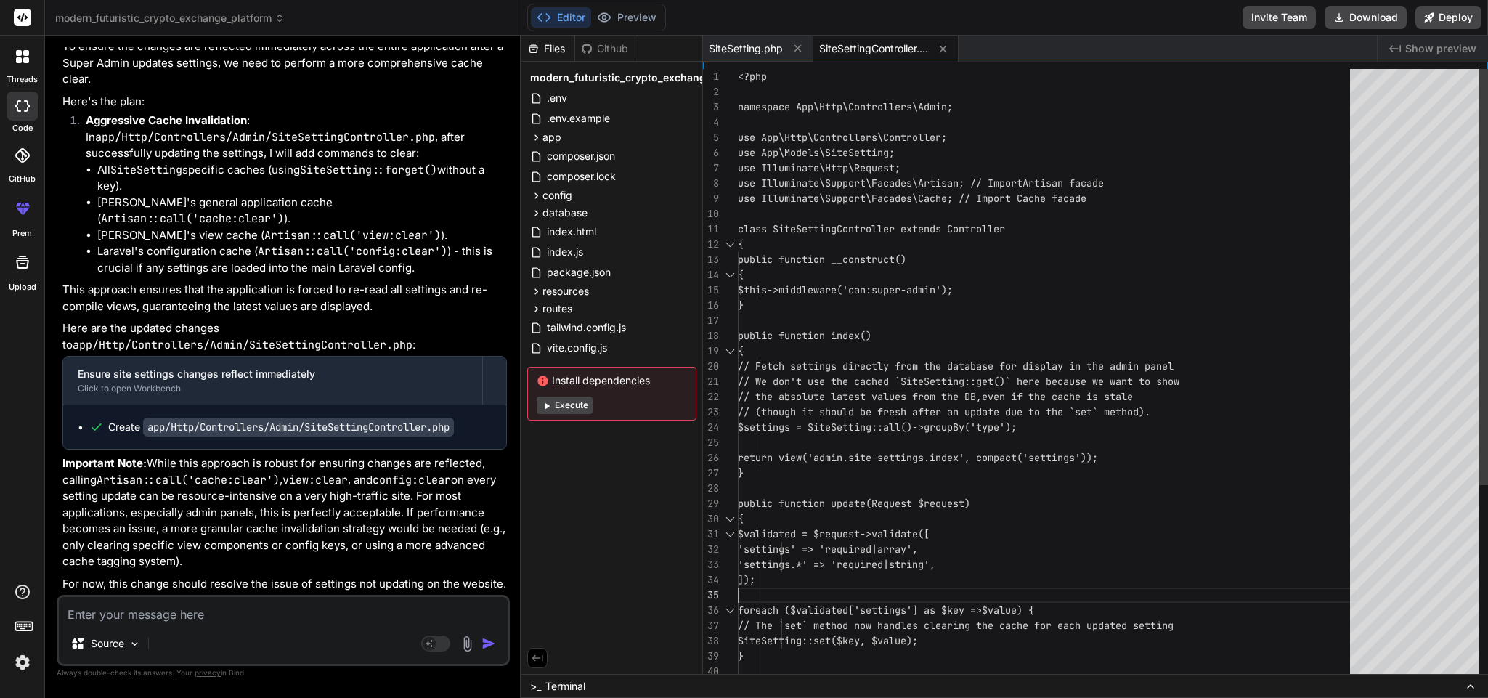
click at [992, 440] on div "<?php namespace App\Http\Controllers\Admin; use App\Http\Controllers\Controller…" at bounding box center [1048, 519] width 621 height 900
click at [355, 280] on div "You're right, if the settings are updating in the database but not on the websi…" at bounding box center [284, 253] width 445 height 680
click at [277, 440] on textarea at bounding box center [283, 610] width 449 height 26
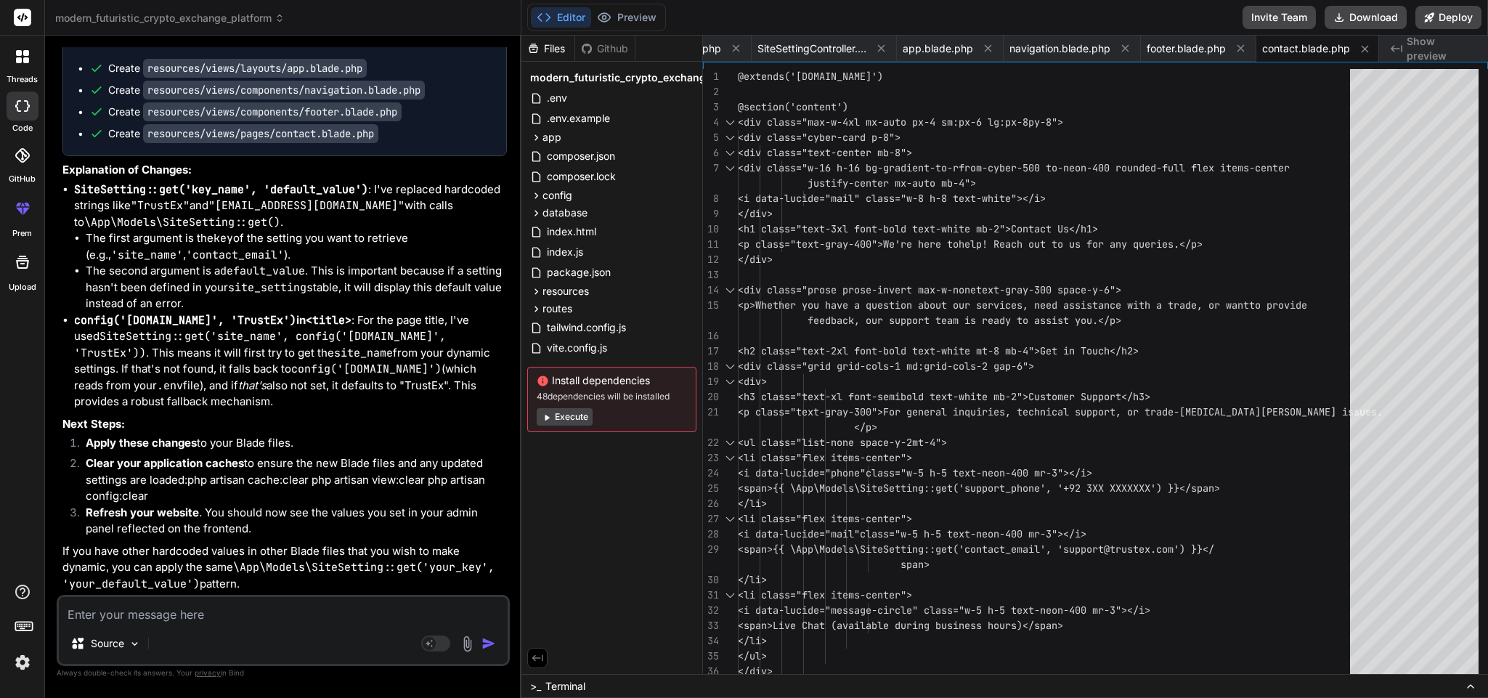
scroll to position [12586, 0]
click at [925, 41] on span "app.blade.php" at bounding box center [938, 48] width 70 height 15
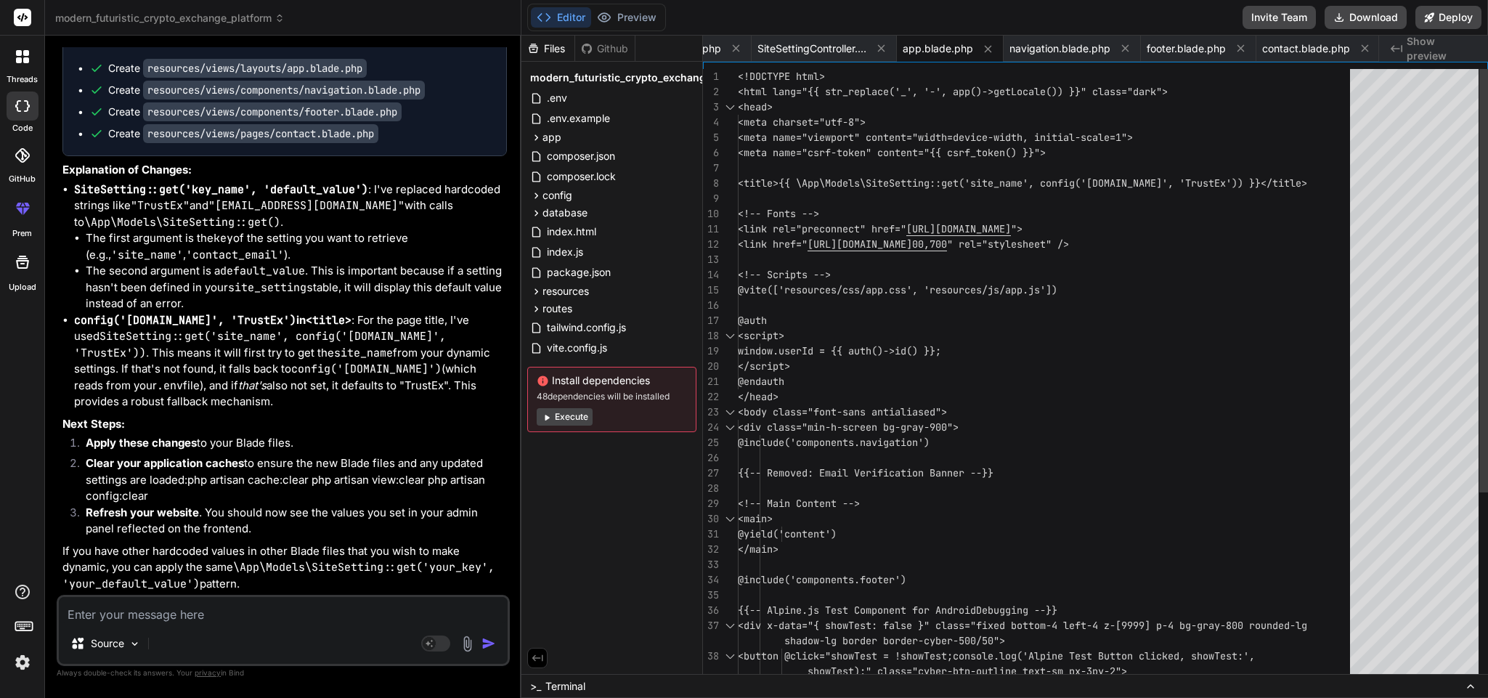
scroll to position [0, 0]
drag, startPoint x: 1265, startPoint y: 182, endPoint x: 809, endPoint y: 177, distance: 455.5
click at [809, 177] on div "<!DOCTYPE html> <html lang="{{ str_replace('_', '-', app()->getLoc ale()) }}" c…" at bounding box center [1048, 511] width 621 height 885
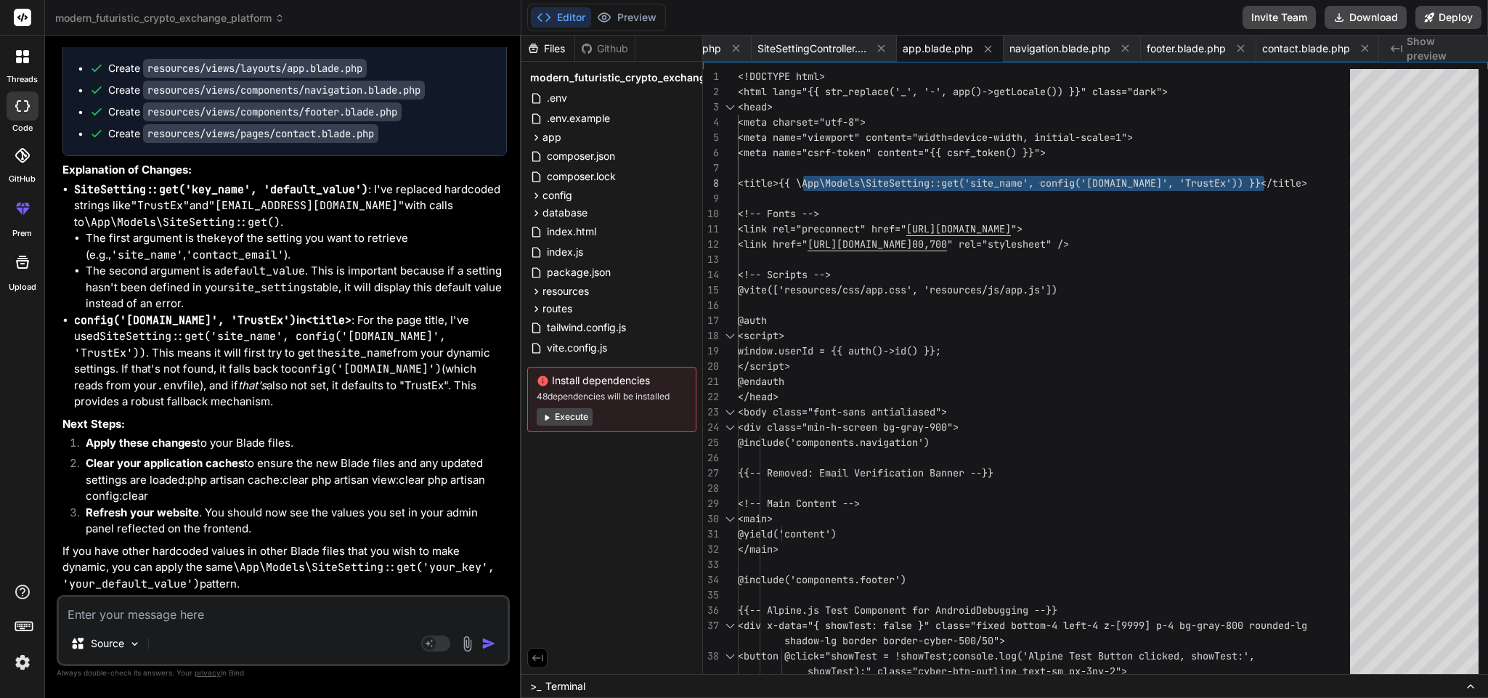
scroll to position [12715, 0]
click at [209, 440] on textarea at bounding box center [283, 610] width 449 height 26
paste textarea "file_put_contents(C:\xampp\htdocs\TrustEx v.5\storage\framework/cache/data/21/4…"
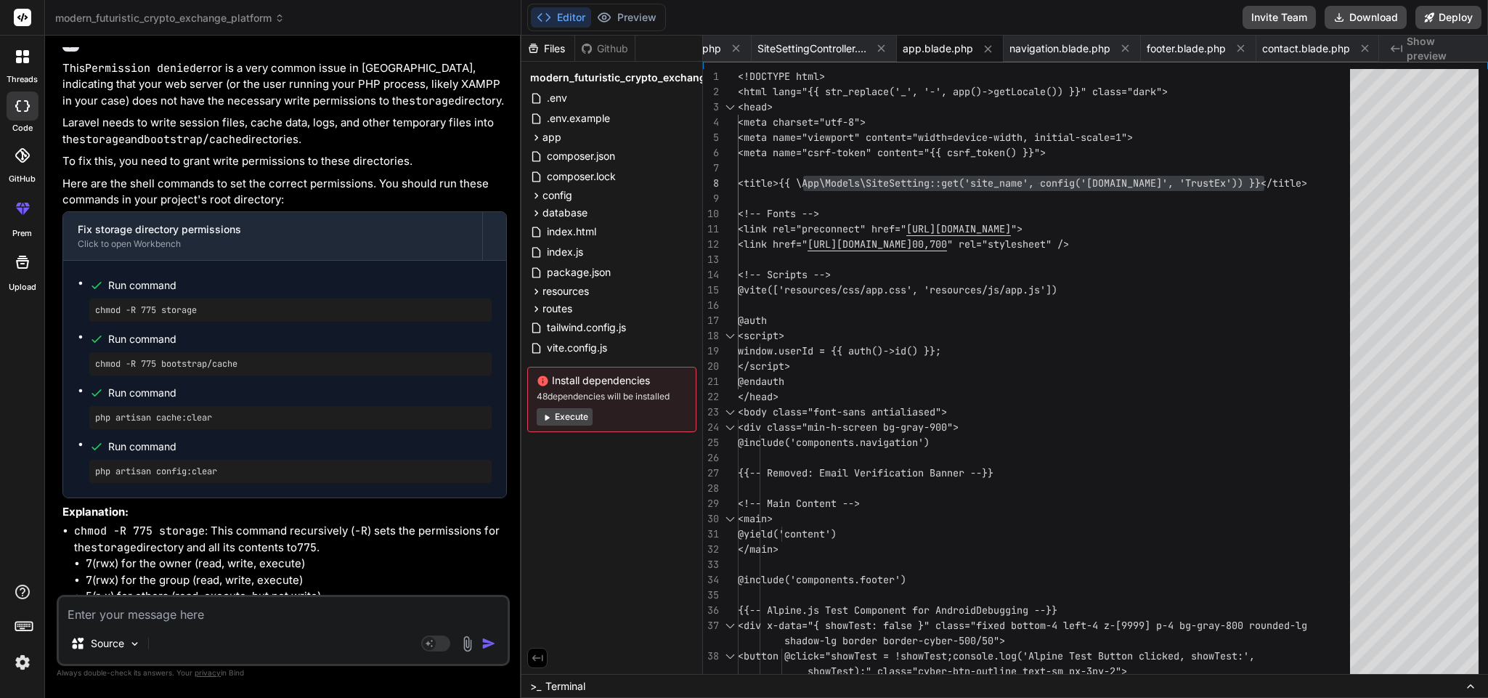
scroll to position [13218, 0]
drag, startPoint x: 209, startPoint y: 455, endPoint x: 92, endPoint y: 463, distance: 117.9
click at [92, 320] on div "chmod -R 775 storage" at bounding box center [290, 307] width 402 height 23
copy pre "chmod -R 775 storage"
click at [325, 344] on span "Run command" at bounding box center [300, 337] width 384 height 15
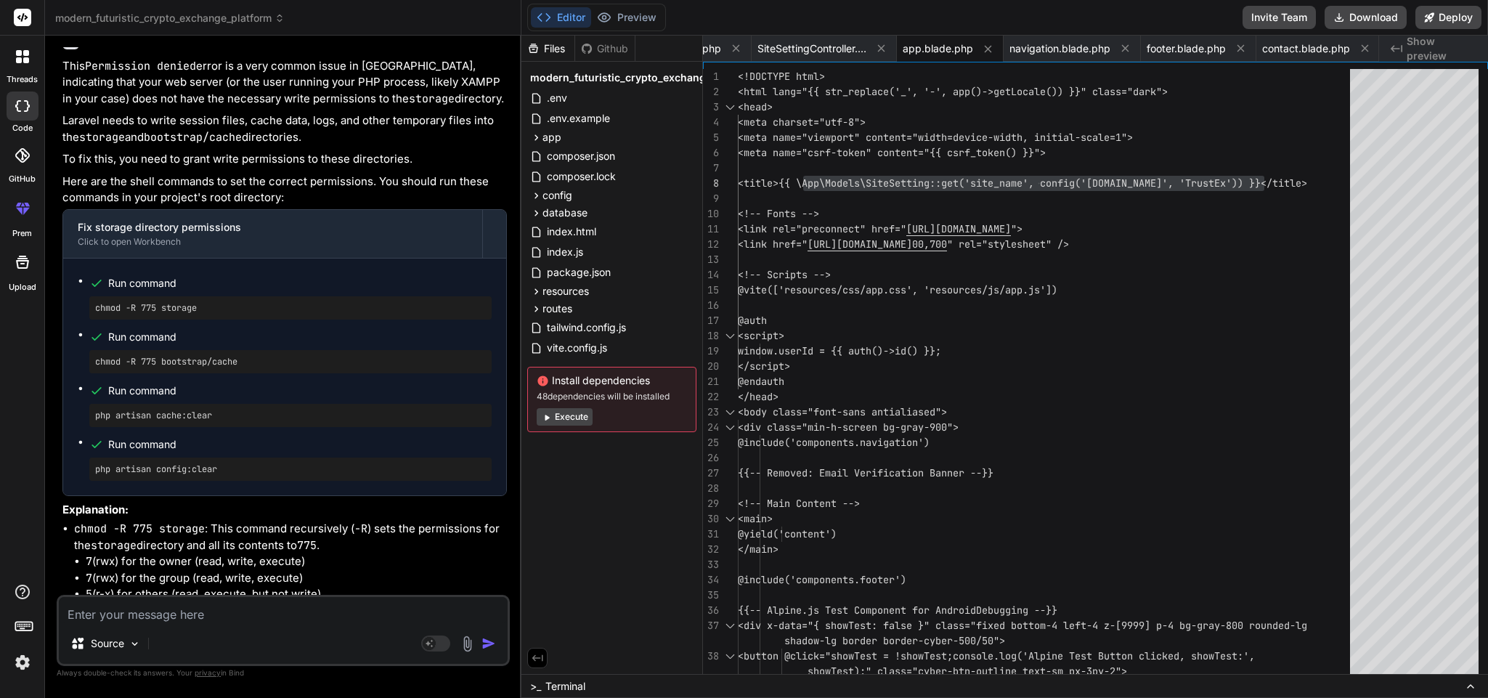
click at [203, 421] on pre "php artisan cache:clear" at bounding box center [290, 416] width 391 height 12
copy ul "php artisan cache:clear"
click at [177, 314] on pre "chmod -R 775 storage" at bounding box center [290, 308] width 391 height 12
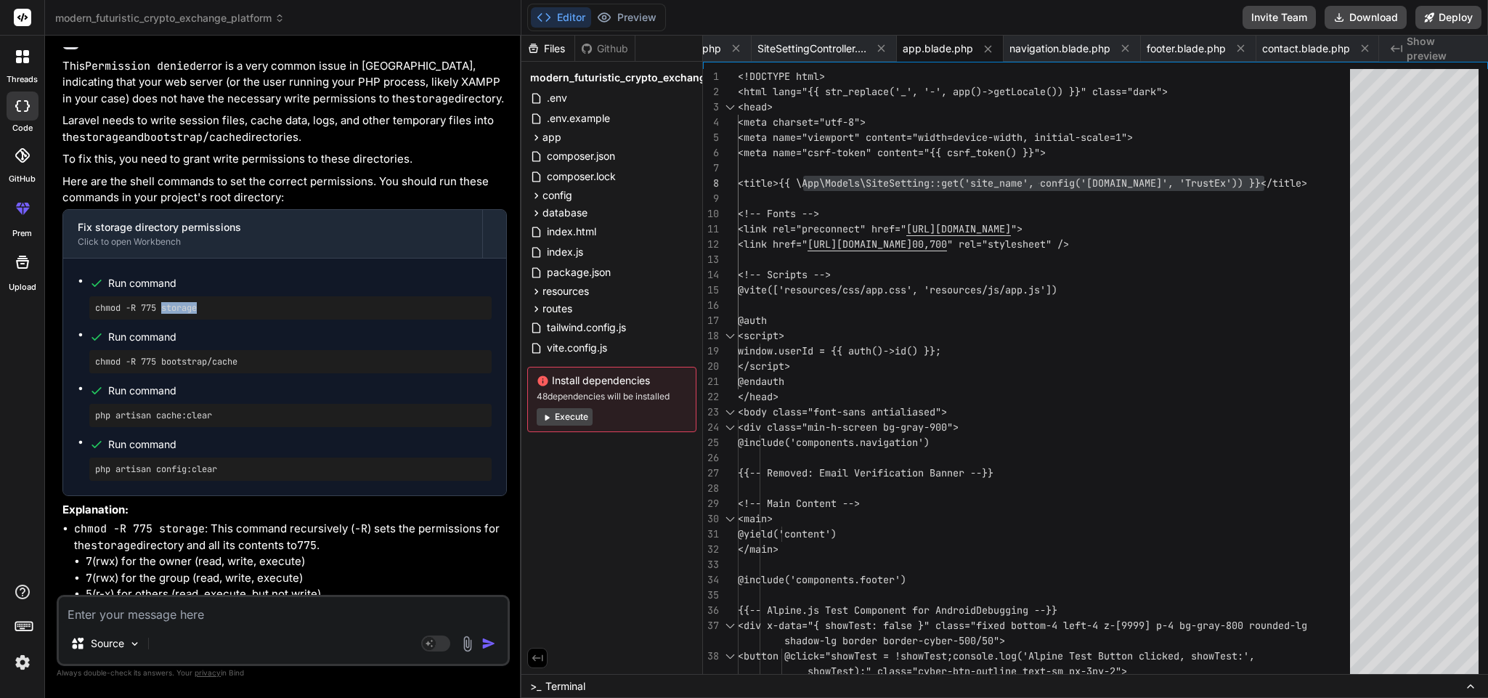
click at [177, 314] on pre "chmod -R 775 storage" at bounding box center [290, 308] width 391 height 12
copy ul "chmod -R 775 storage"
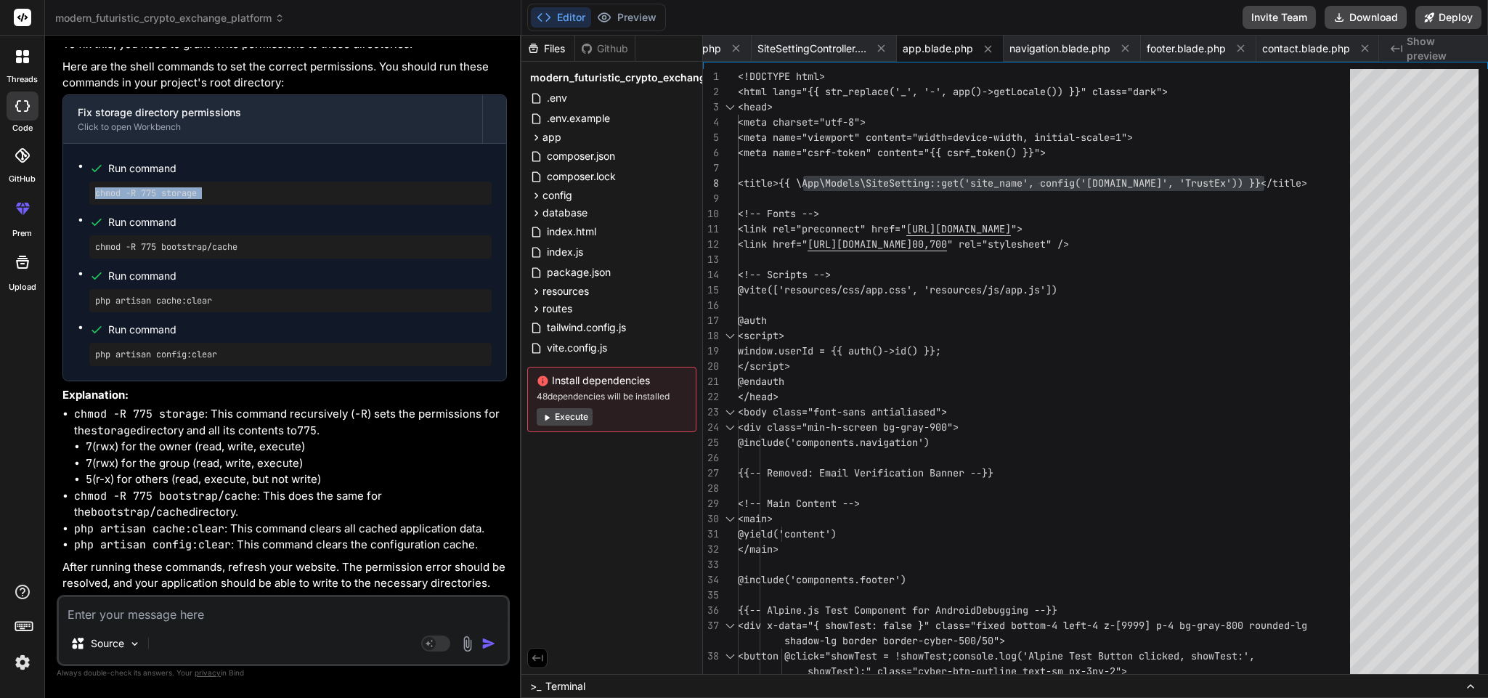
scroll to position [13485, 0]
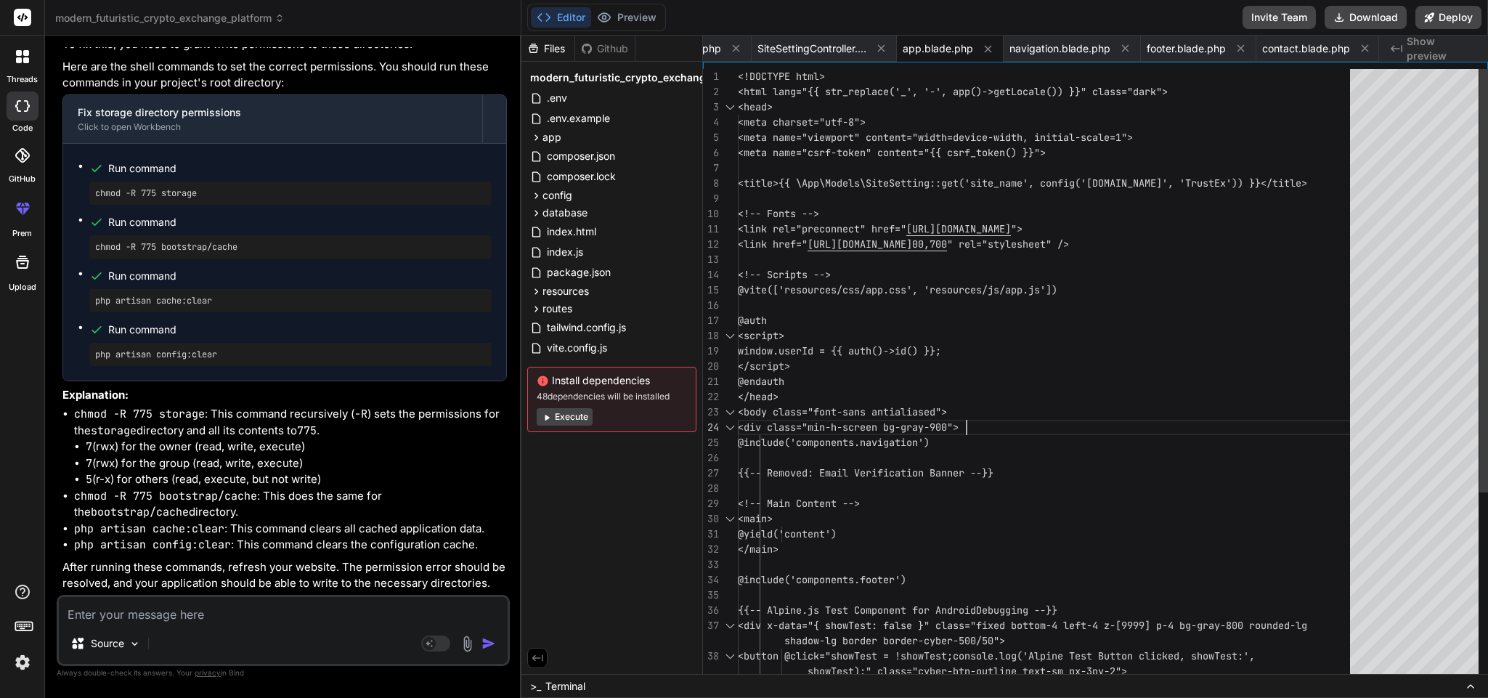
click at [992, 415] on div "<!DOCTYPE html> <html lang="{{ str_replace('_', '-', app()->getLoc ale()) }}" c…" at bounding box center [1048, 511] width 621 height 885
